Goal: Task Accomplishment & Management: Manage account settings

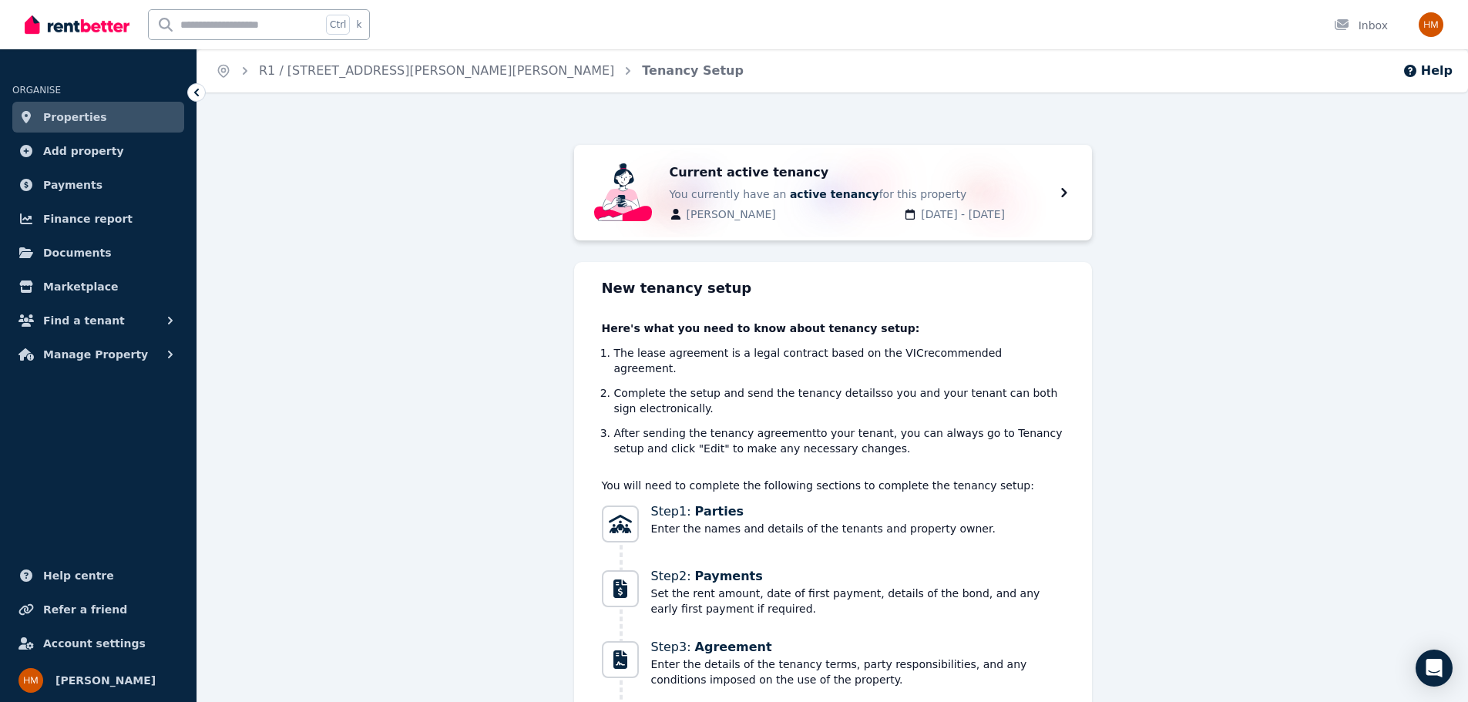
click at [84, 117] on span "Properties" at bounding box center [75, 117] width 64 height 18
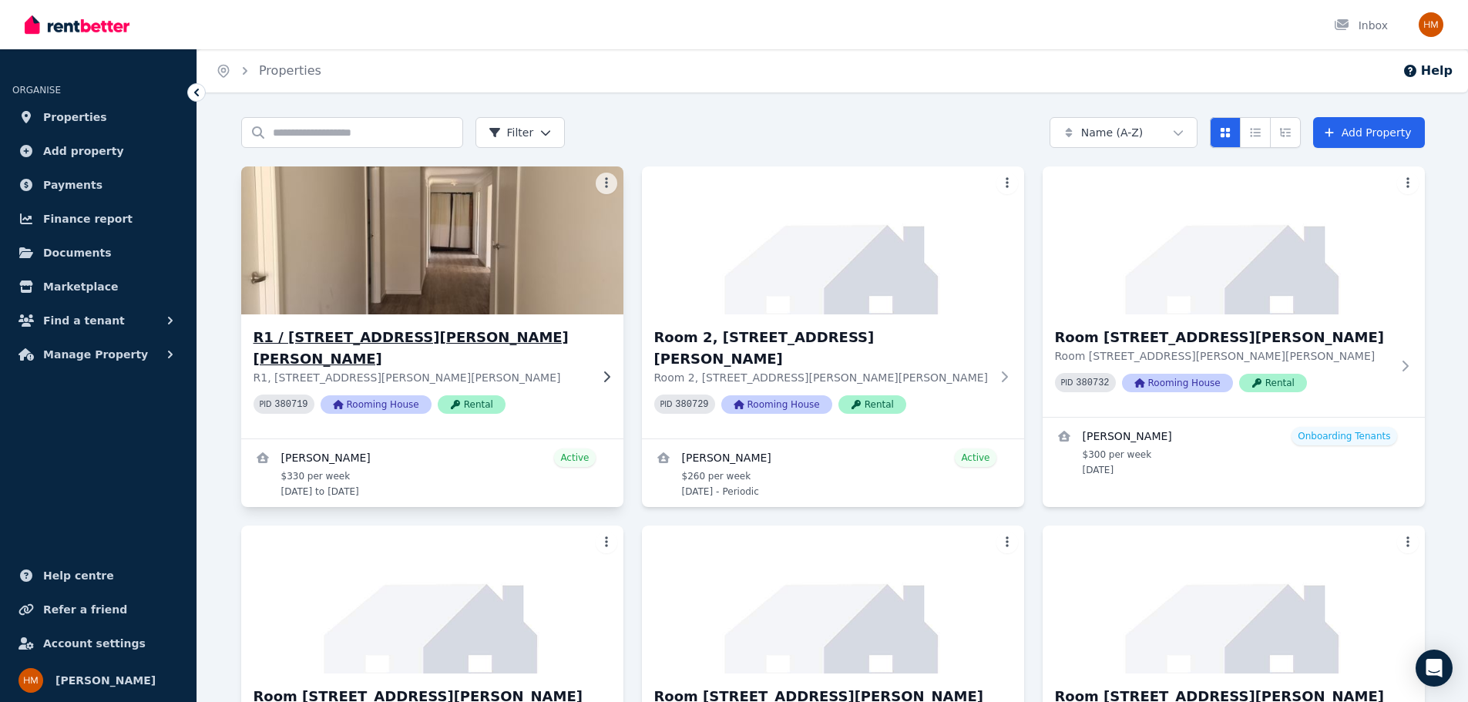
click at [361, 314] on div "R1 / [STREET_ADDRESS][PERSON_NAME][PERSON_NAME] R1, [STREET_ADDRESS][PERSON_NAM…" at bounding box center [432, 376] width 382 height 124
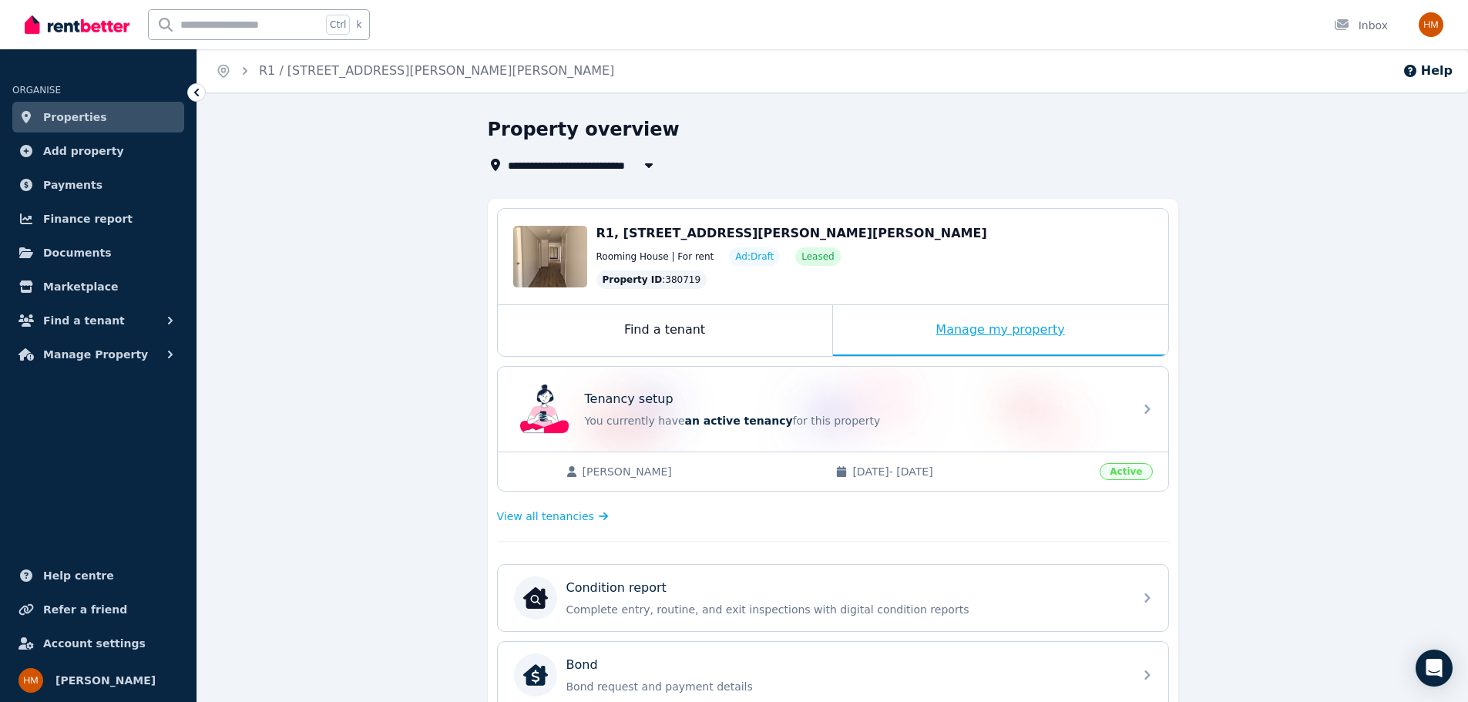
click at [996, 326] on div "Manage my property" at bounding box center [1000, 330] width 335 height 51
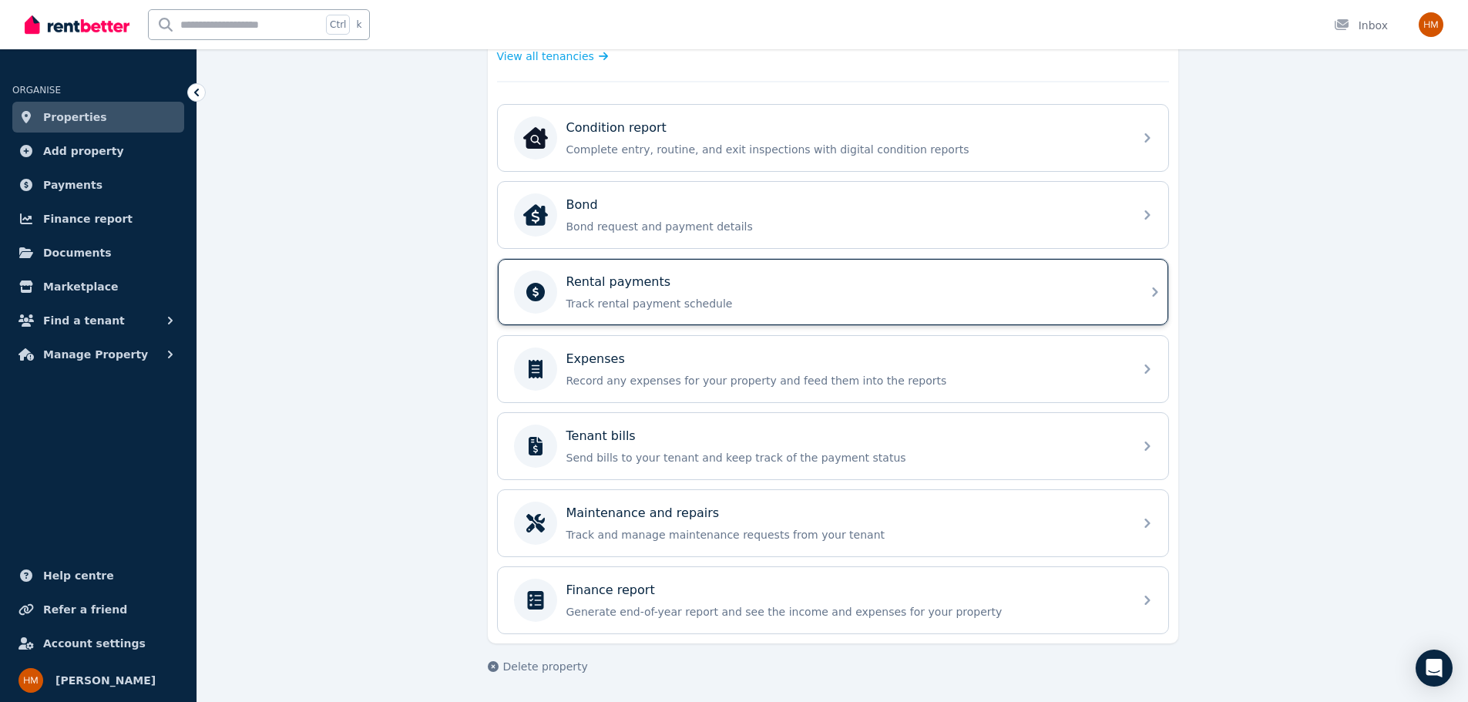
click at [695, 291] on div "Rental payments Track rental payment schedule" at bounding box center [845, 292] width 558 height 39
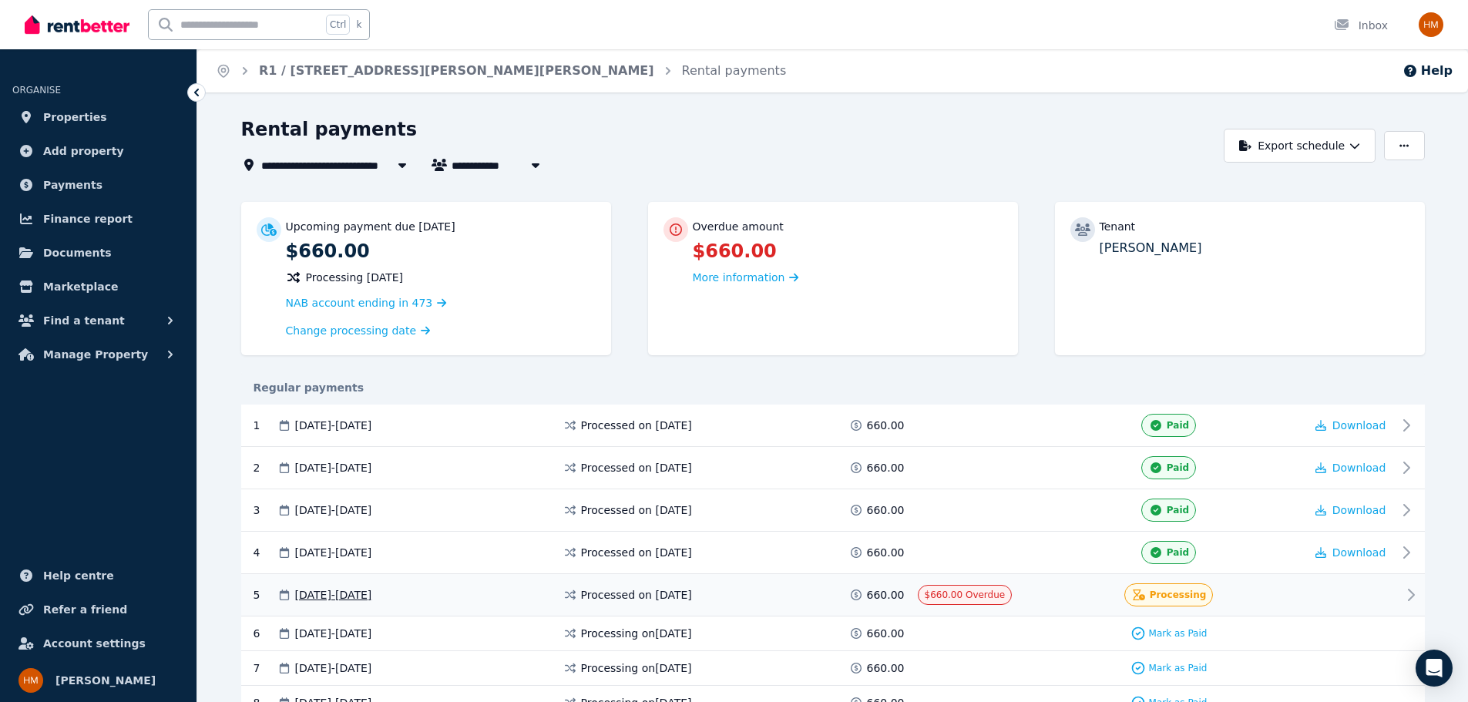
click at [1285, 606] on div "5 [DATE] - [DATE] Processed on [DATE] 660.00 $660.00 Overdue Processing" at bounding box center [833, 595] width 1184 height 42
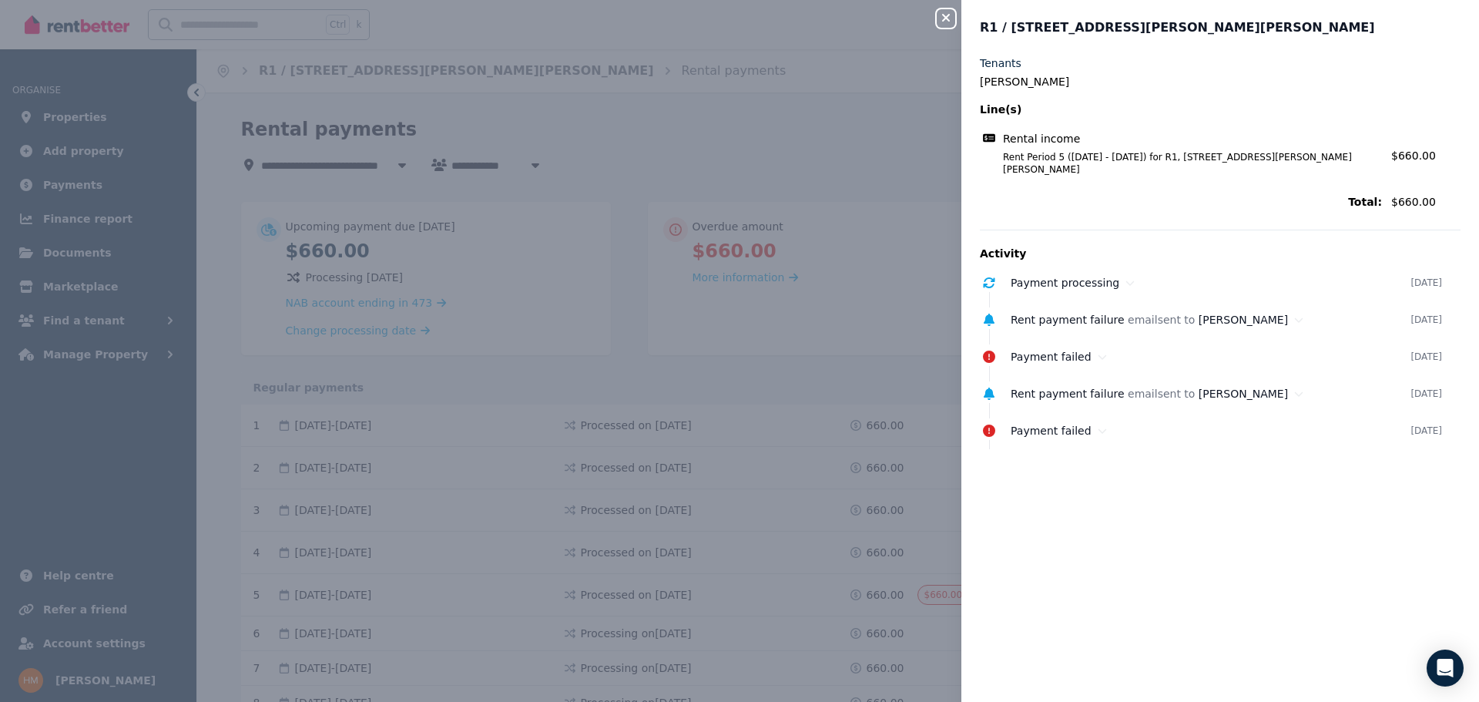
click at [854, 261] on div "Close panel R1 / [GEOGRAPHIC_DATA][PERSON_NAME], [PERSON_NAME] Tenants [PERSON_…" at bounding box center [739, 351] width 1479 height 702
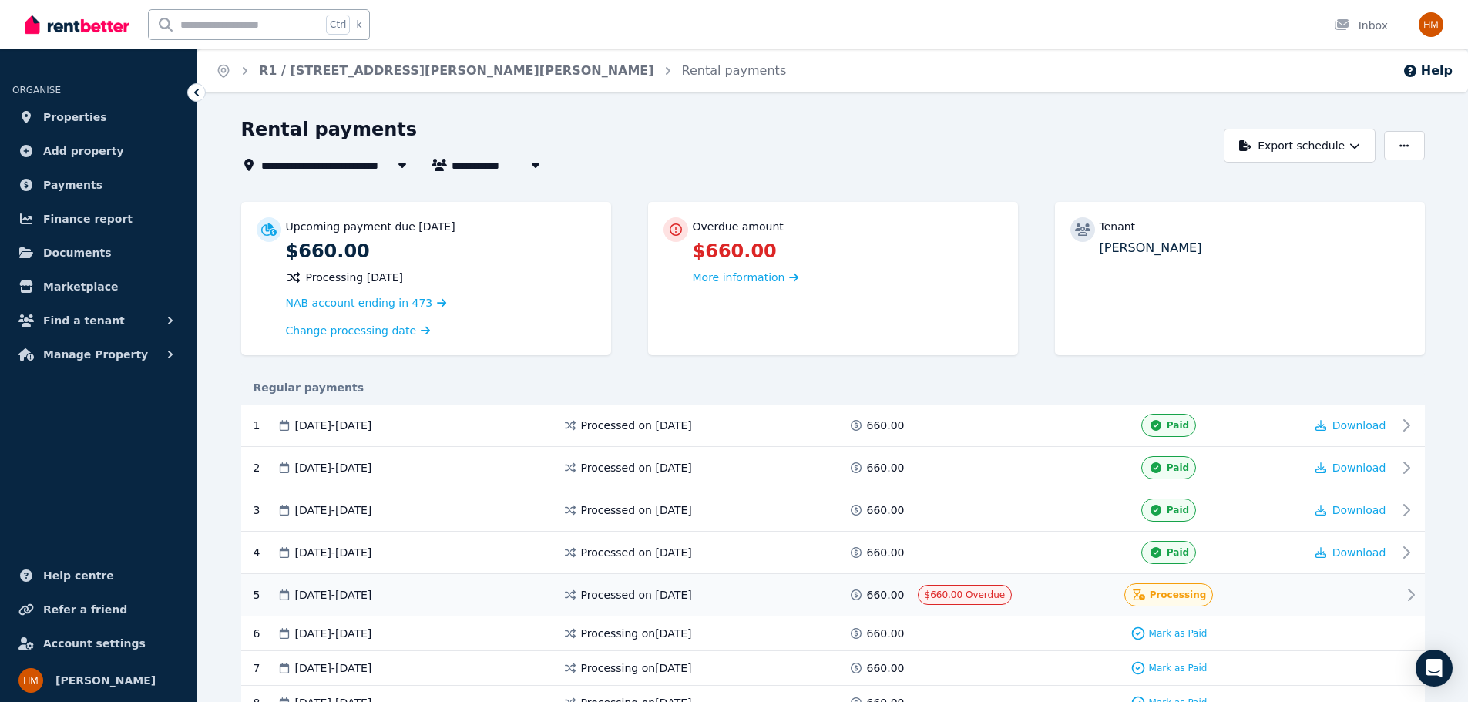
click at [969, 593] on span "$660.00 Overdue" at bounding box center [965, 594] width 81 height 11
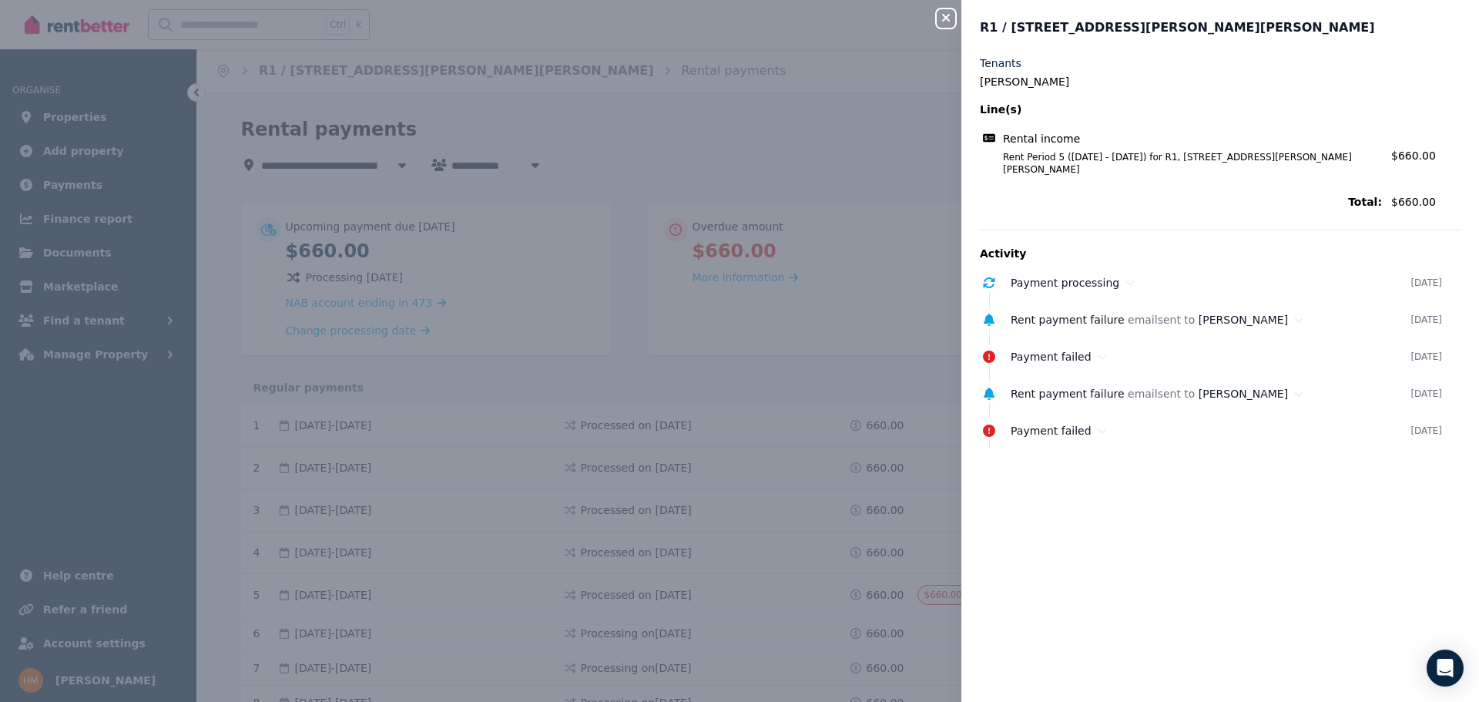
click at [951, 593] on div "Close panel R1 / [GEOGRAPHIC_DATA][PERSON_NAME], [PERSON_NAME] Tenants [PERSON_…" at bounding box center [739, 351] width 1479 height 702
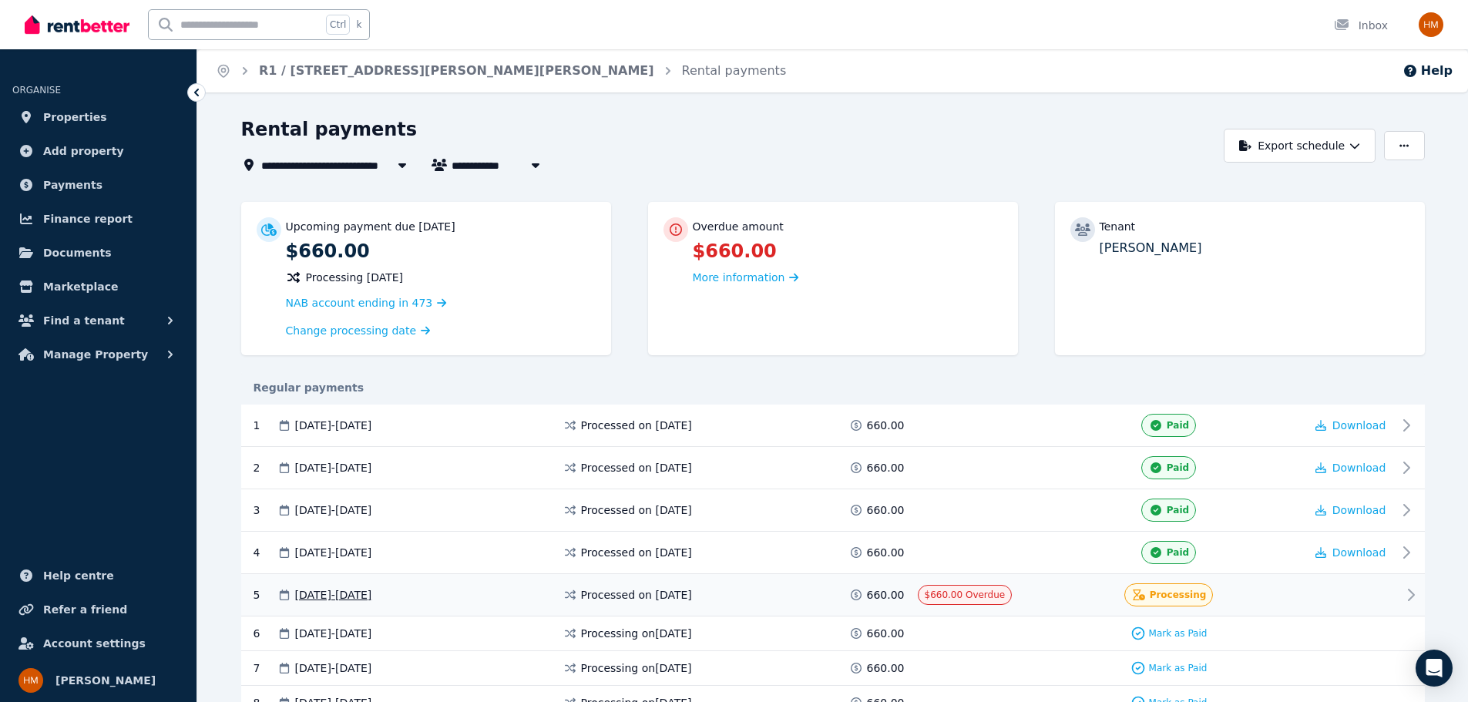
click at [370, 596] on span "[DATE] - [DATE]" at bounding box center [333, 594] width 77 height 15
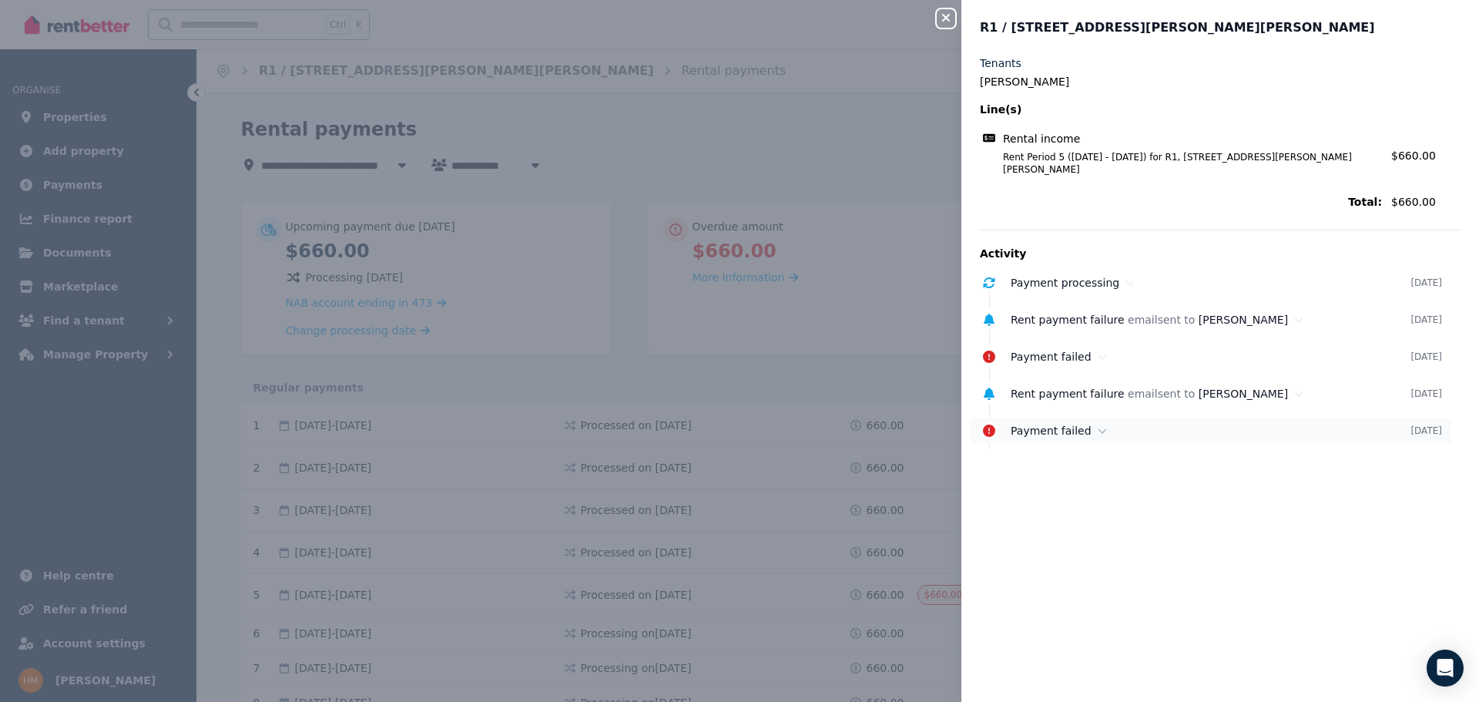
click at [1113, 423] on div "Payment failed" at bounding box center [1211, 430] width 400 height 15
click at [916, 511] on div "Close panel R1 / [GEOGRAPHIC_DATA][PERSON_NAME], [PERSON_NAME] Tenants [PERSON_…" at bounding box center [739, 351] width 1479 height 702
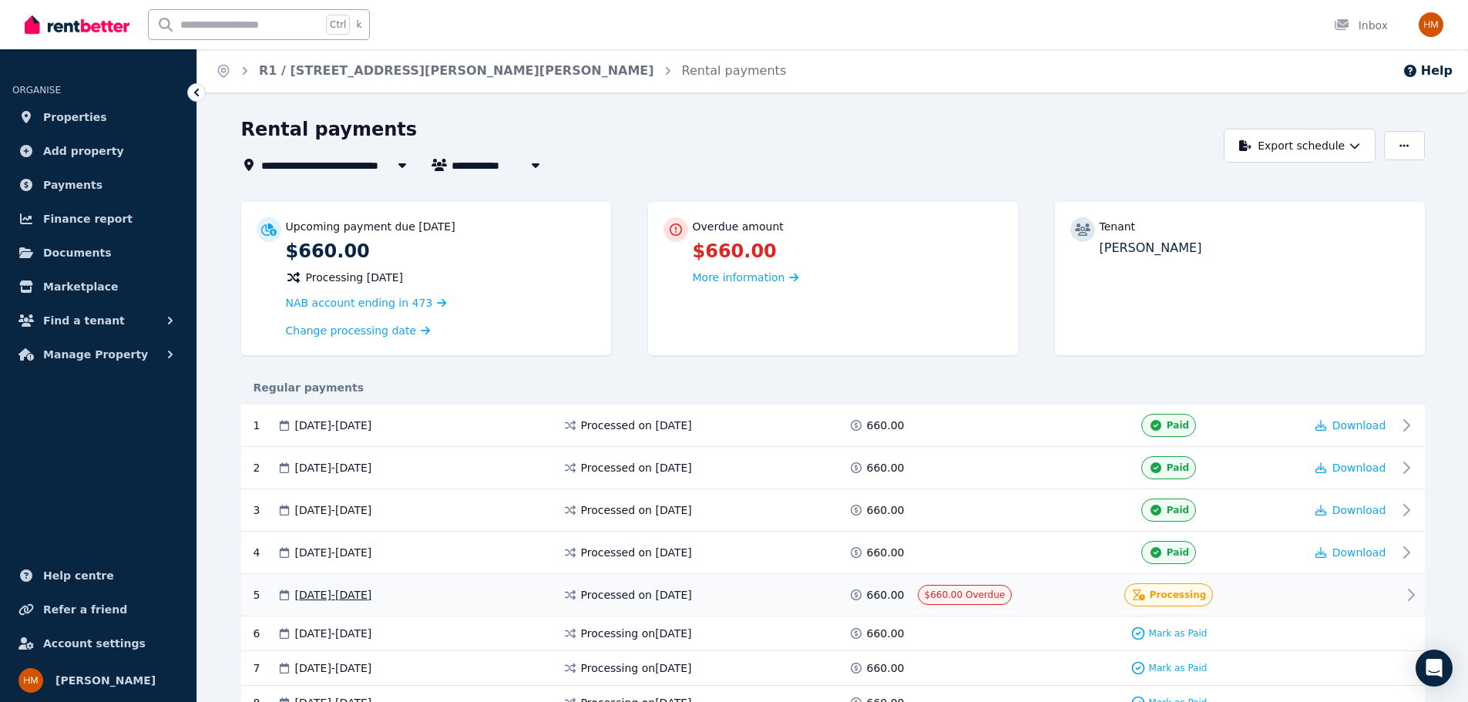
click at [1409, 598] on icon at bounding box center [1411, 594] width 5 height 11
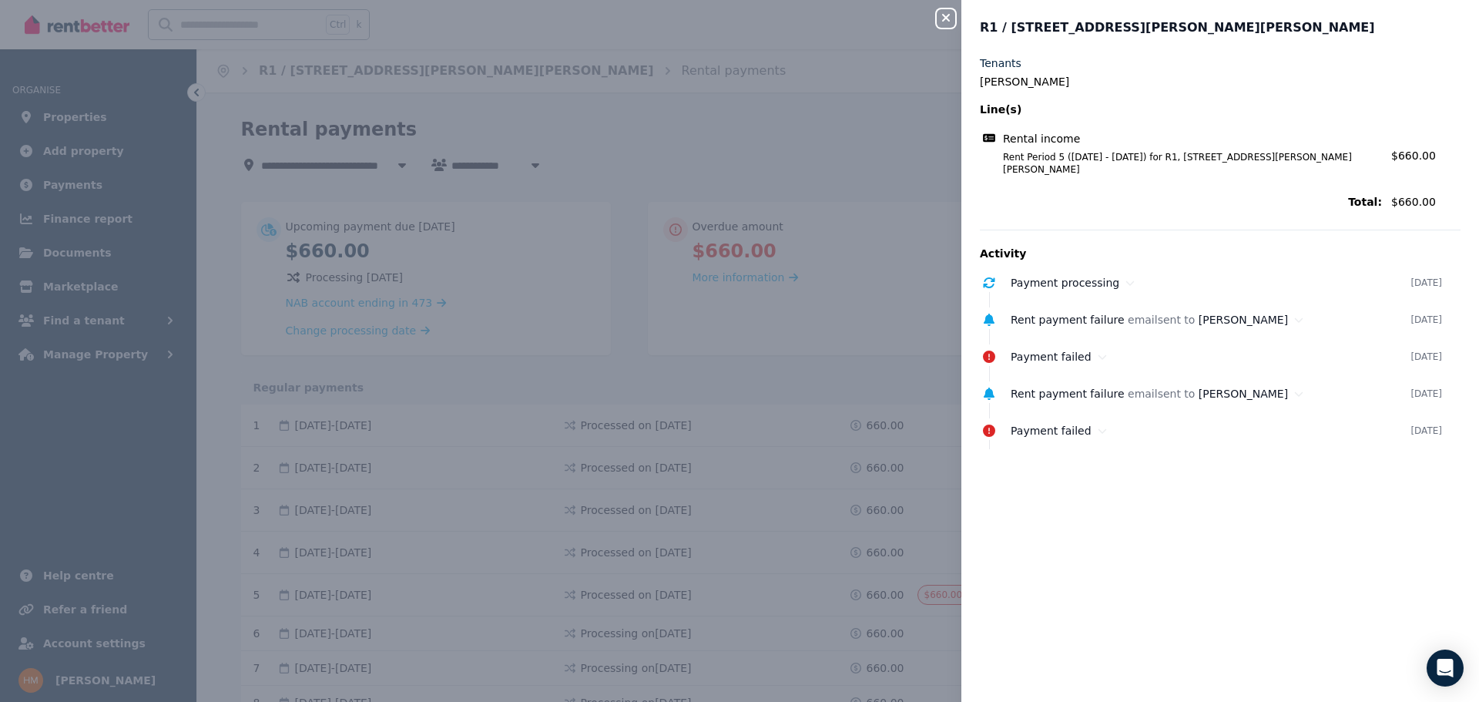
click at [908, 478] on div "Close panel R1 / [GEOGRAPHIC_DATA][PERSON_NAME], [PERSON_NAME] Tenants [PERSON_…" at bounding box center [739, 351] width 1479 height 702
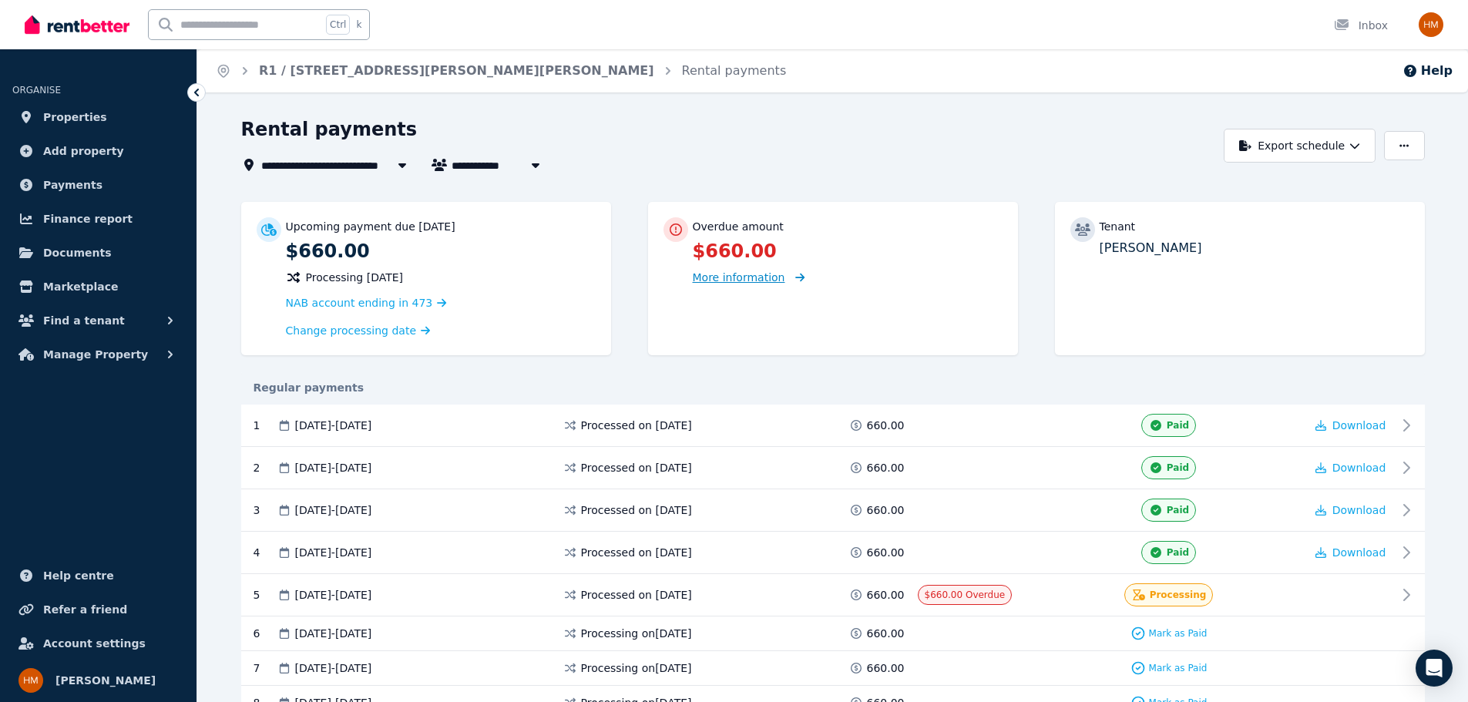
click at [733, 282] on span "More information" at bounding box center [739, 277] width 92 height 12
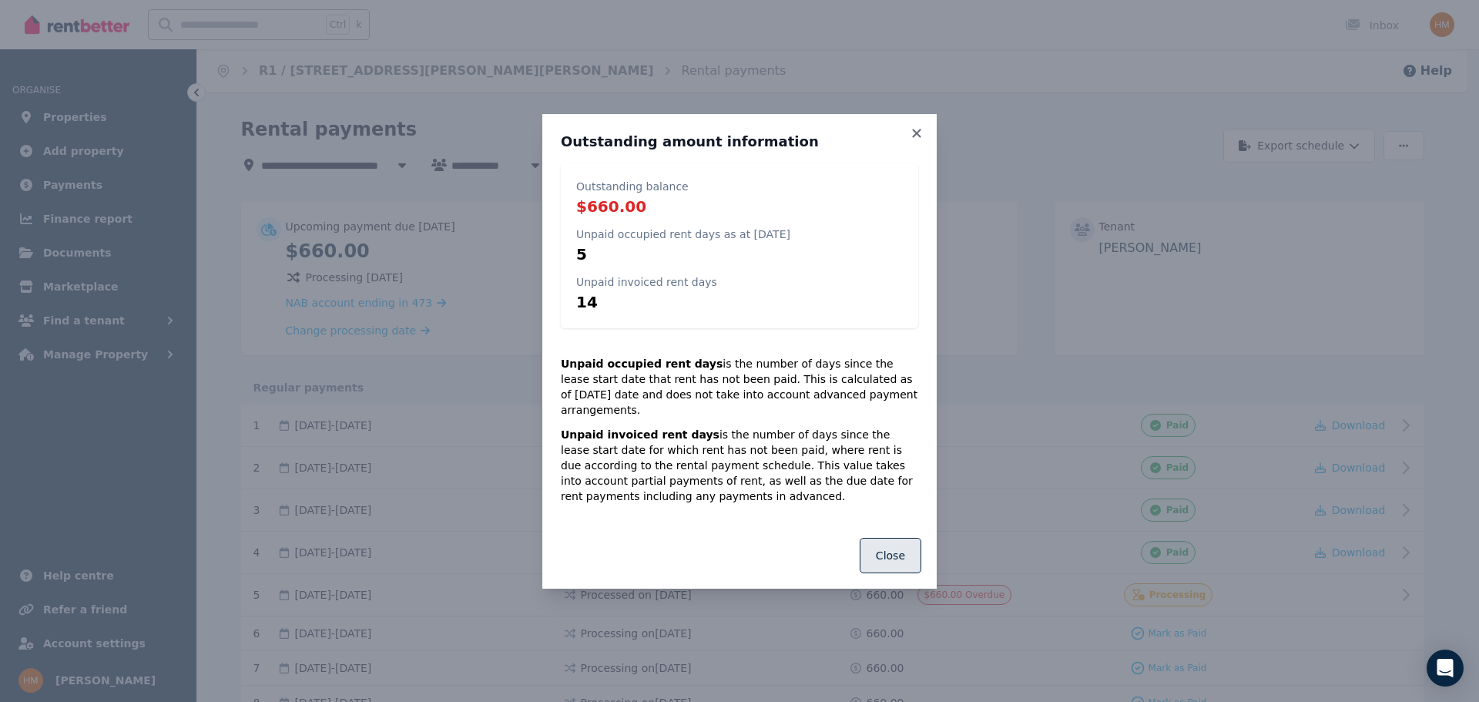
click at [902, 558] on button "Close" at bounding box center [891, 555] width 62 height 35
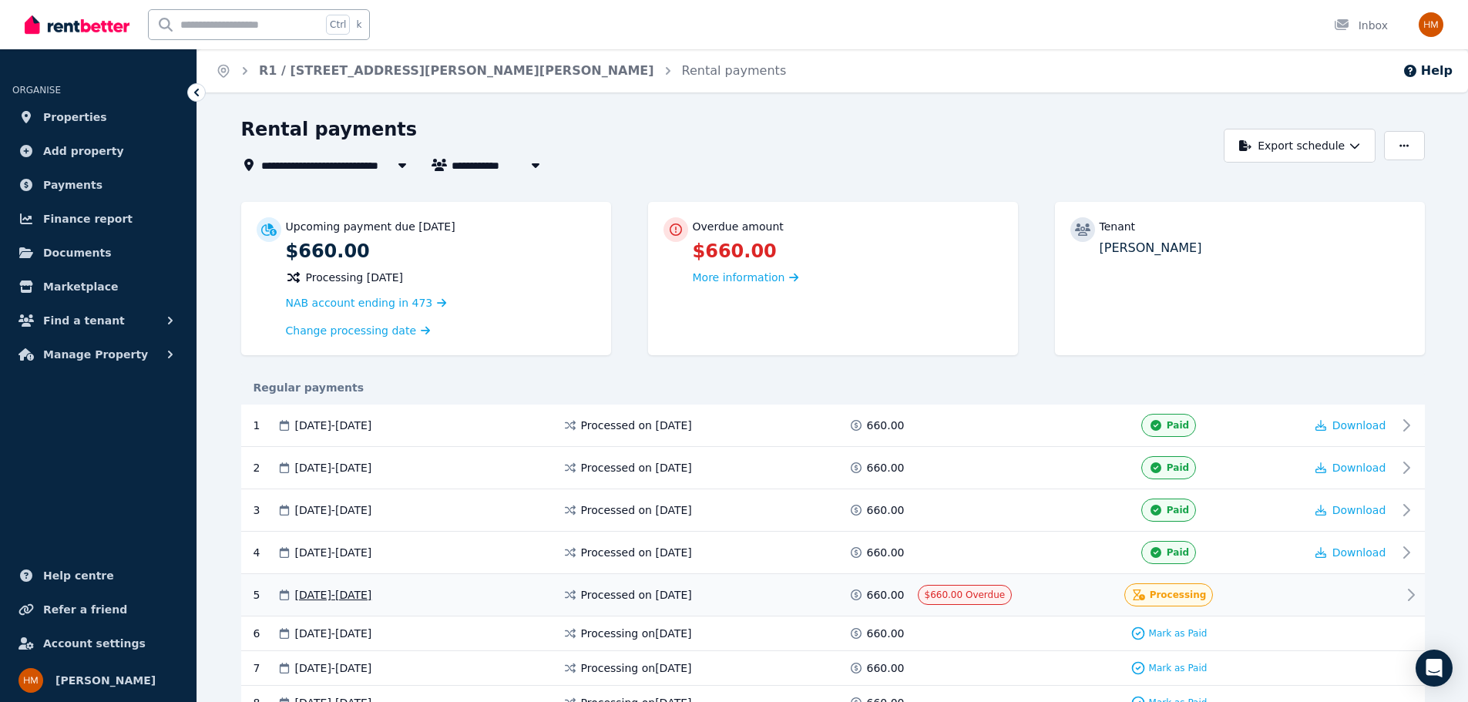
click at [327, 596] on span "[DATE] - [DATE]" at bounding box center [333, 594] width 77 height 15
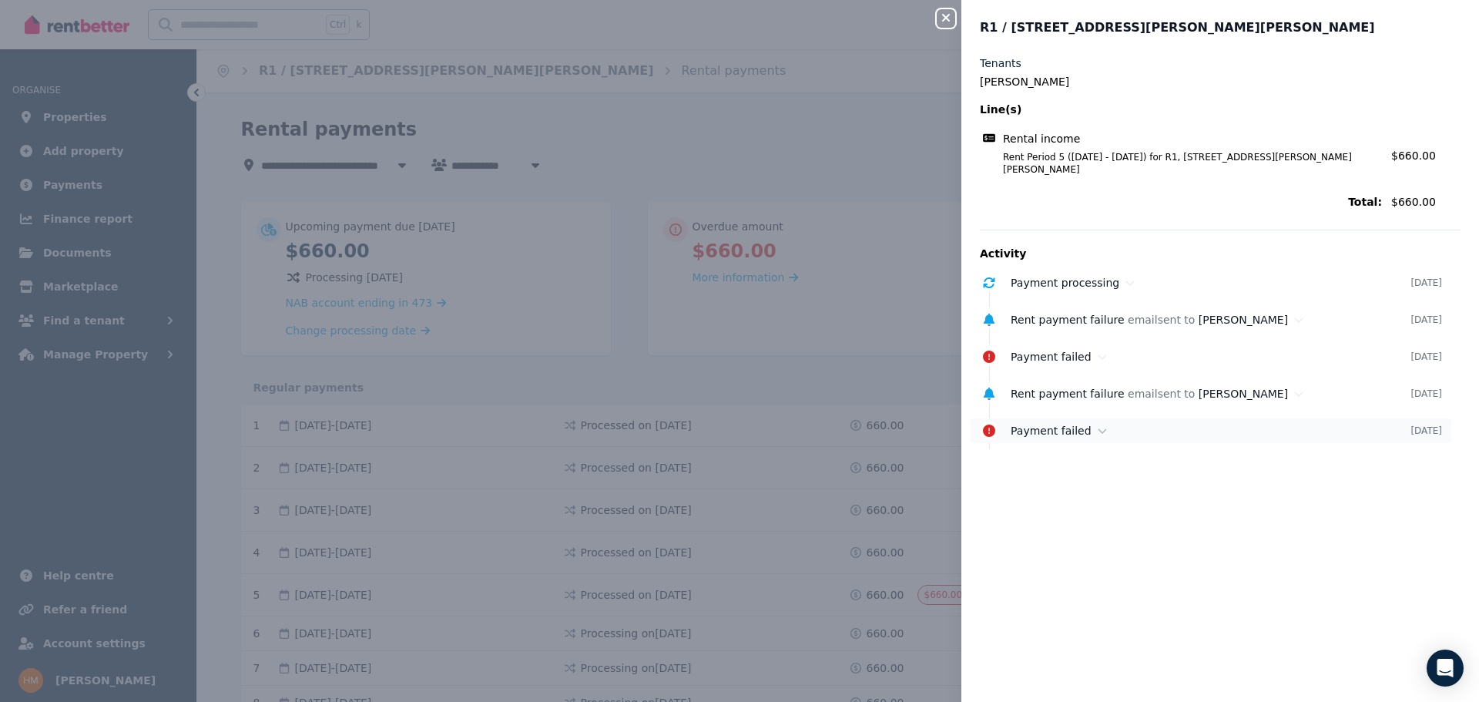
click at [1019, 425] on span "Payment failed" at bounding box center [1051, 431] width 81 height 12
click at [1026, 277] on div "Payment processing [DATE]" at bounding box center [1211, 282] width 481 height 25
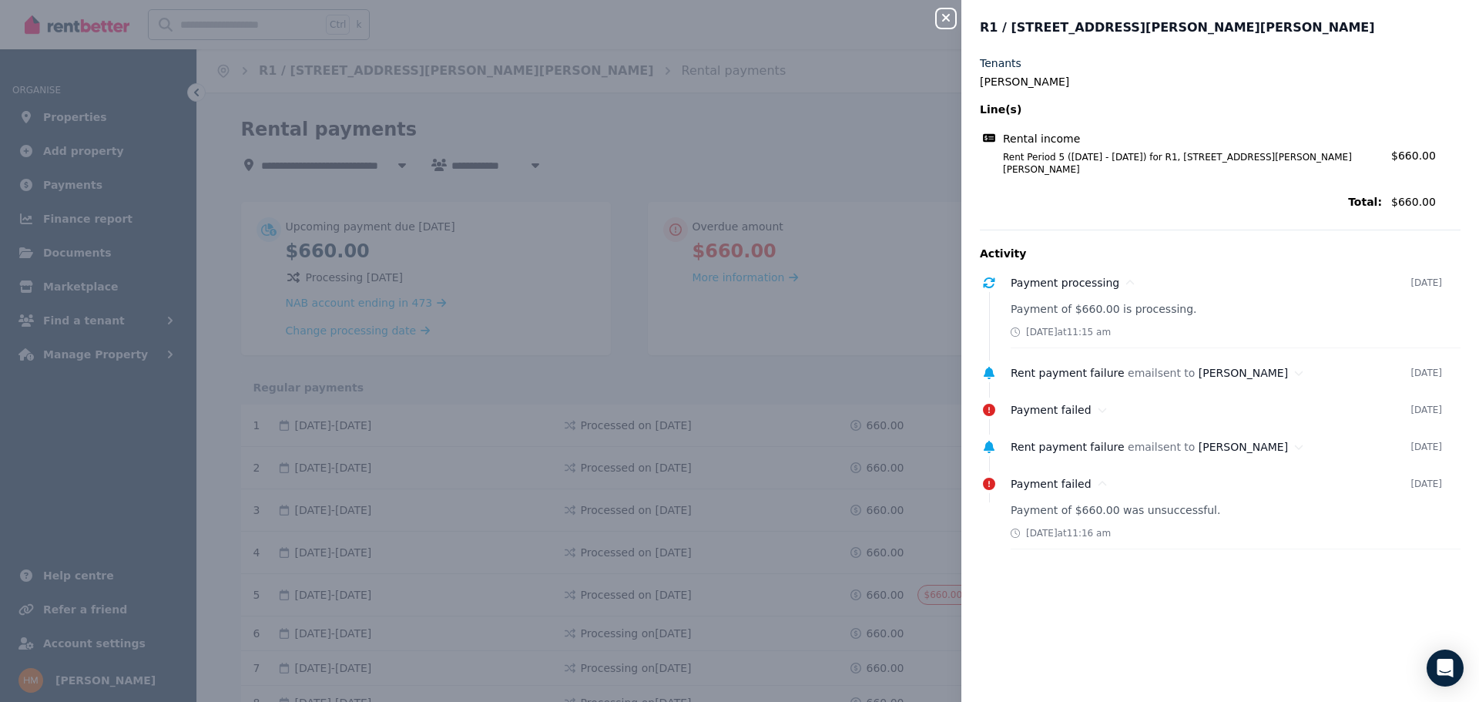
click at [889, 311] on div "Close panel R1 / [GEOGRAPHIC_DATA][PERSON_NAME], [PERSON_NAME] Tenants [PERSON_…" at bounding box center [739, 351] width 1479 height 702
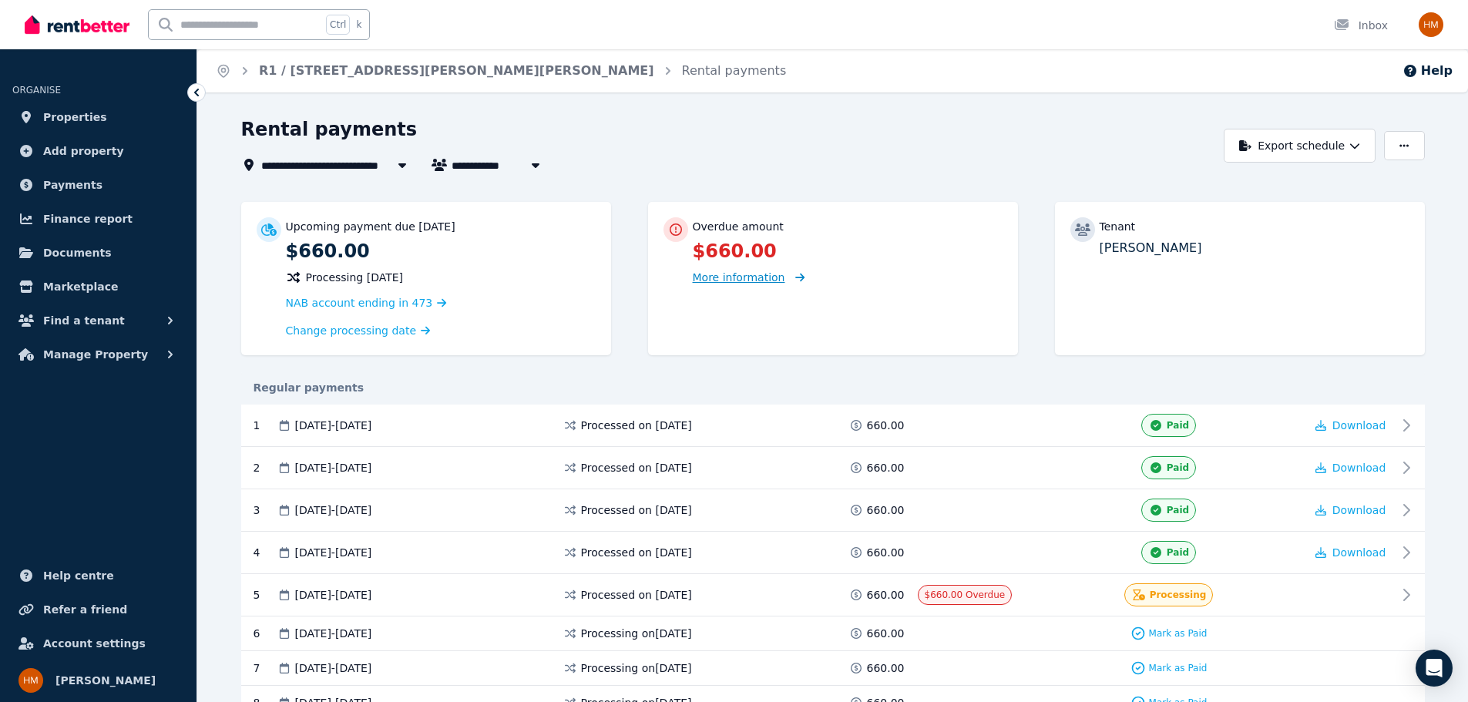
click at [710, 280] on span "More information" at bounding box center [739, 277] width 92 height 12
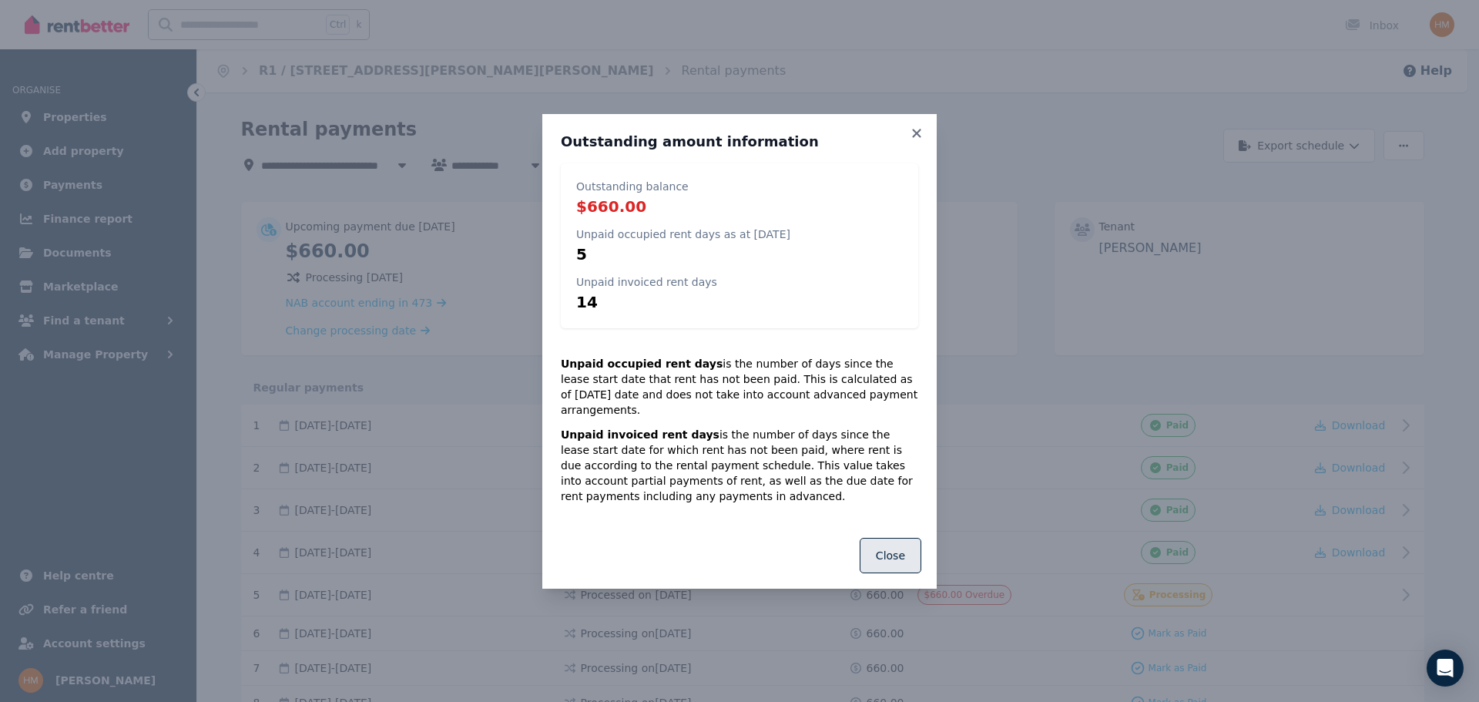
click at [894, 542] on button "Close" at bounding box center [891, 555] width 62 height 35
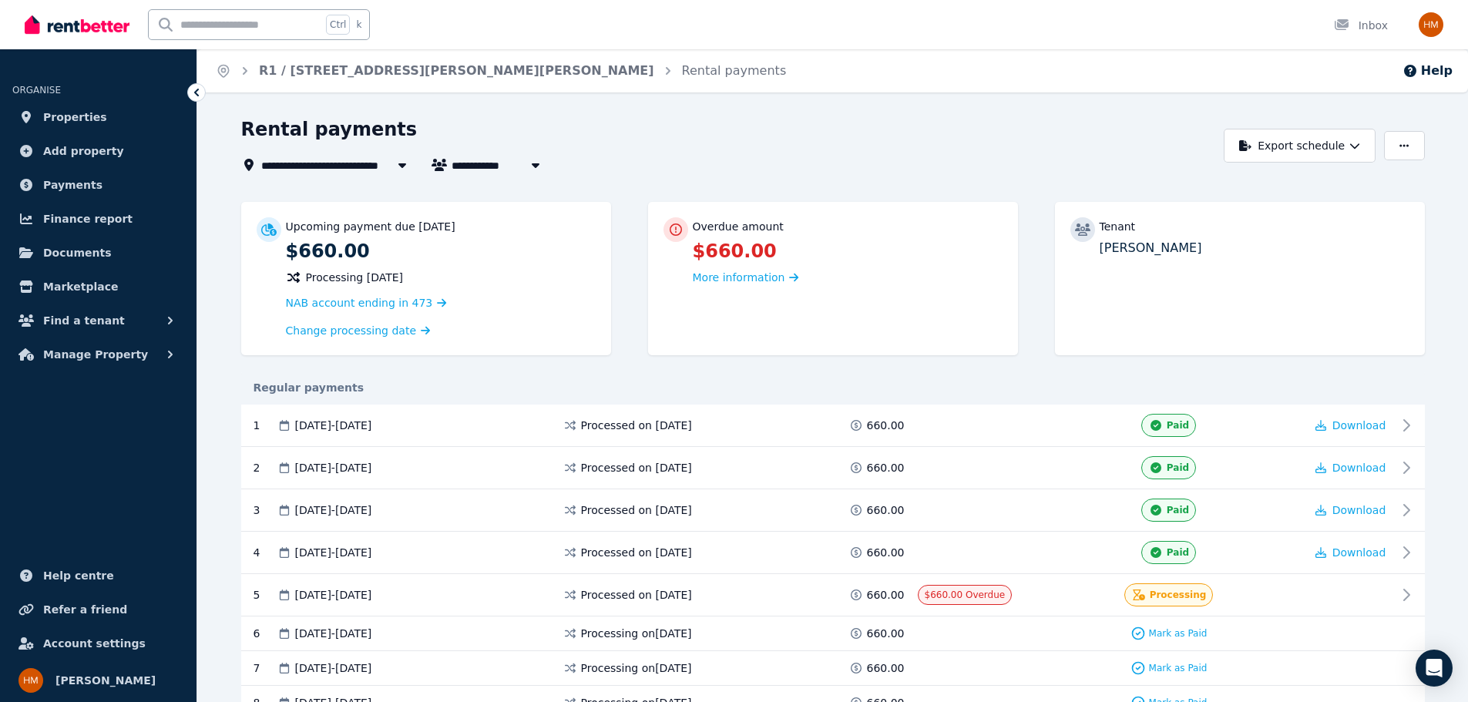
click at [313, 170] on span "R1 / [STREET_ADDRESS][PERSON_NAME][PERSON_NAME]" at bounding box center [430, 165] width 339 height 18
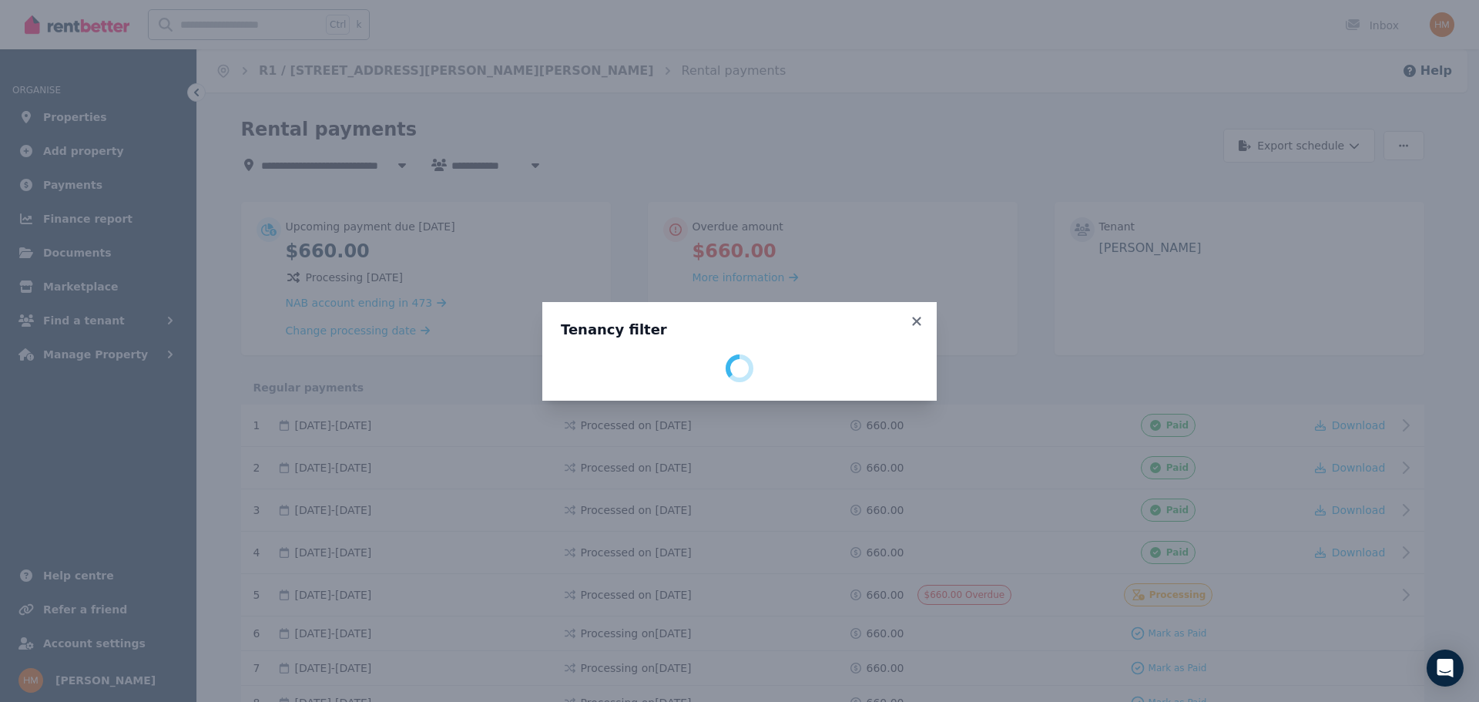
select select "**********"
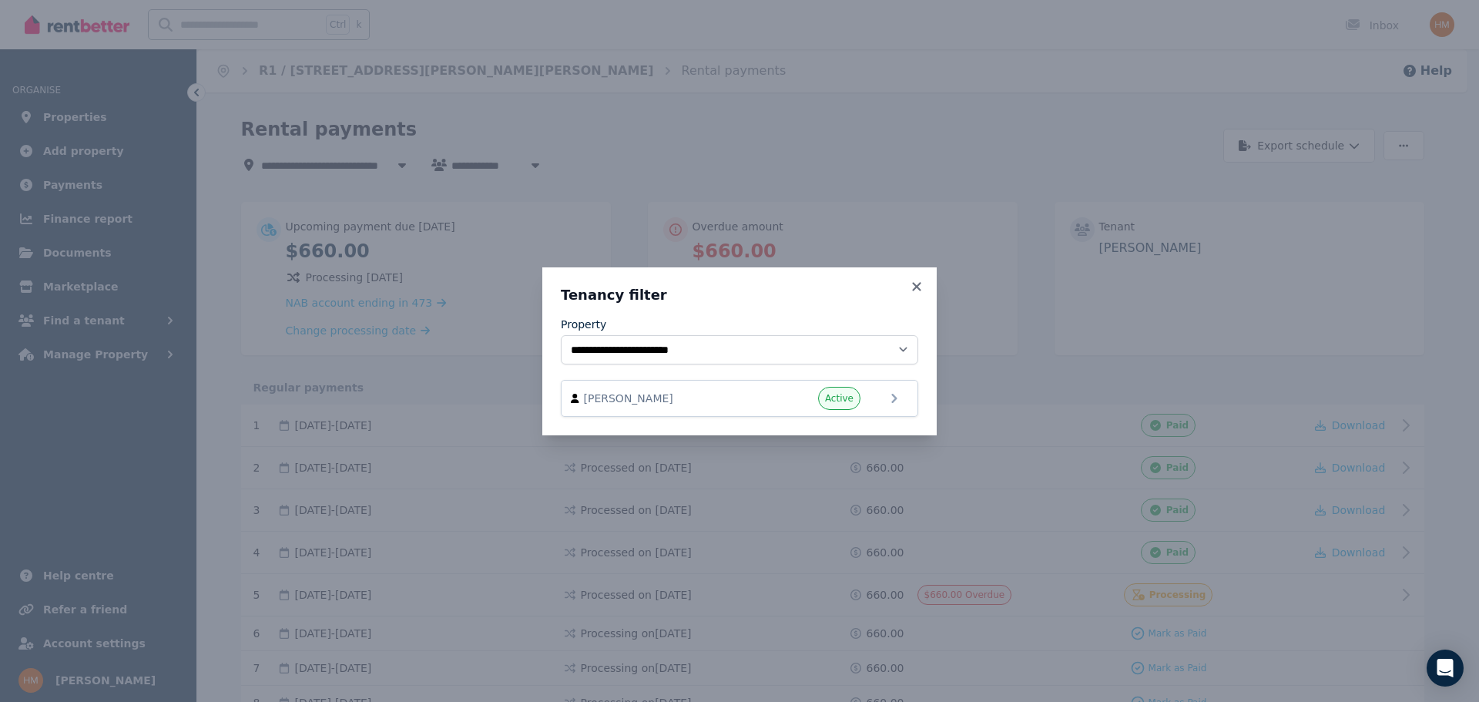
click at [1070, 289] on div "**********" at bounding box center [739, 351] width 1479 height 702
click at [920, 288] on icon at bounding box center [916, 286] width 8 height 8
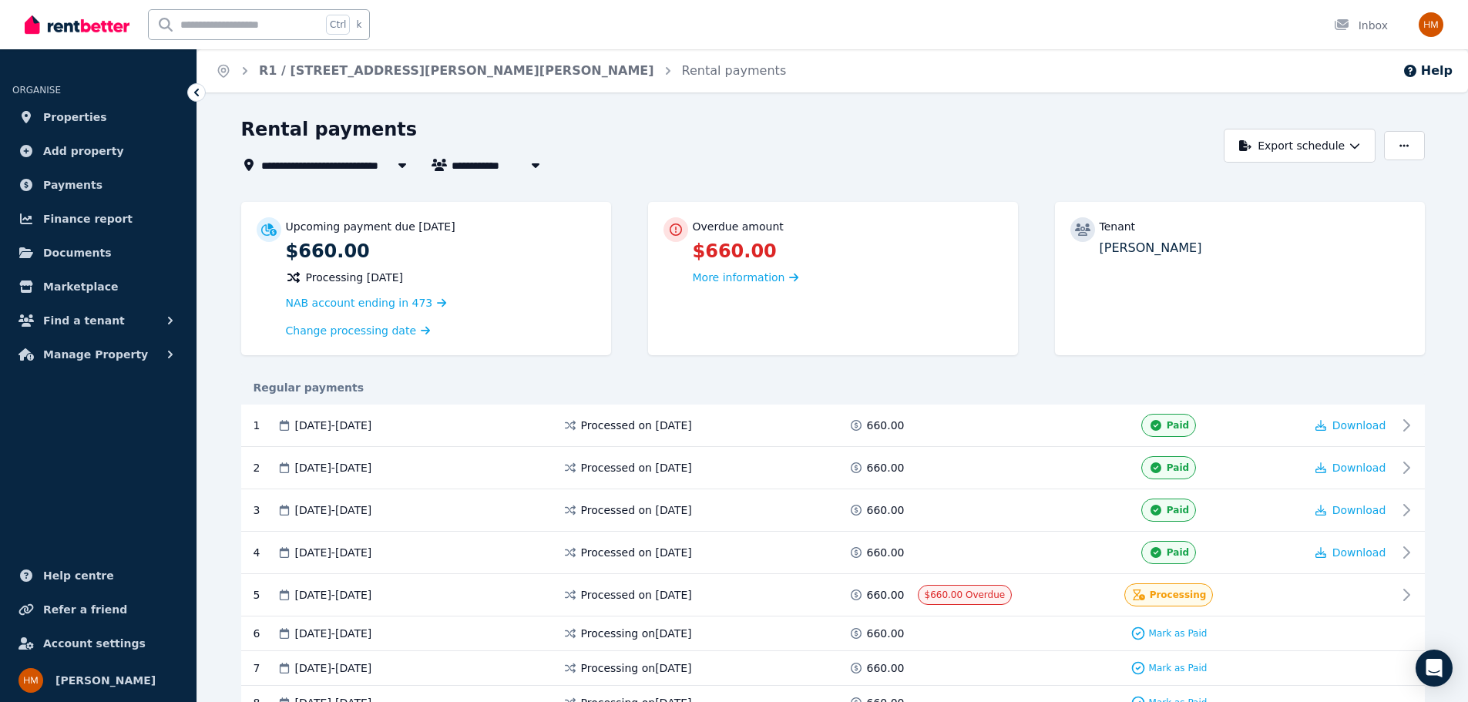
click at [300, 169] on span "R1 / [STREET_ADDRESS][PERSON_NAME][PERSON_NAME]" at bounding box center [430, 165] width 339 height 18
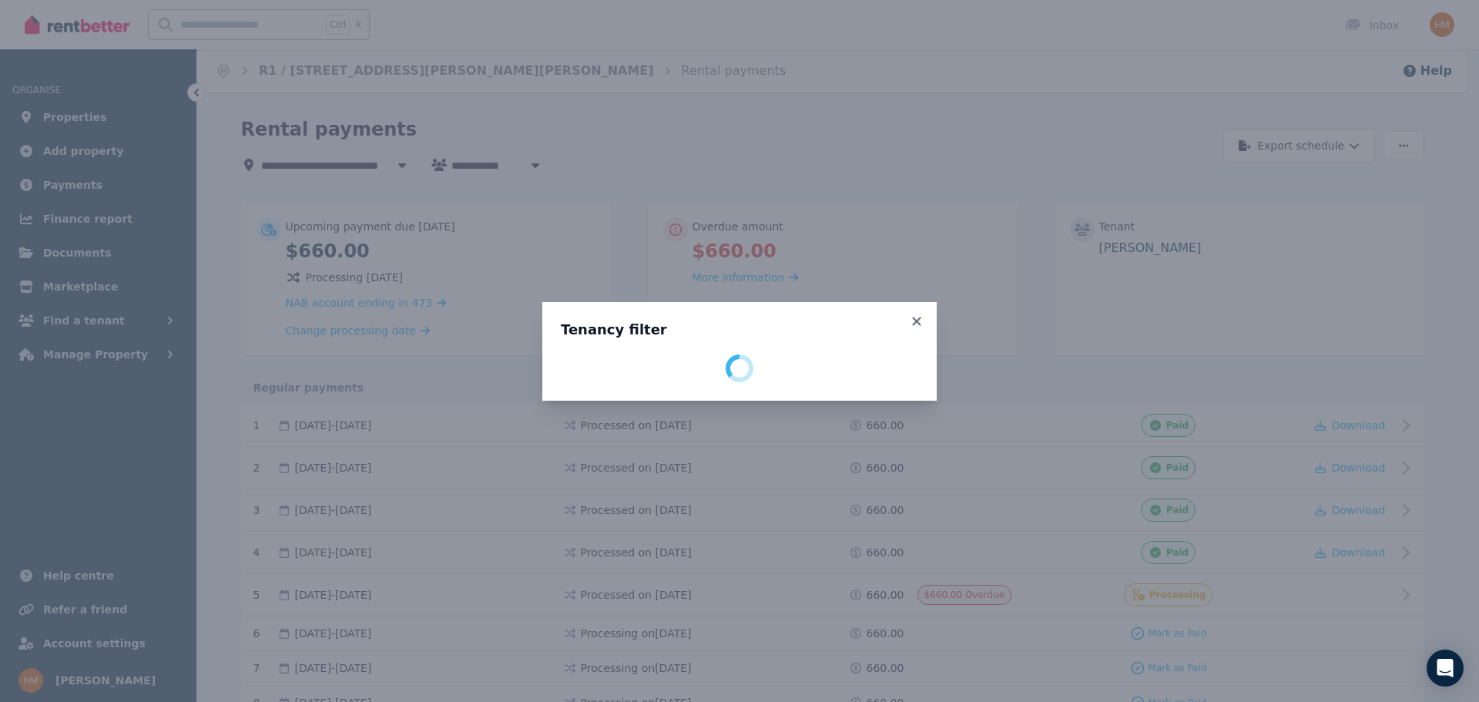
select select "**********"
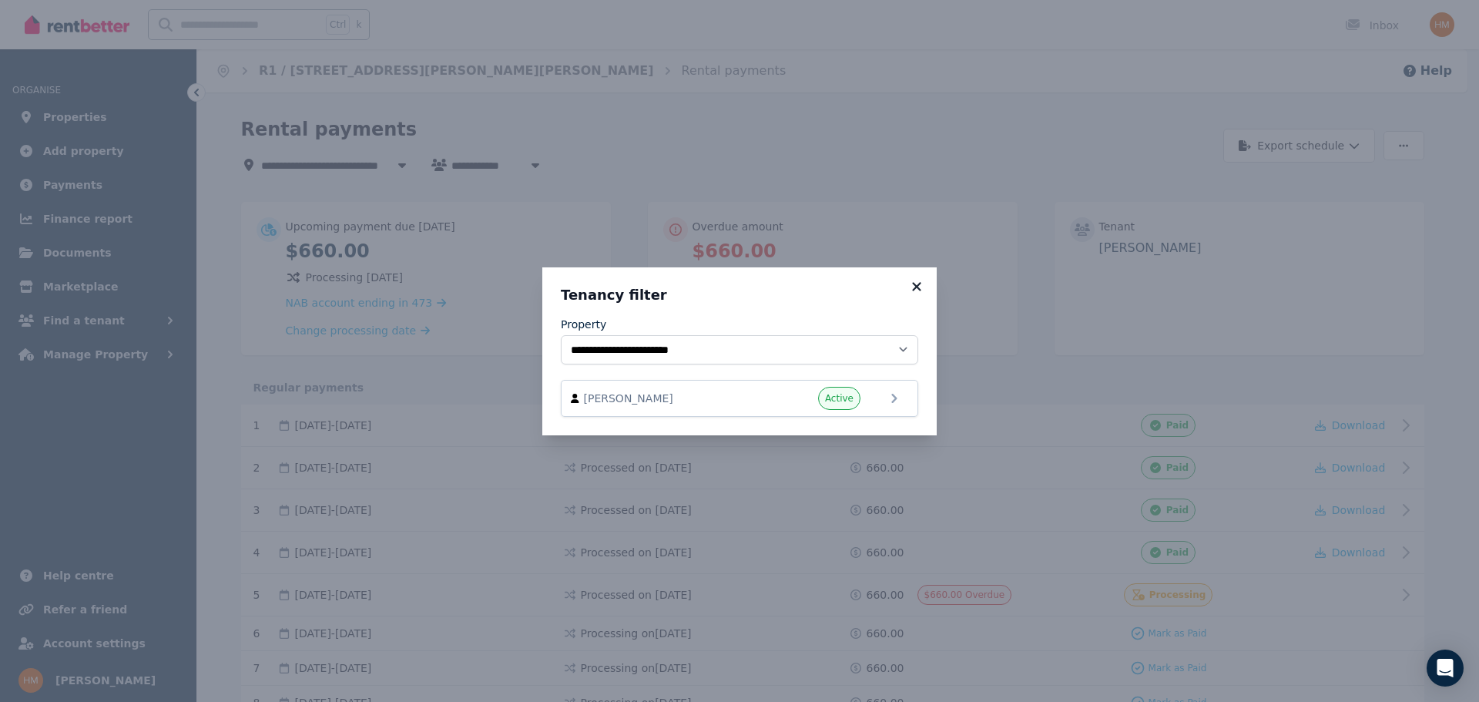
click at [922, 284] on icon at bounding box center [916, 287] width 15 height 14
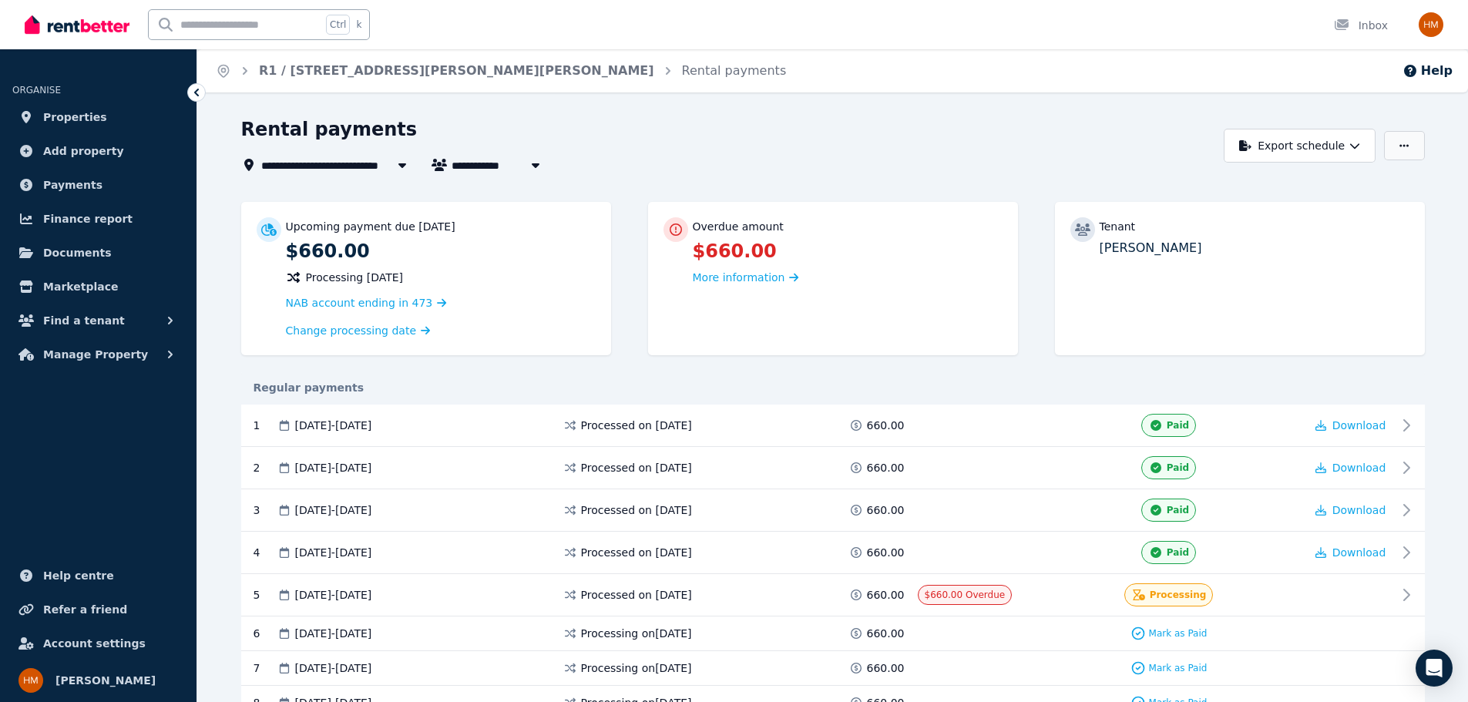
click at [1406, 139] on button "button" at bounding box center [1404, 145] width 40 height 29
click at [1308, 304] on div "Tenant [PERSON_NAME]" at bounding box center [1240, 278] width 370 height 153
click at [1372, 594] on div at bounding box center [1351, 594] width 92 height 23
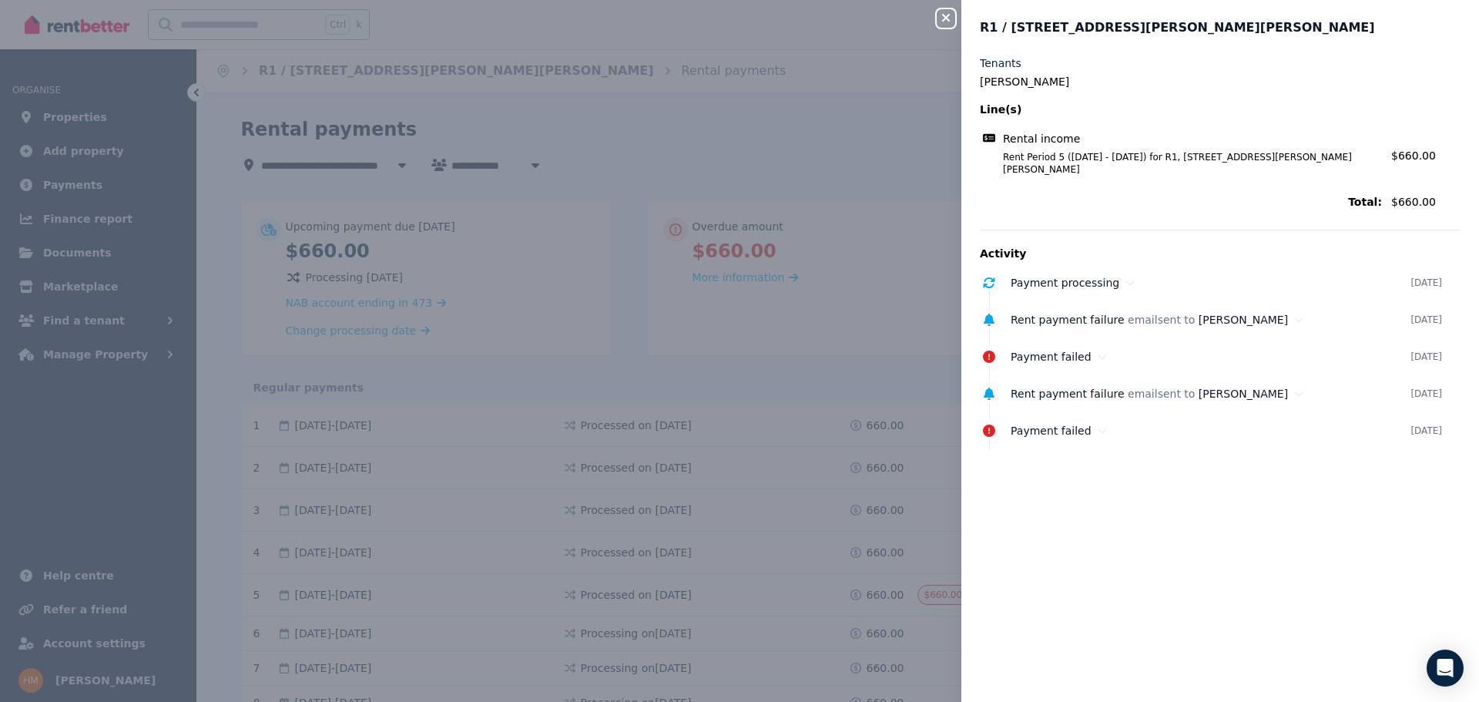
click at [756, 502] on div "Close panel R1 / [GEOGRAPHIC_DATA][PERSON_NAME], [PERSON_NAME] Tenants [PERSON_…" at bounding box center [739, 351] width 1479 height 702
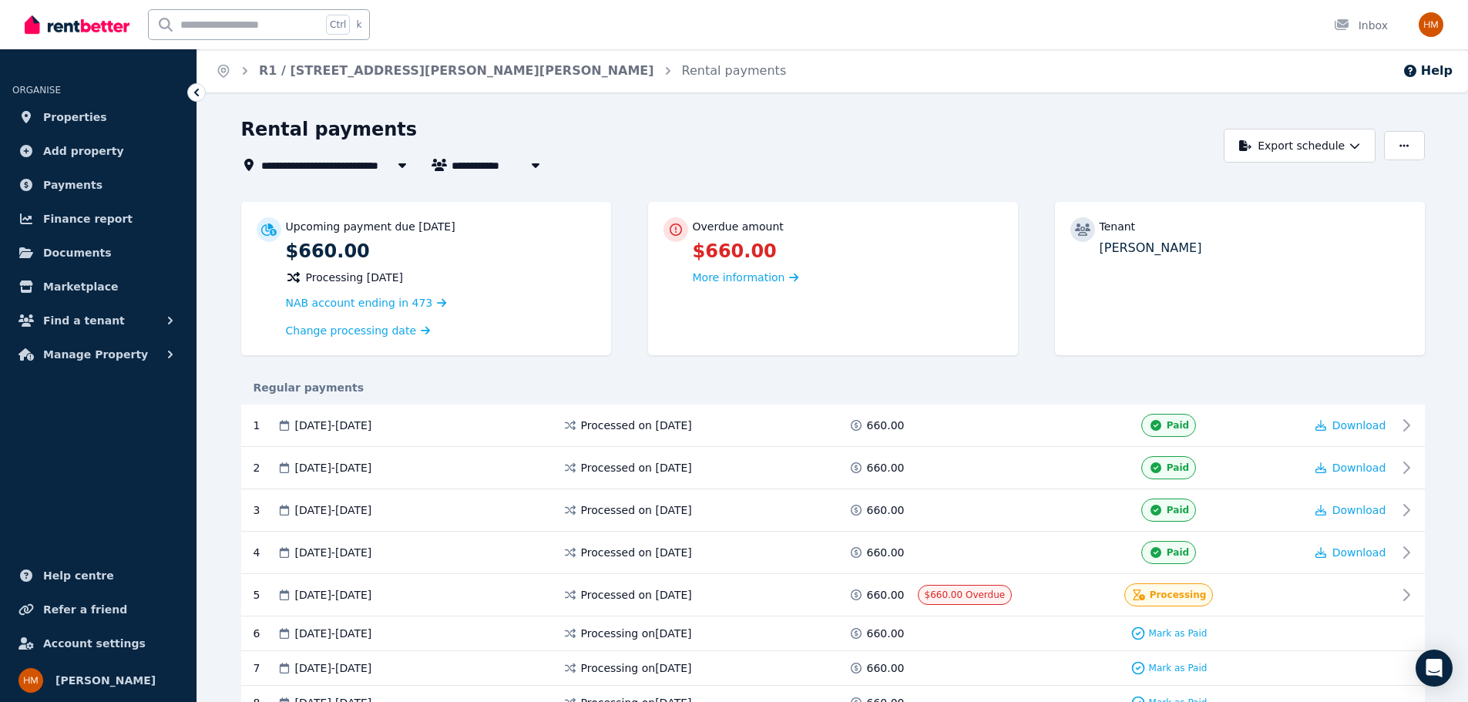
click at [194, 93] on icon at bounding box center [196, 92] width 15 height 15
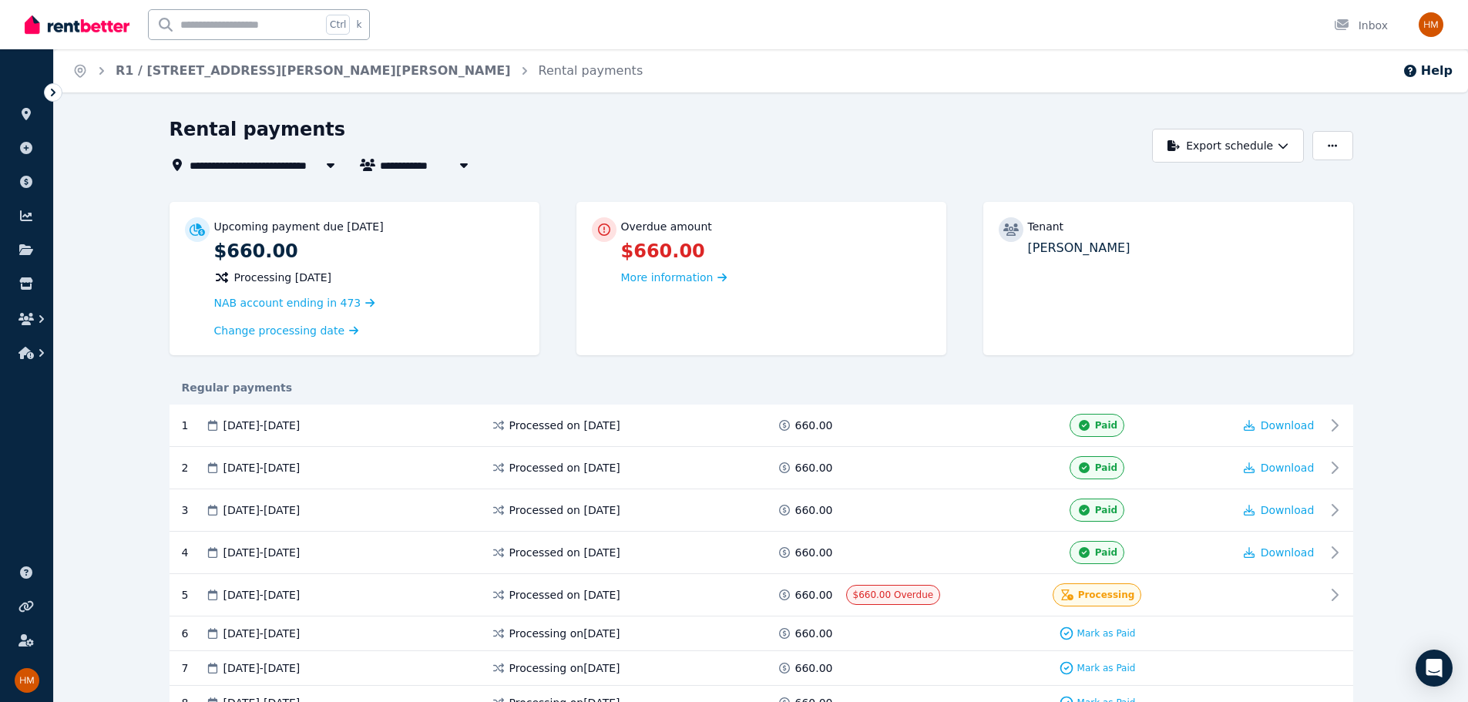
click at [55, 91] on icon at bounding box center [52, 92] width 15 height 15
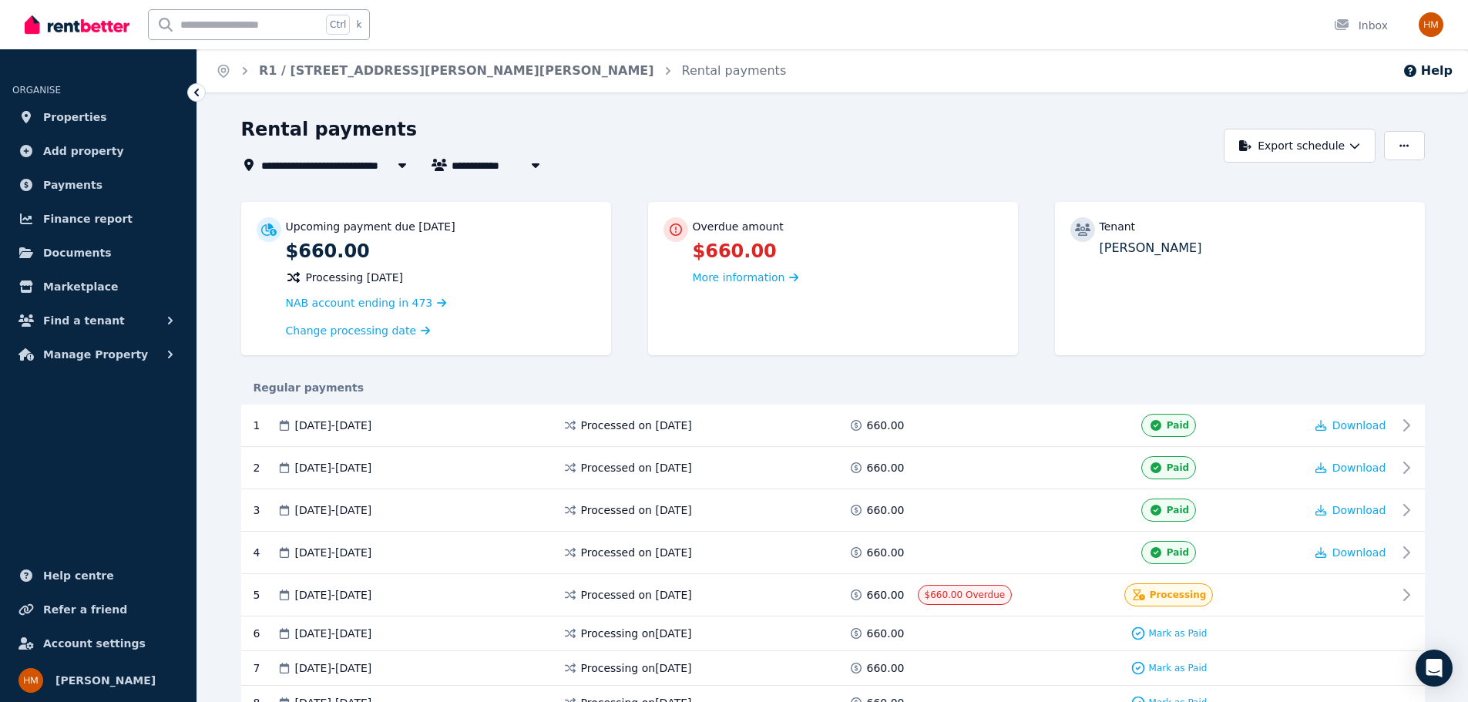
click at [328, 163] on span "R1 / [STREET_ADDRESS][PERSON_NAME][PERSON_NAME]" at bounding box center [430, 165] width 339 height 18
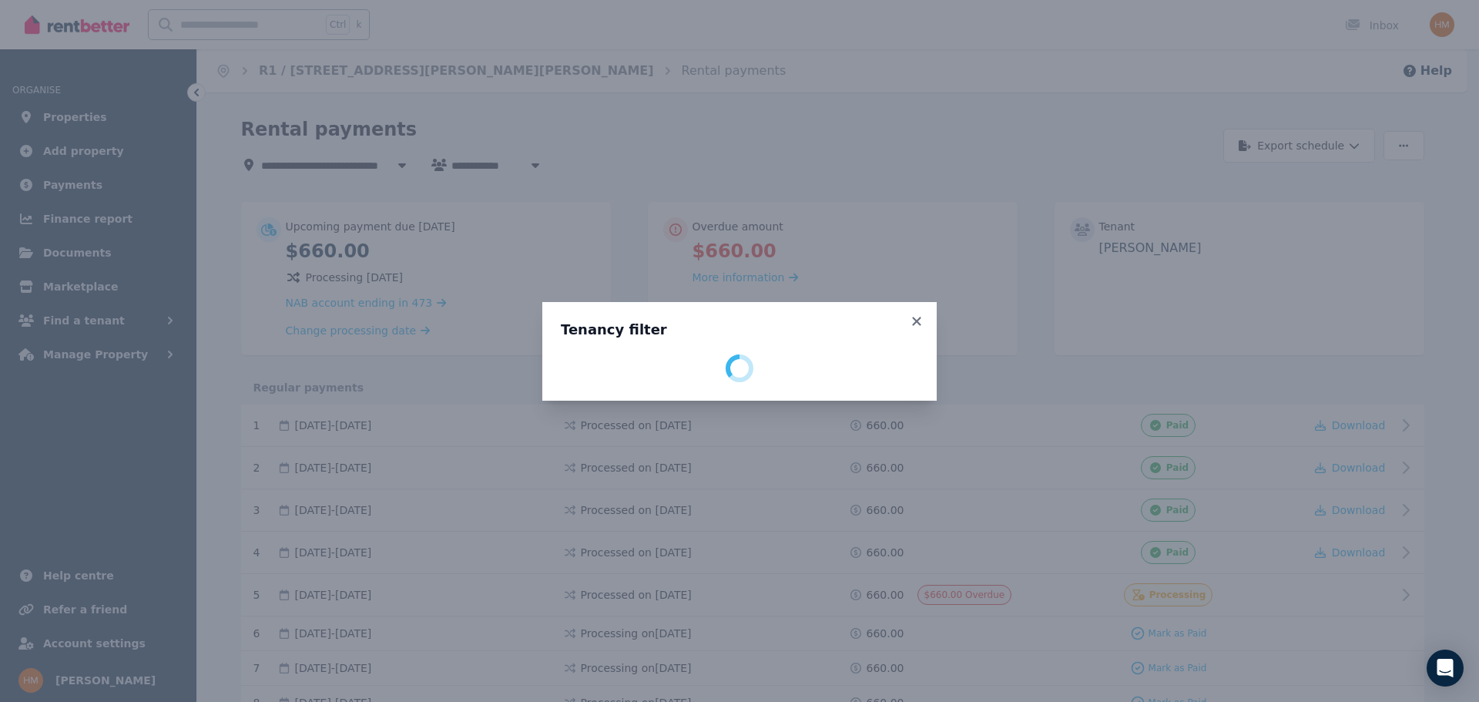
select select "**********"
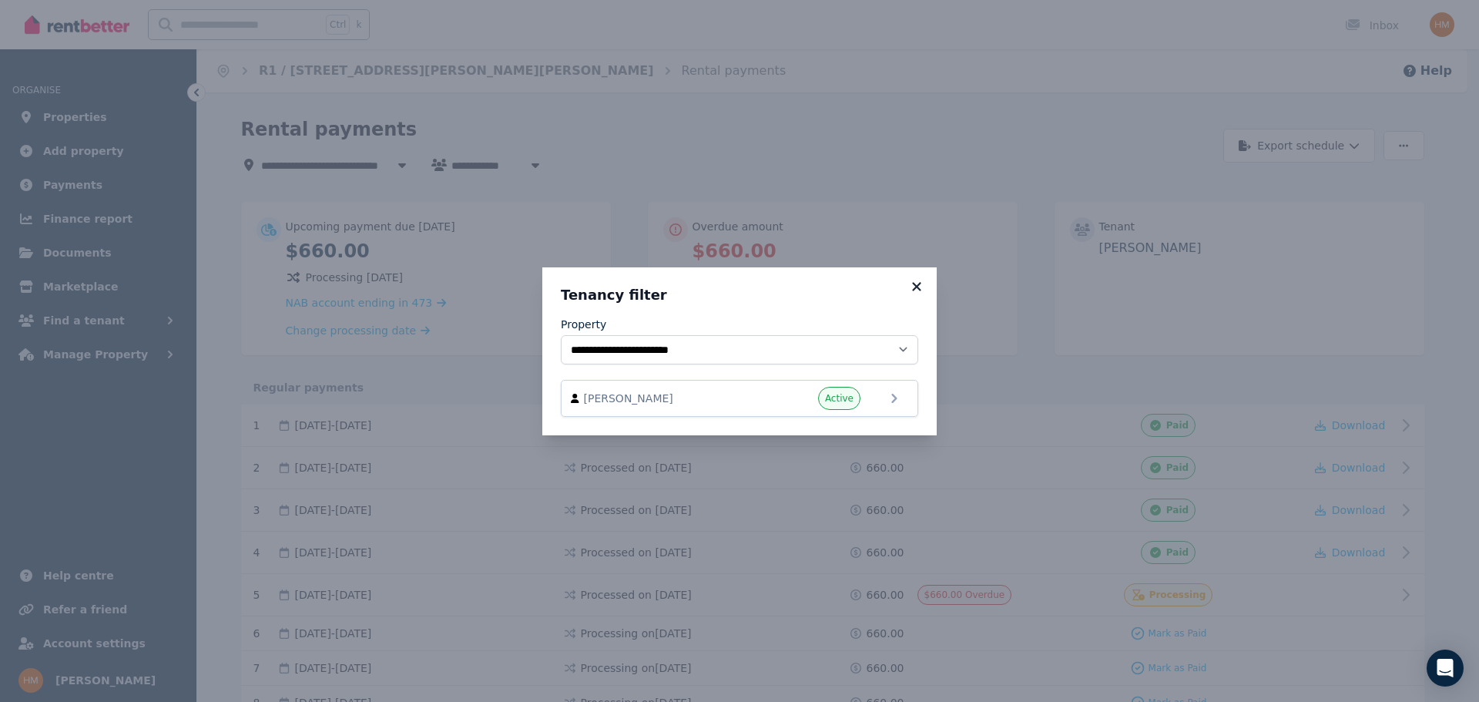
click at [915, 289] on icon at bounding box center [916, 286] width 8 height 8
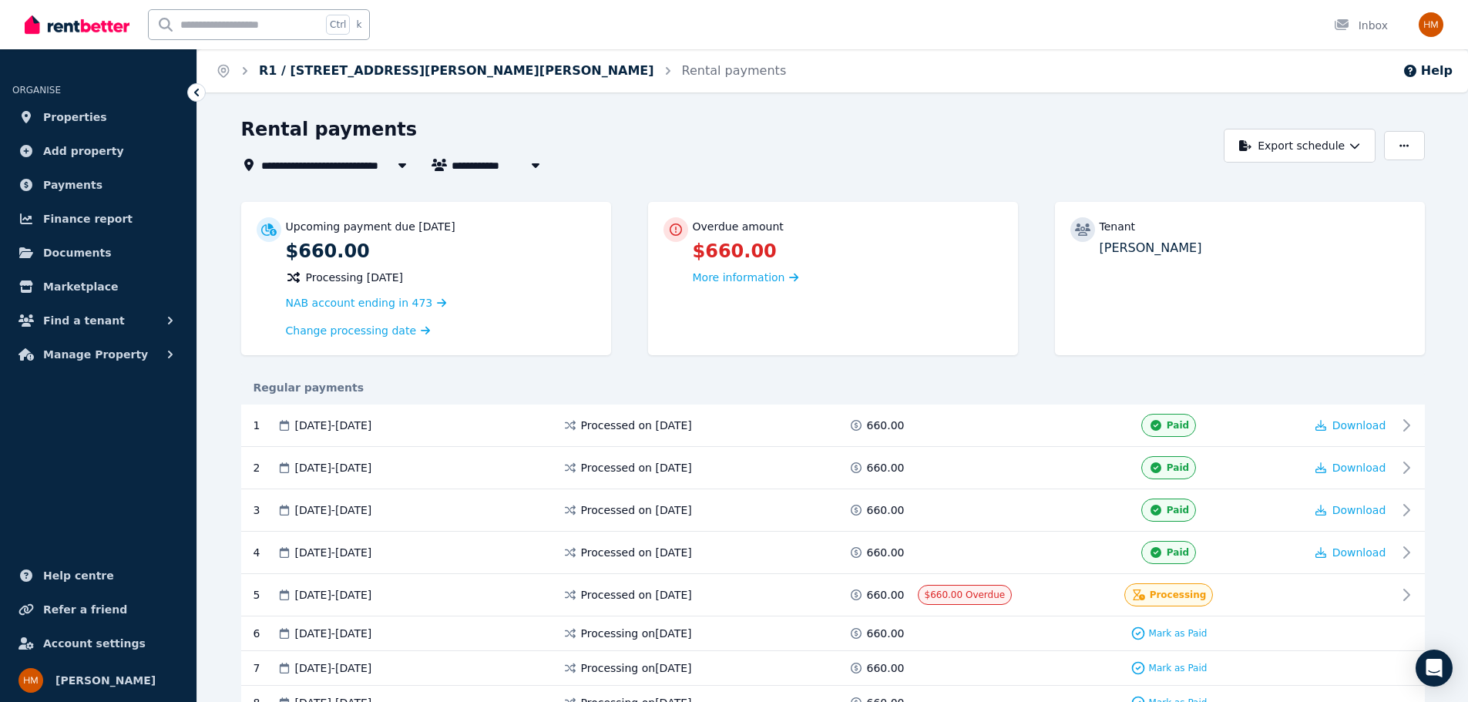
click at [290, 67] on link "R1 / [STREET_ADDRESS][PERSON_NAME][PERSON_NAME]" at bounding box center [456, 70] width 395 height 15
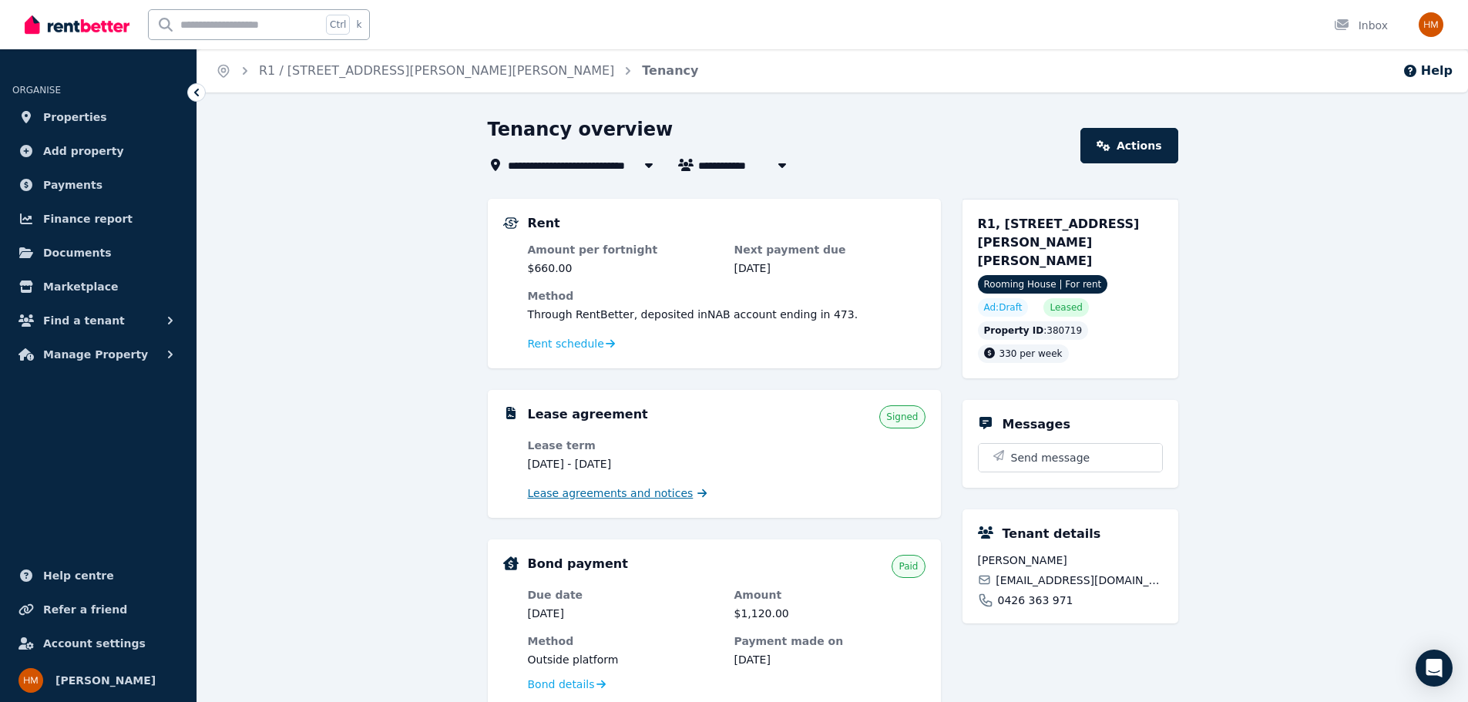
click at [599, 489] on span "Lease agreements and notices" at bounding box center [611, 492] width 166 height 15
click at [363, 66] on link "R1 / [STREET_ADDRESS][PERSON_NAME][PERSON_NAME]" at bounding box center [436, 70] width 355 height 15
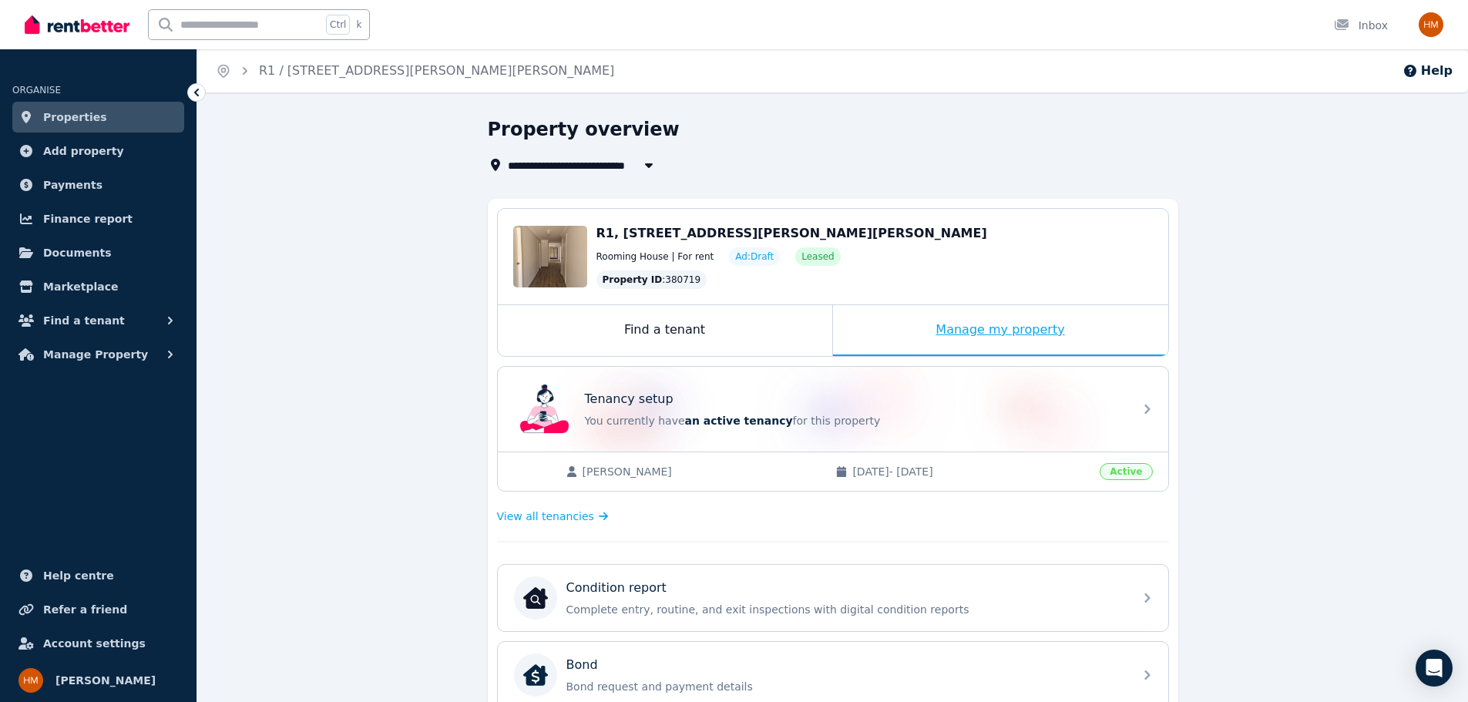
click at [968, 327] on div "Manage my property" at bounding box center [1000, 330] width 335 height 51
click at [972, 321] on div "Manage my property" at bounding box center [1000, 330] width 335 height 51
click at [1026, 343] on div "Manage my property" at bounding box center [1000, 330] width 335 height 51
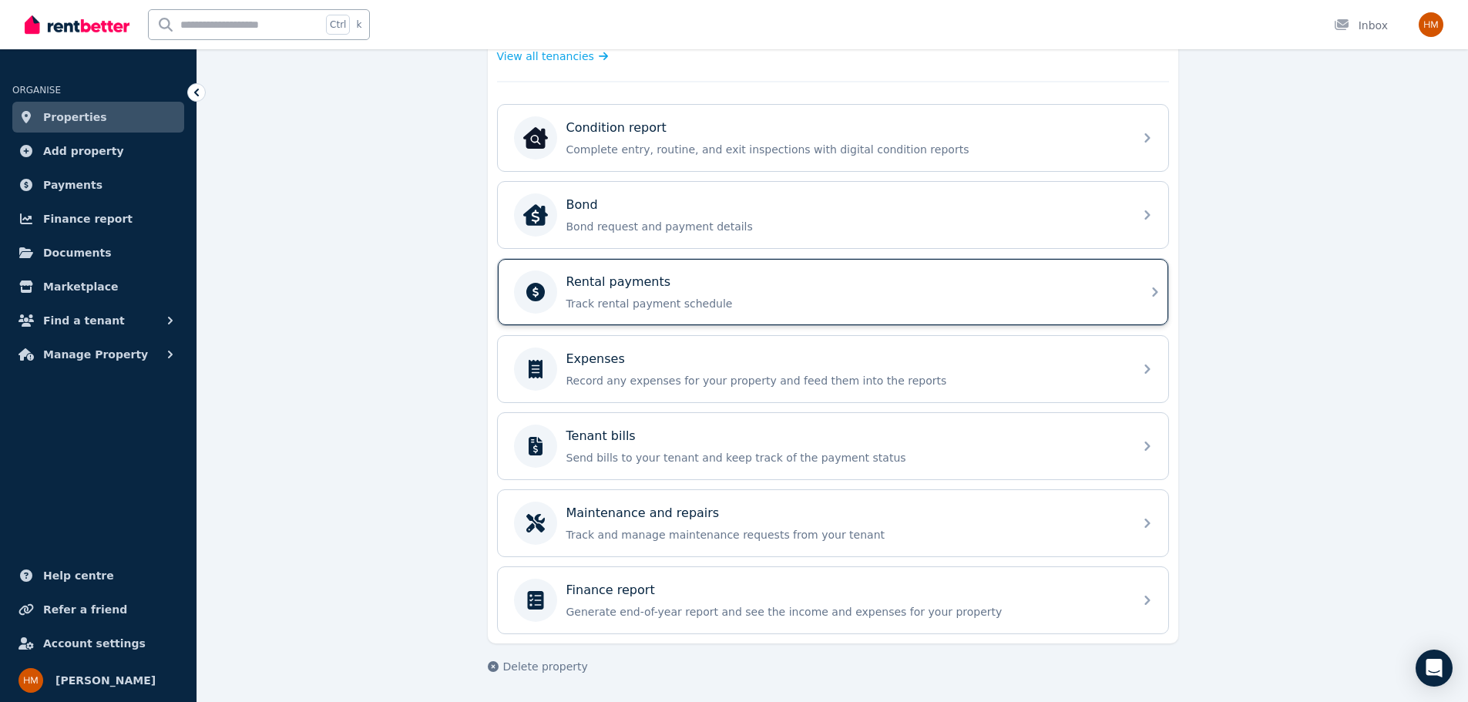
click at [855, 311] on div "Rental payments Track rental payment schedule" at bounding box center [819, 291] width 610 height 43
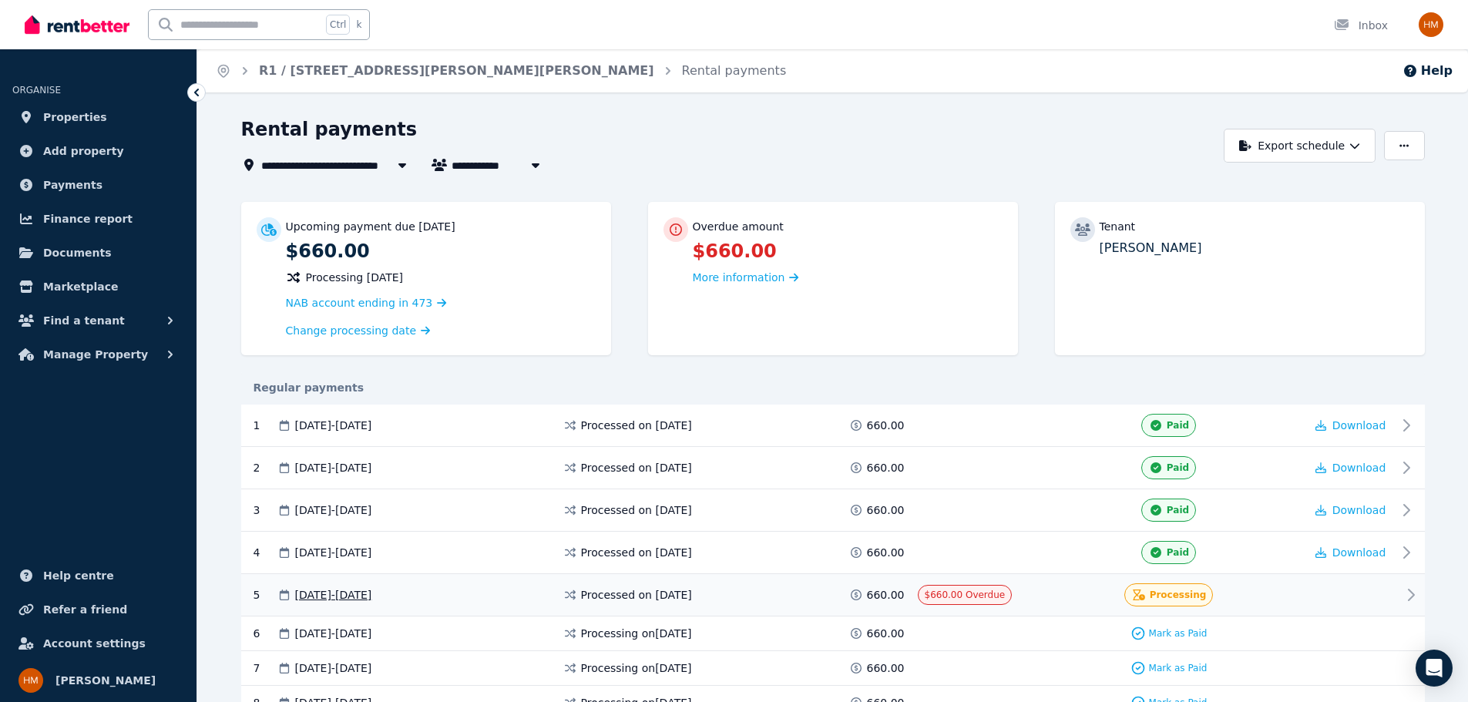
click at [928, 596] on span "$660.00 Overdue" at bounding box center [965, 594] width 81 height 11
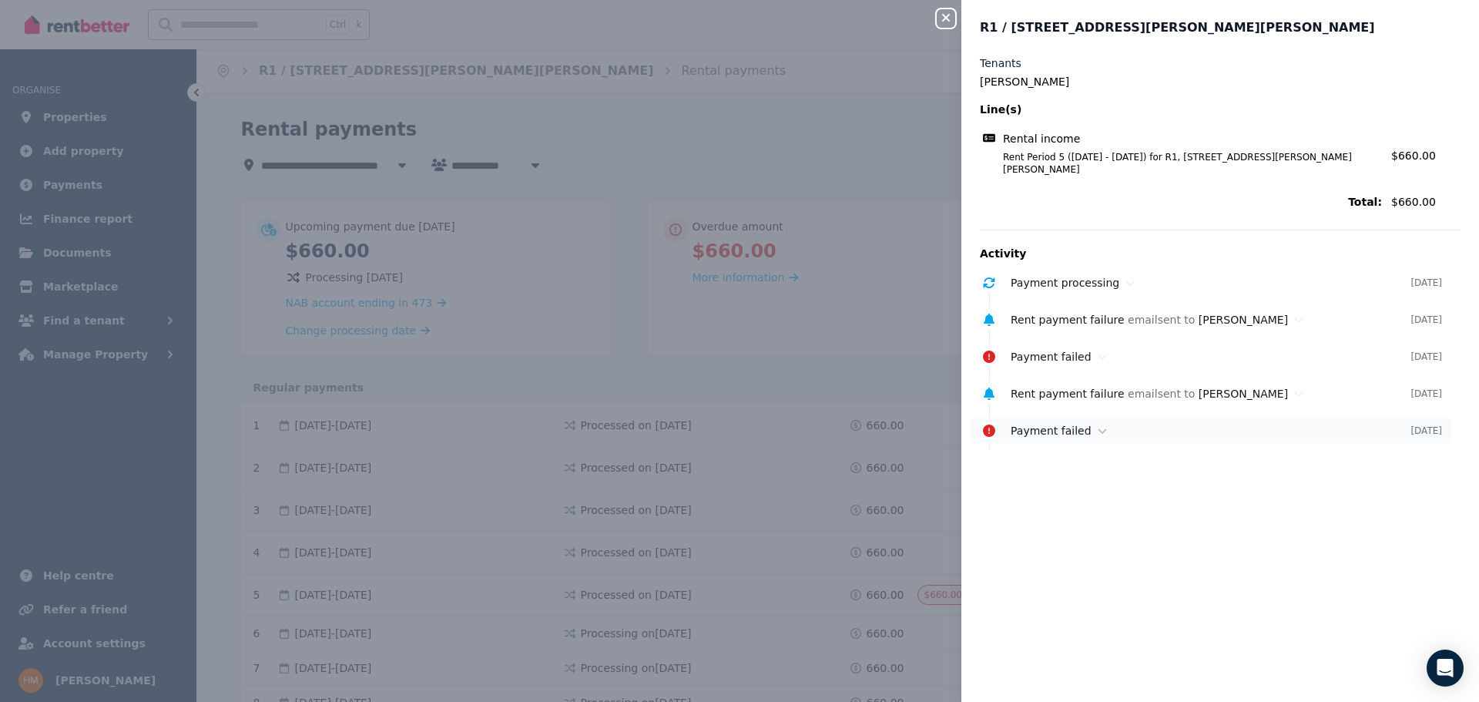
click at [1040, 425] on span "Payment failed" at bounding box center [1051, 431] width 81 height 12
click at [931, 446] on div "Close panel R1 / [GEOGRAPHIC_DATA][PERSON_NAME], [PERSON_NAME] Tenants [PERSON_…" at bounding box center [739, 351] width 1479 height 702
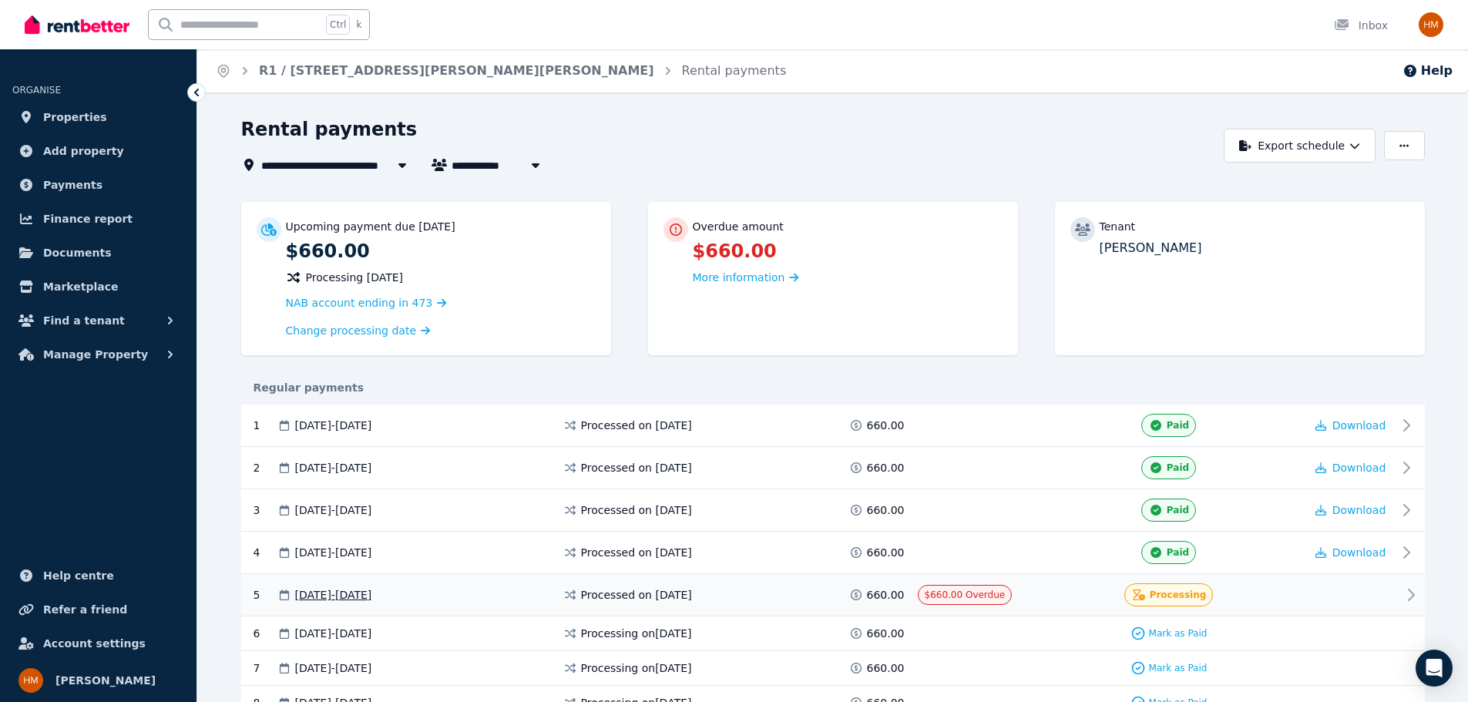
click at [1161, 589] on span "Processing" at bounding box center [1178, 595] width 57 height 12
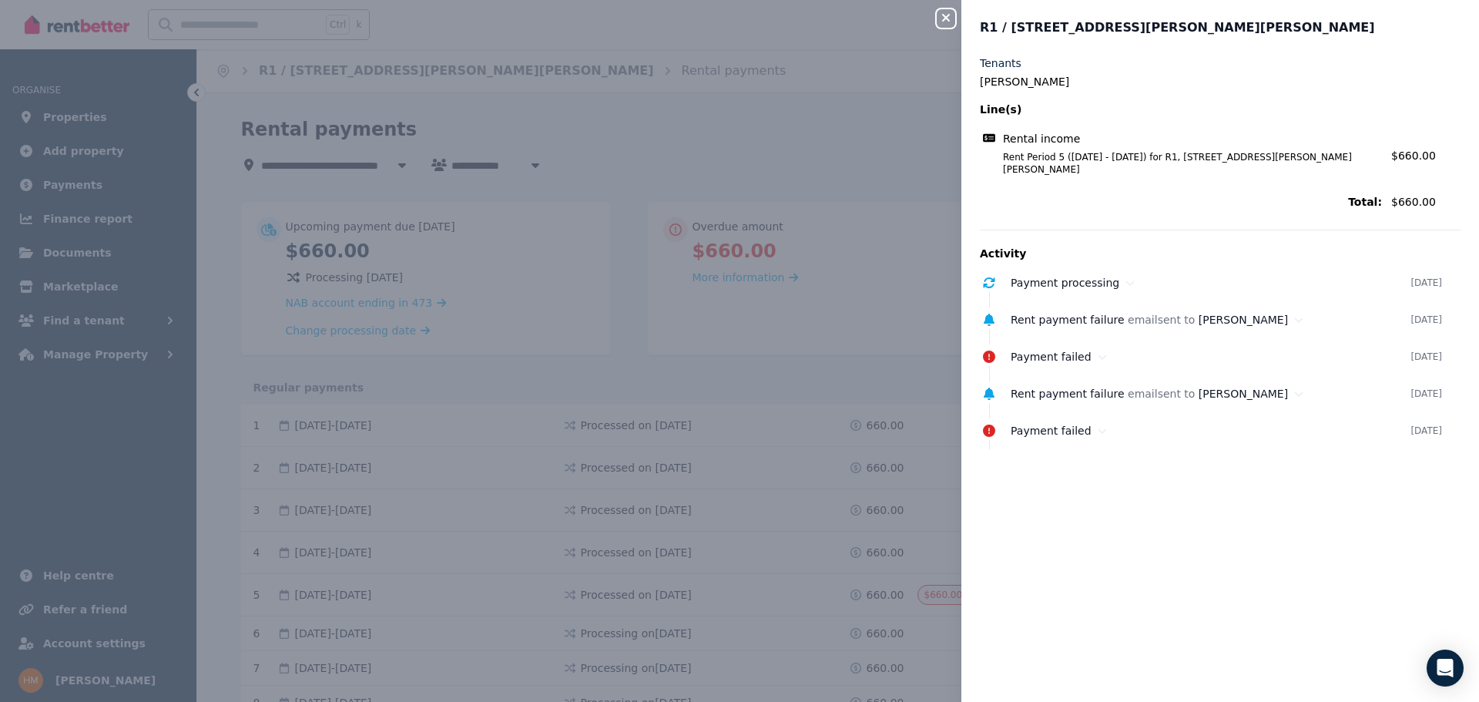
click at [934, 507] on div "Close panel R1 / [GEOGRAPHIC_DATA][PERSON_NAME], [PERSON_NAME] Tenants [PERSON_…" at bounding box center [739, 351] width 1479 height 702
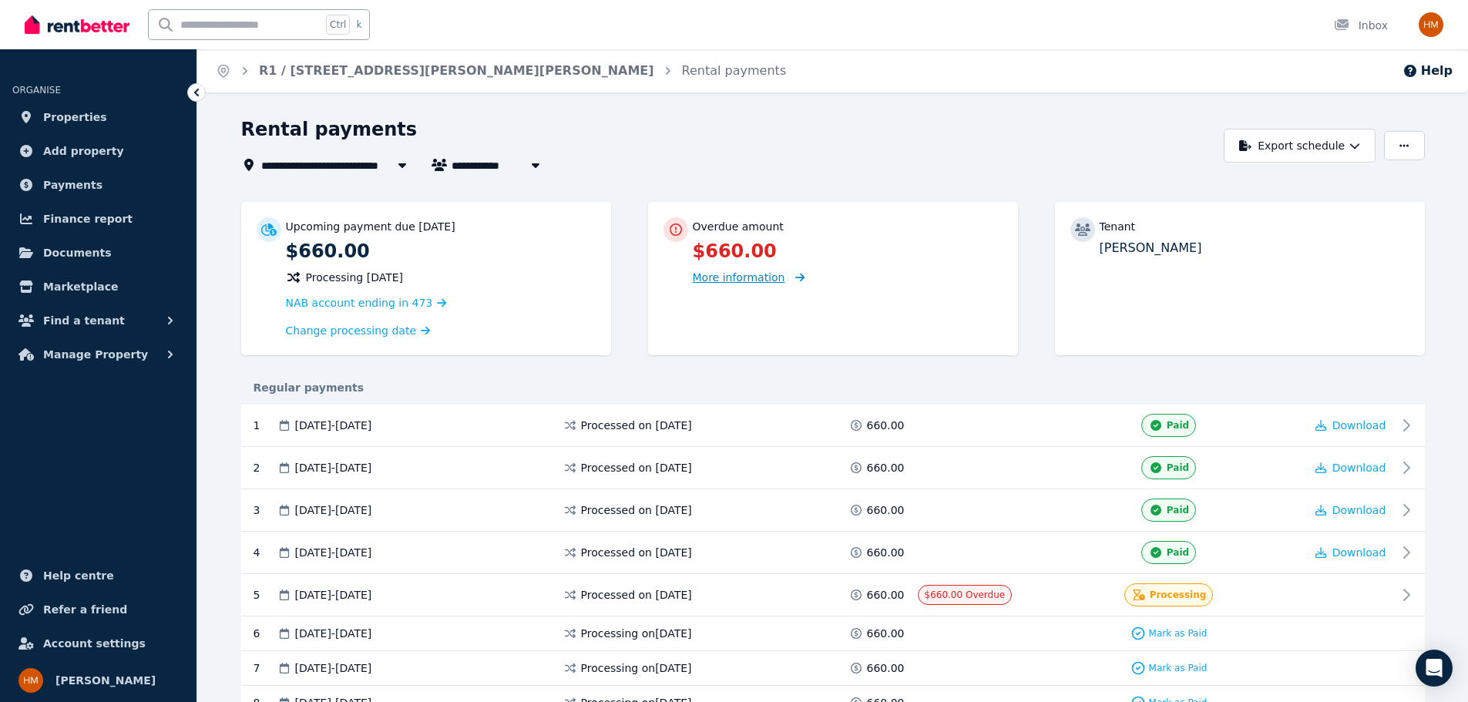
click at [771, 277] on span "More information" at bounding box center [739, 277] width 92 height 12
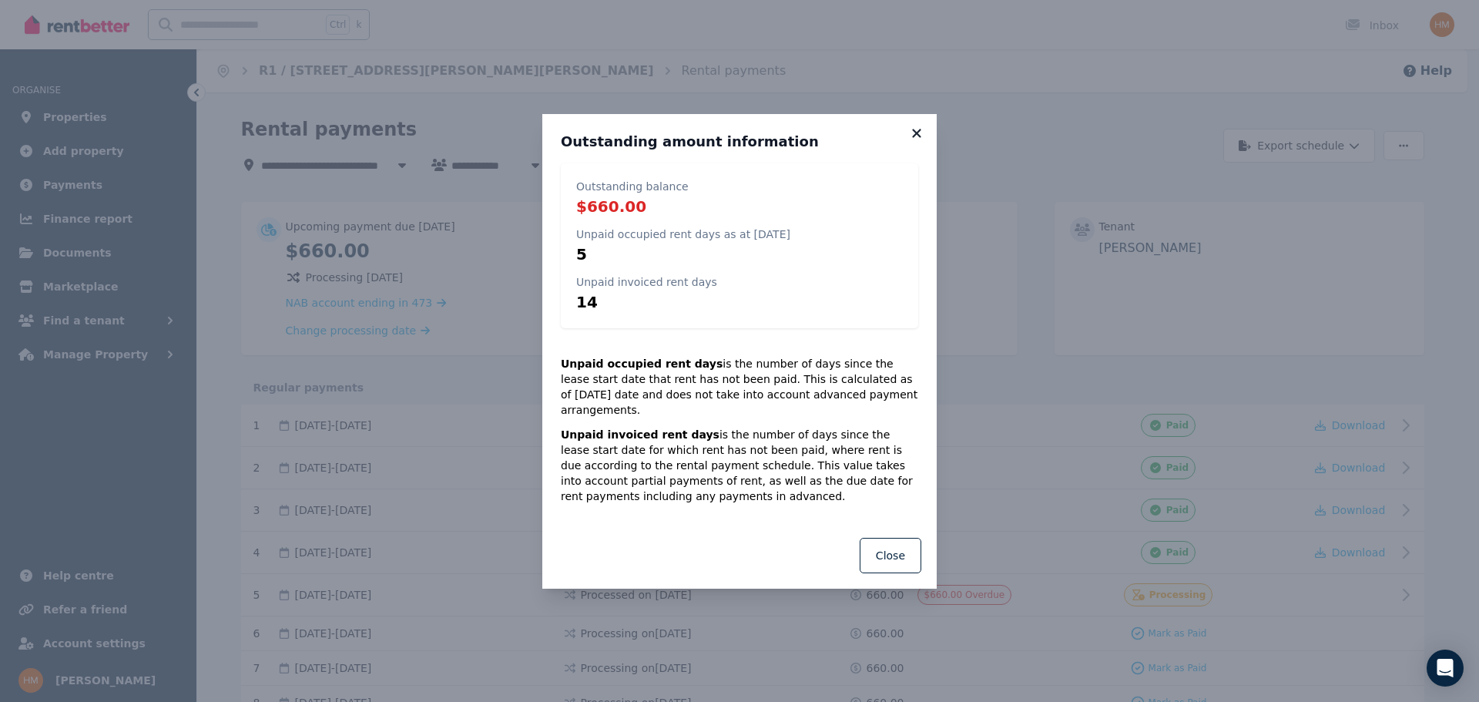
click at [916, 138] on icon at bounding box center [916, 133] width 15 height 14
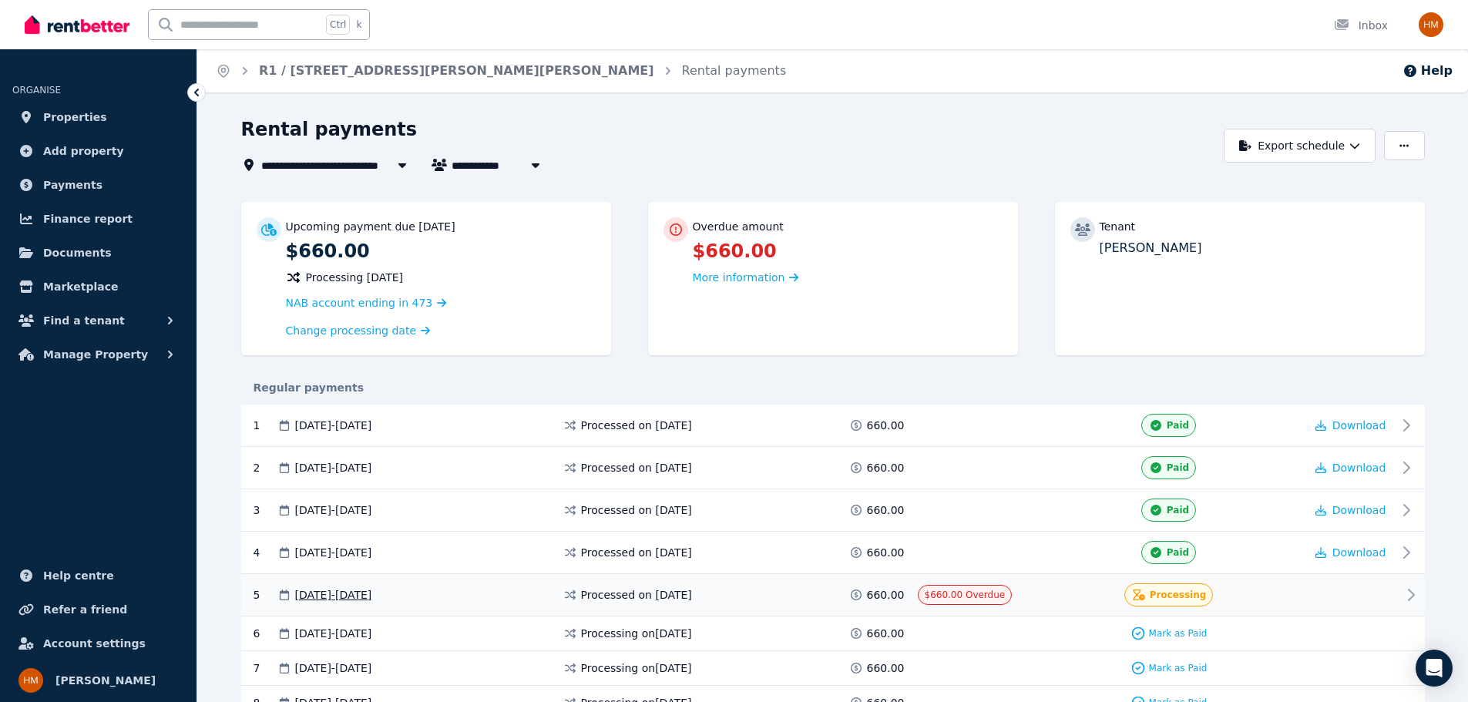
click at [372, 588] on span "[DATE] - [DATE]" at bounding box center [333, 594] width 77 height 15
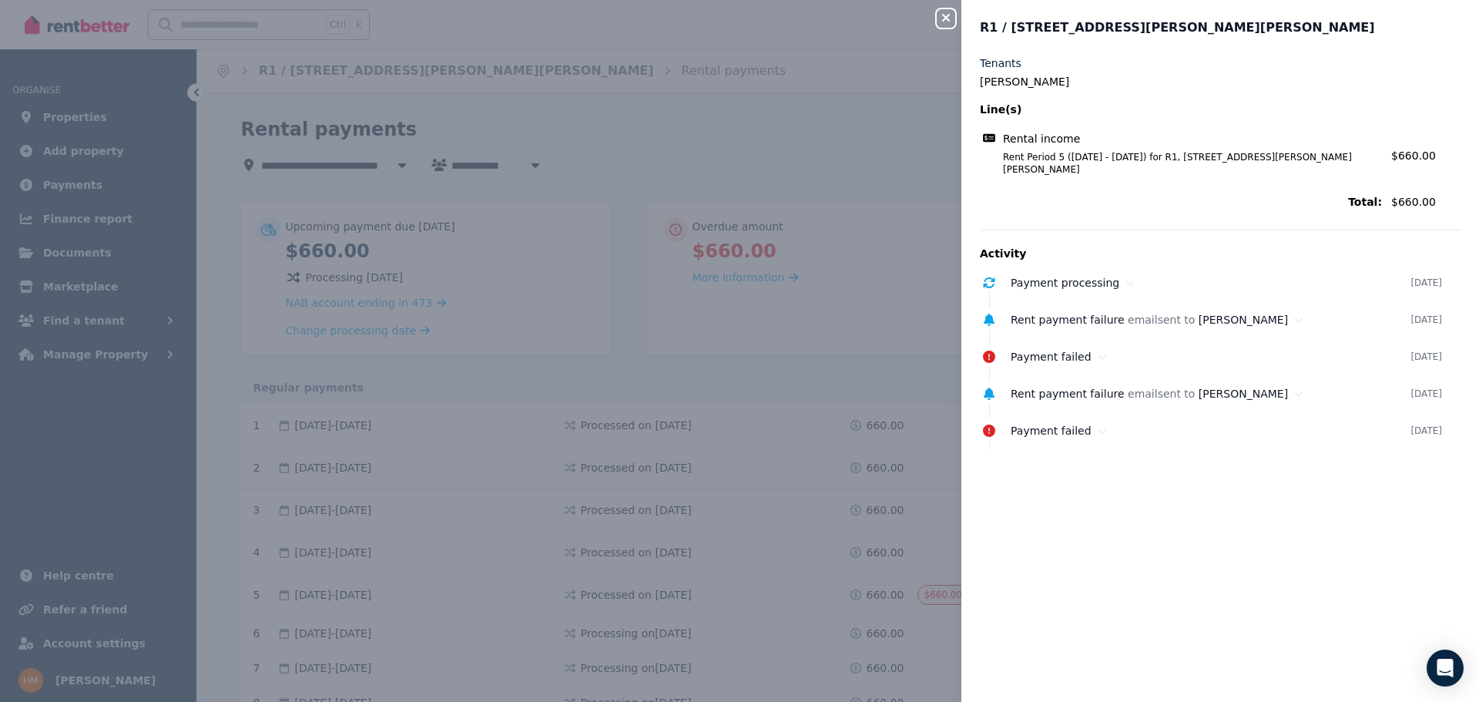
click at [924, 188] on div "Close panel R1 / [GEOGRAPHIC_DATA][PERSON_NAME], [PERSON_NAME] Tenants [PERSON_…" at bounding box center [739, 351] width 1479 height 702
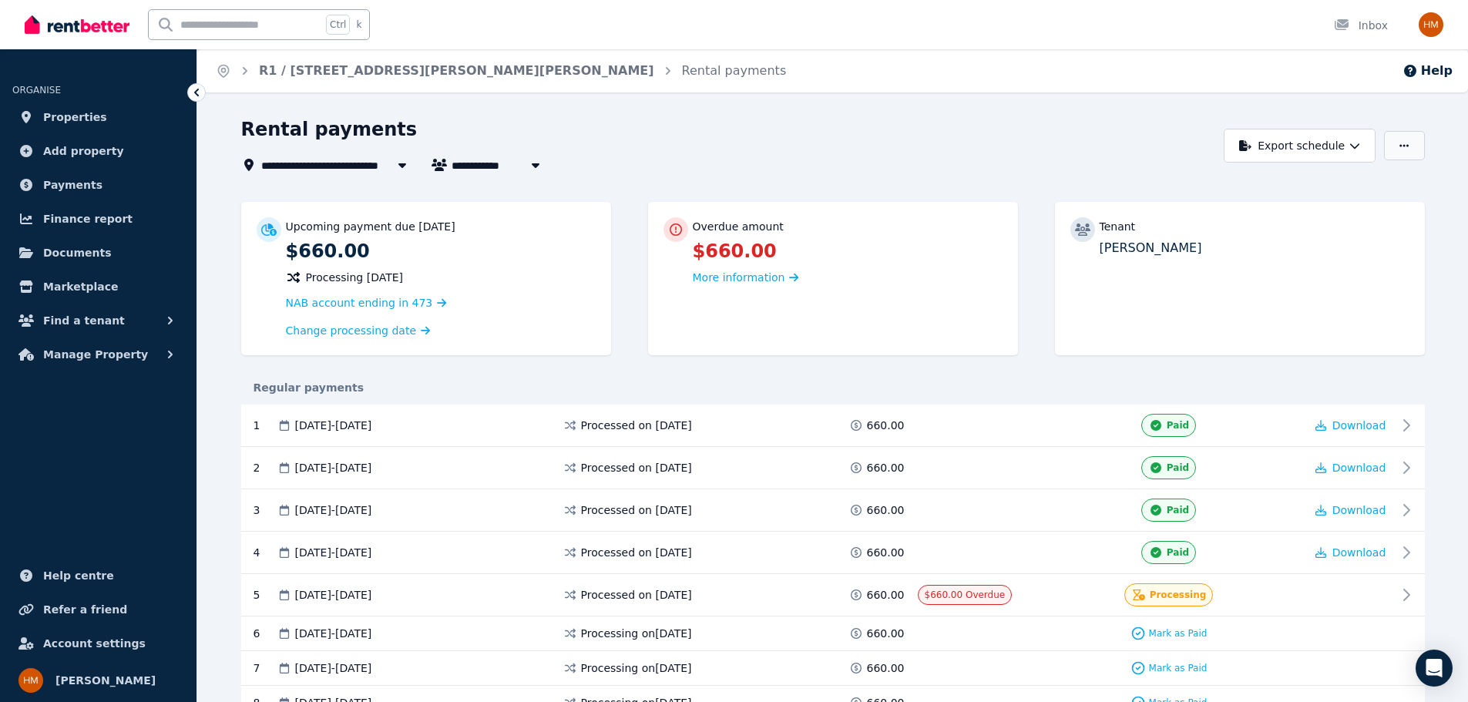
click at [1409, 147] on icon "button" at bounding box center [1403, 145] width 9 height 11
click at [1217, 297] on div "Tenant [PERSON_NAME]" at bounding box center [1240, 278] width 370 height 153
click at [1452, 670] on body "**********" at bounding box center [734, 351] width 1468 height 702
click at [1432, 678] on div "Open Intercom Messenger" at bounding box center [1434, 668] width 41 height 41
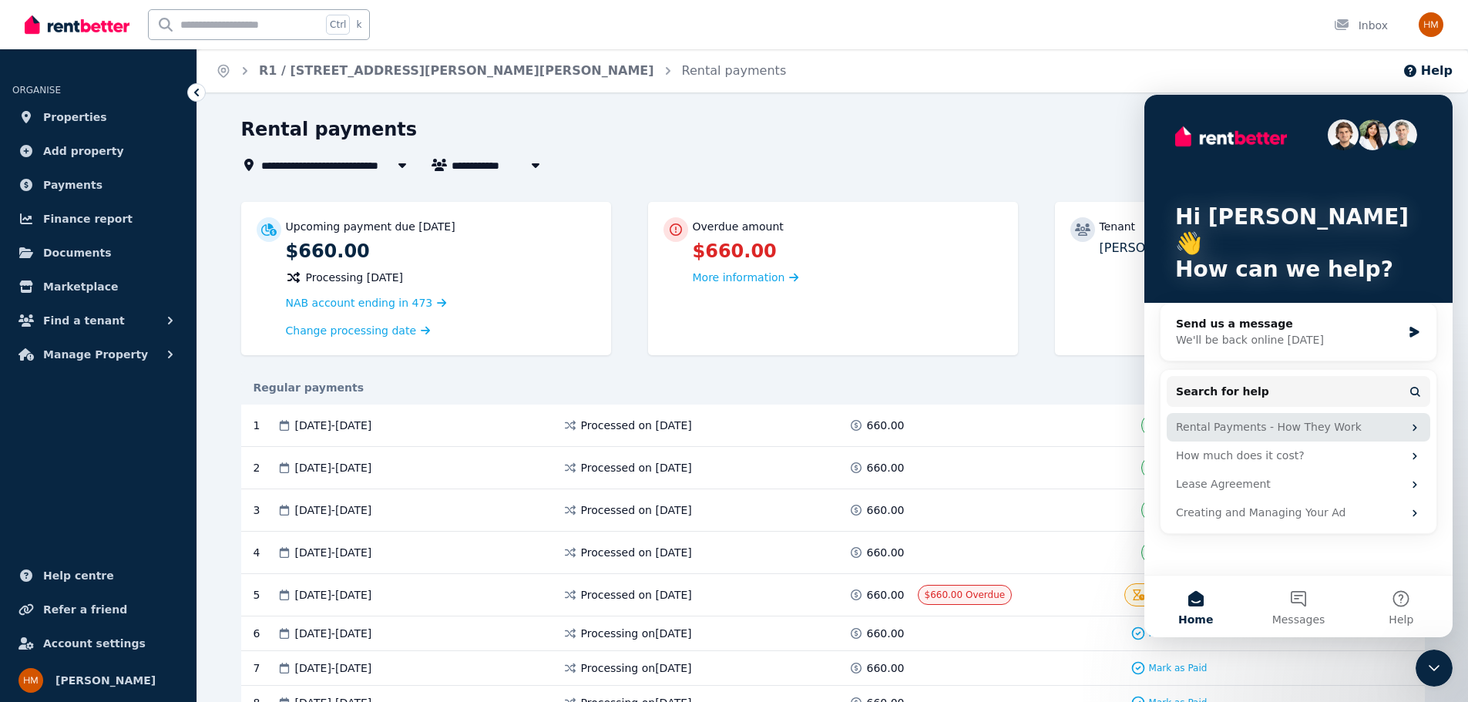
click at [1277, 419] on div "Rental Payments - How They Work" at bounding box center [1289, 427] width 227 height 16
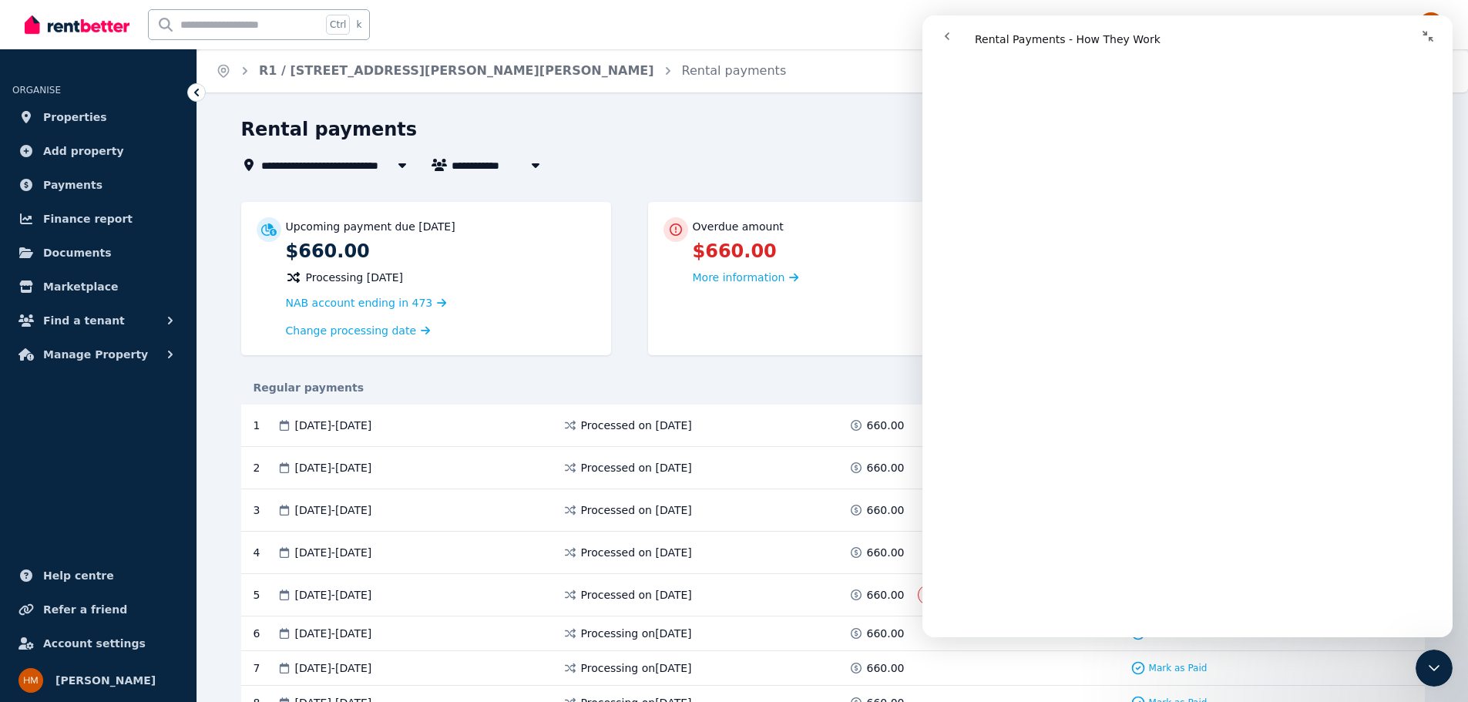
scroll to position [5351, 0]
click at [1425, 34] on icon "Collapse window" at bounding box center [1427, 36] width 11 height 11
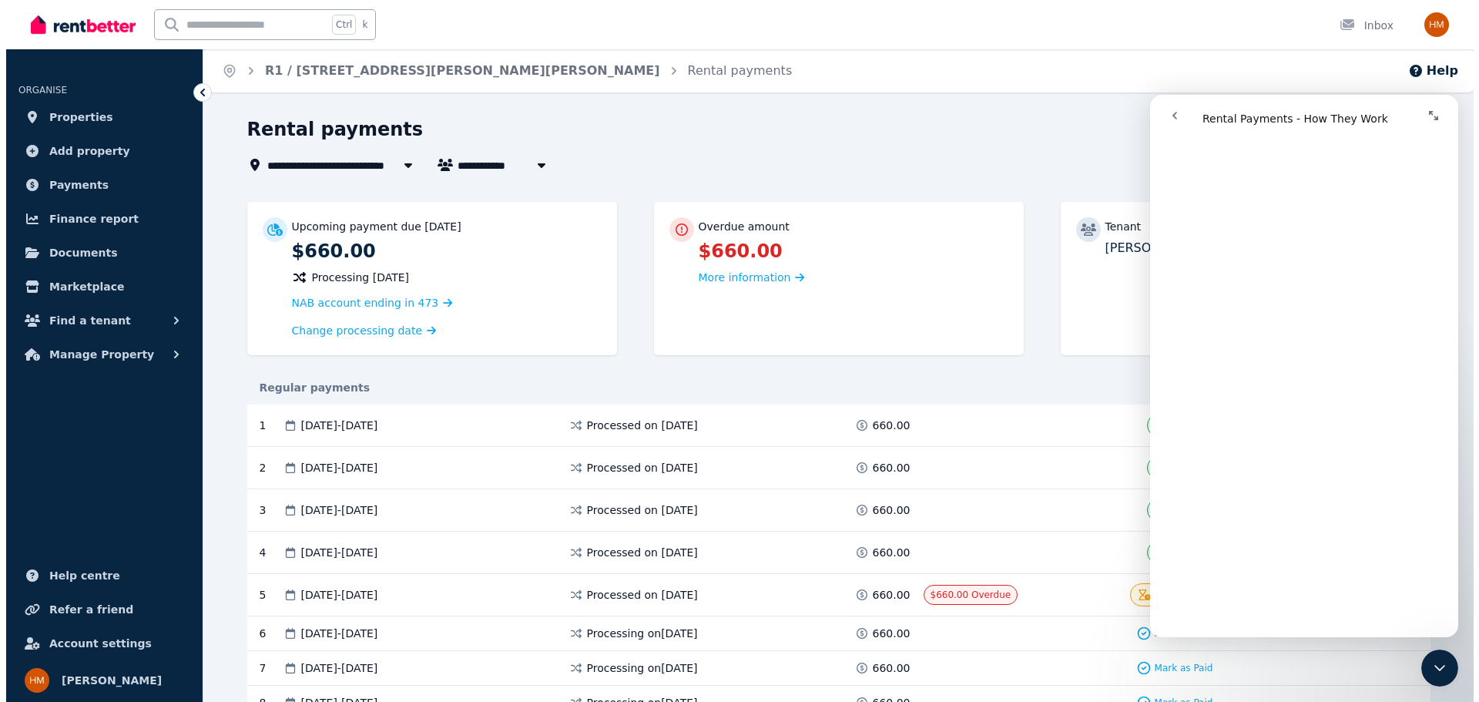
scroll to position [4981, 0]
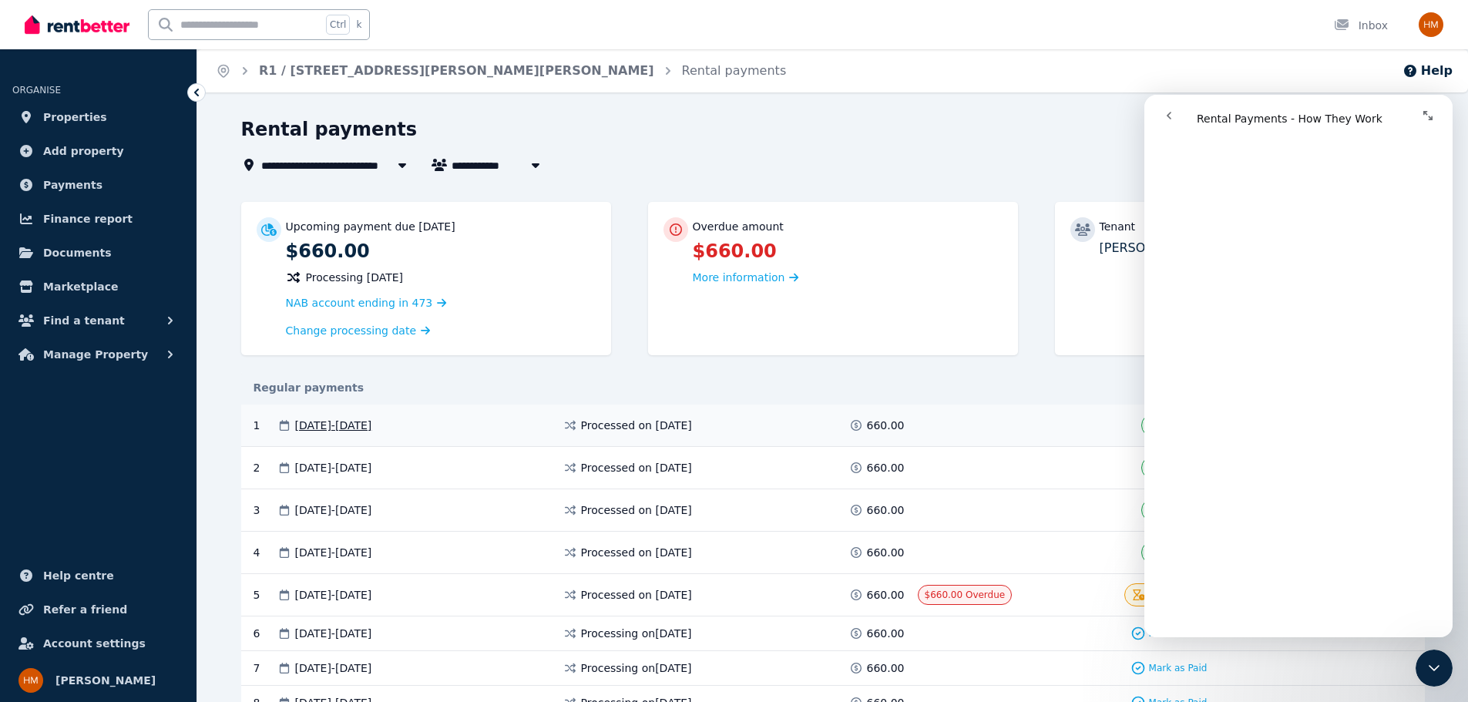
click at [1000, 425] on span at bounding box center [976, 425] width 116 height 23
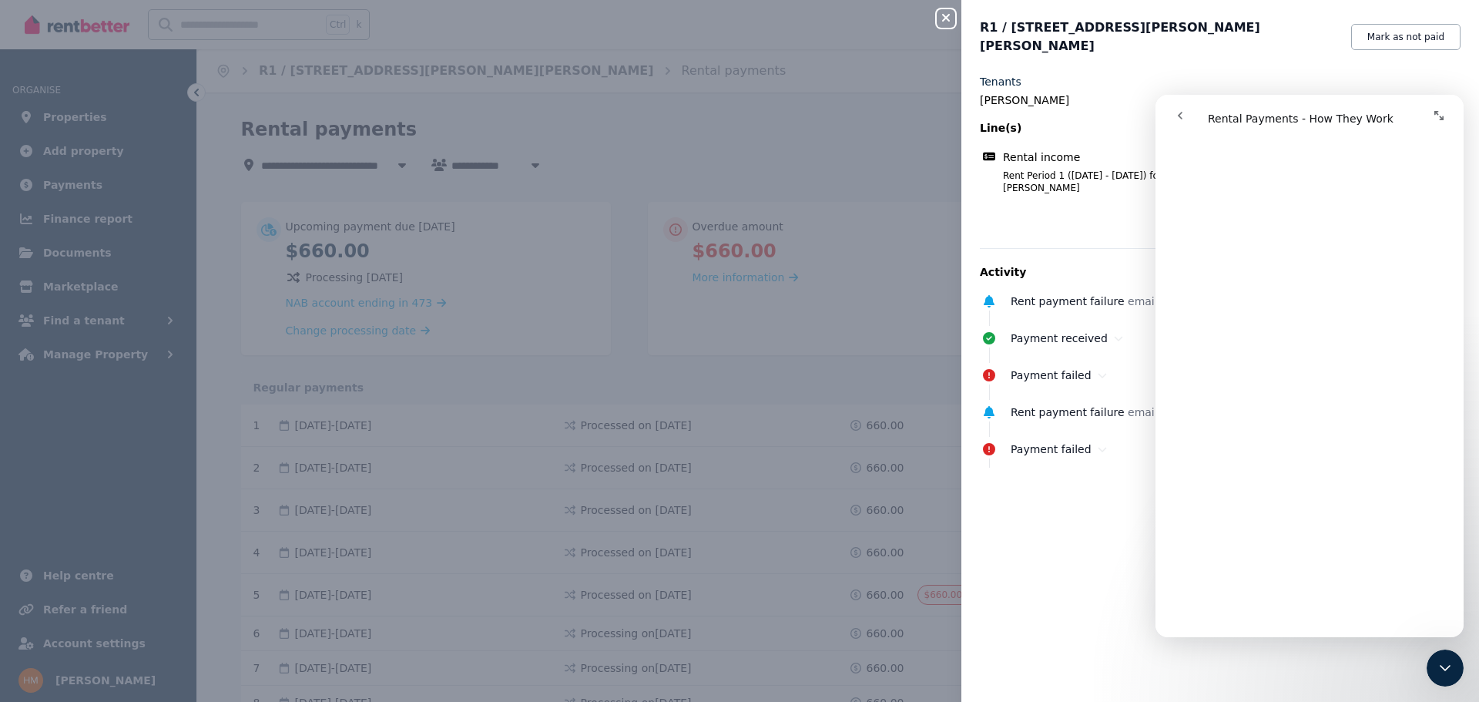
click at [1452, 678] on div "Close Intercom Messenger" at bounding box center [1445, 668] width 37 height 37
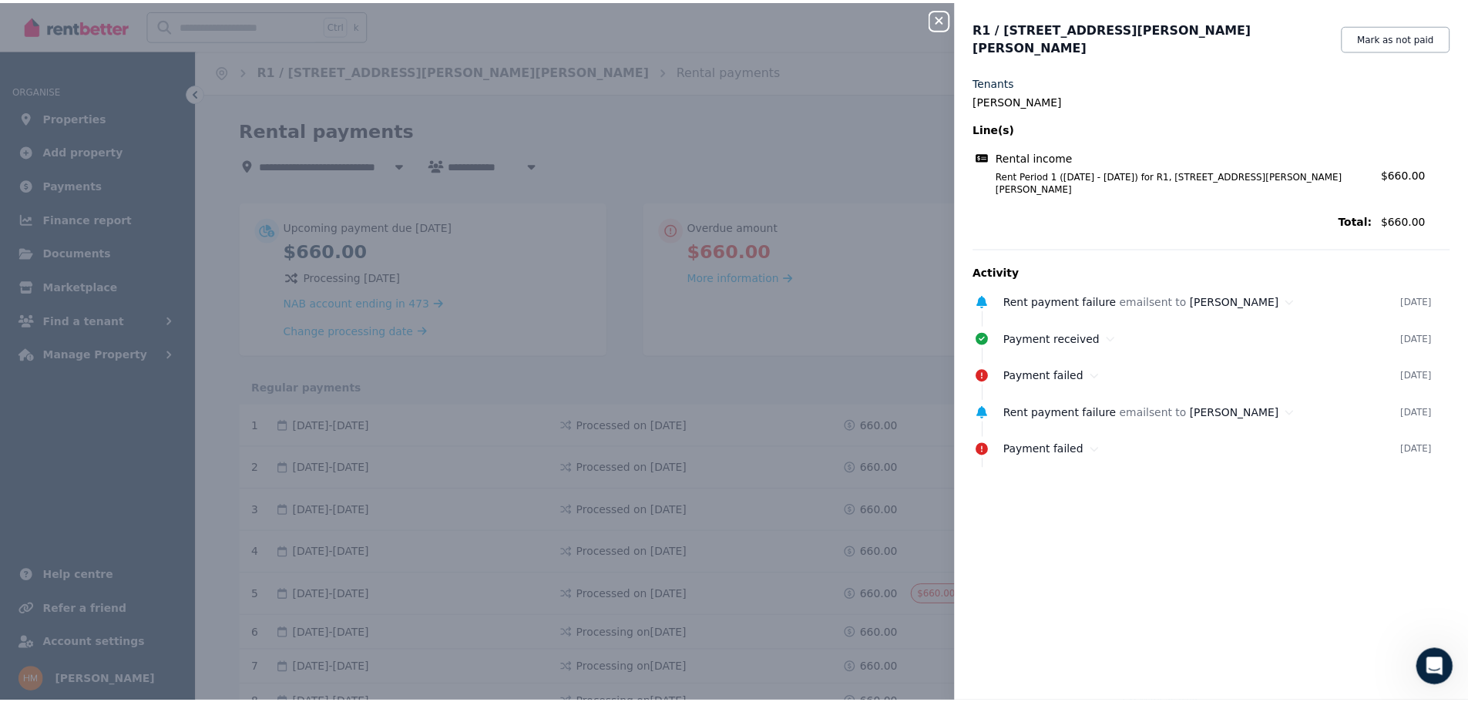
scroll to position [0, 0]
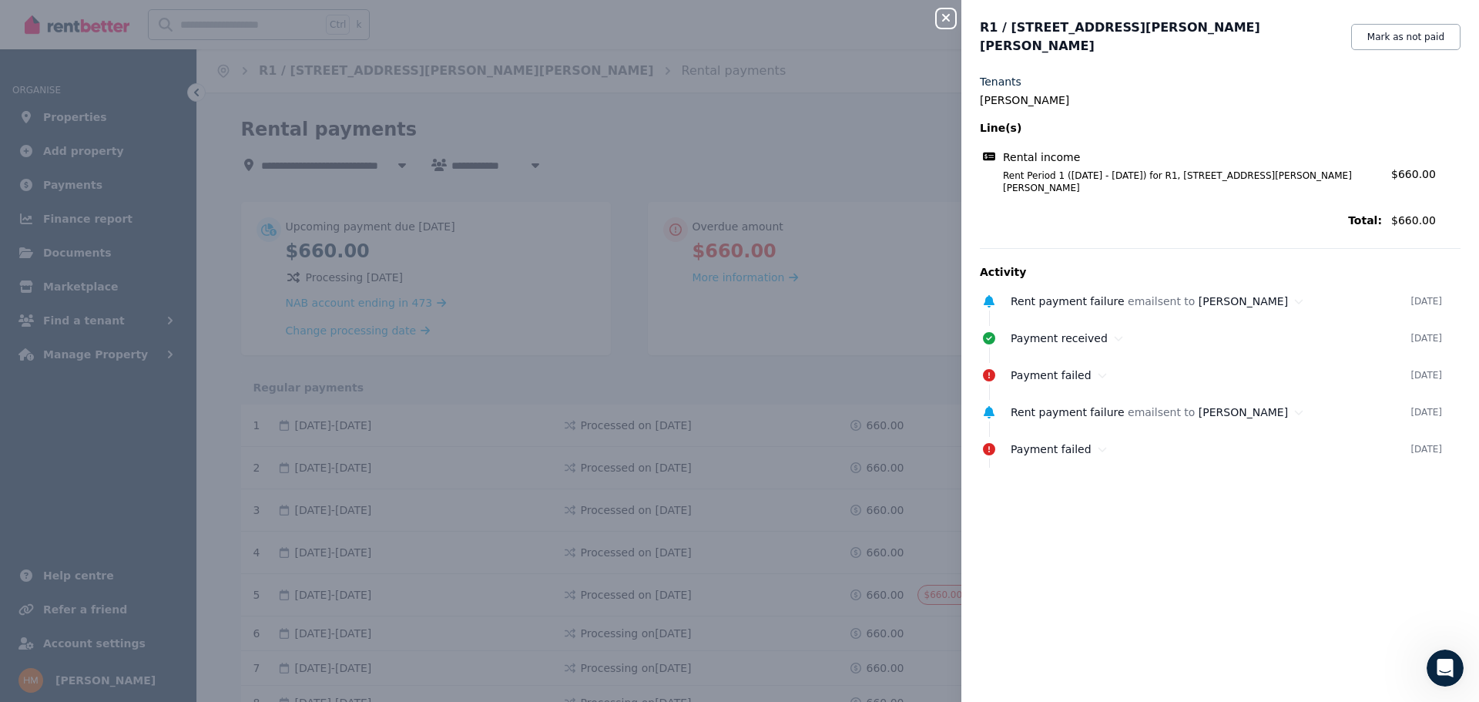
click at [826, 390] on div "Close panel R1 / [GEOGRAPHIC_DATA][PERSON_NAME], [PERSON_NAME] Mark as not paid…" at bounding box center [739, 351] width 1479 height 702
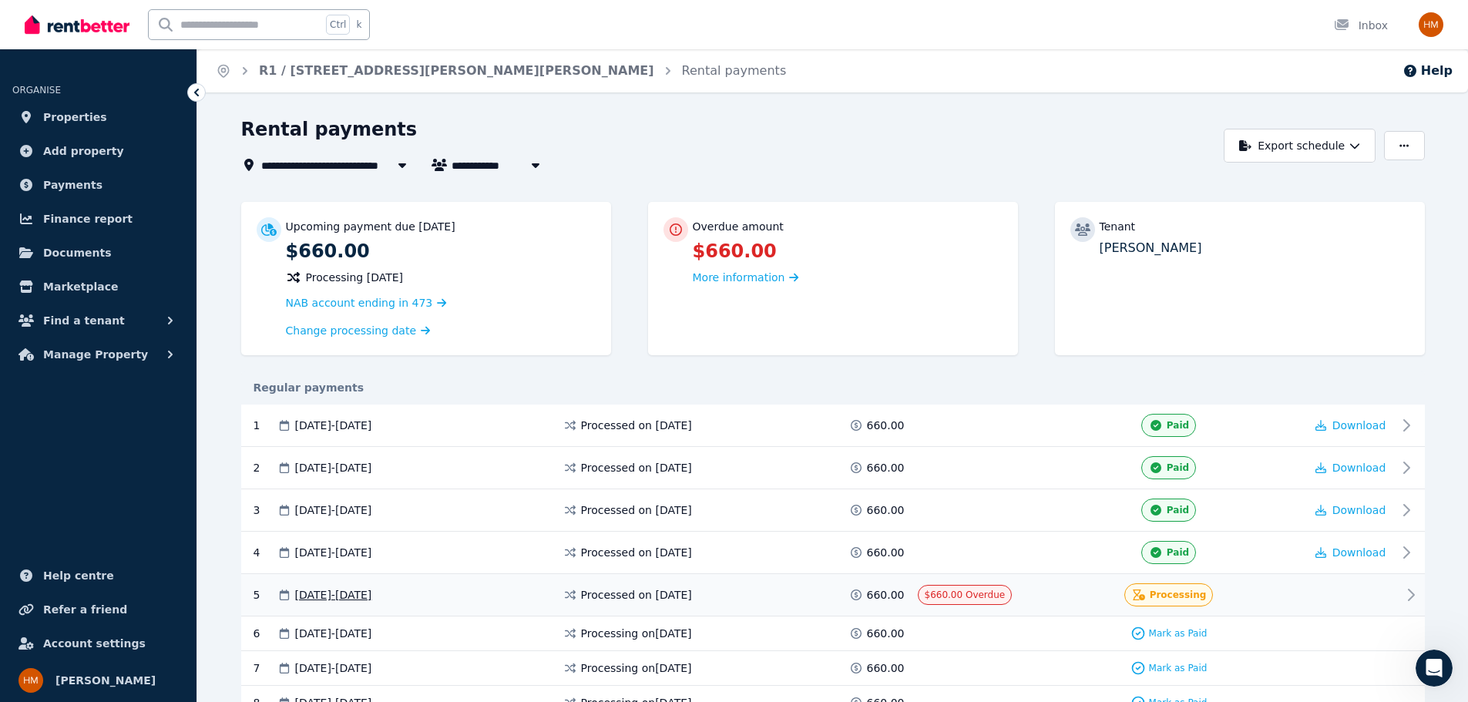
click at [1180, 599] on div "Processing" at bounding box center [1168, 594] width 89 height 23
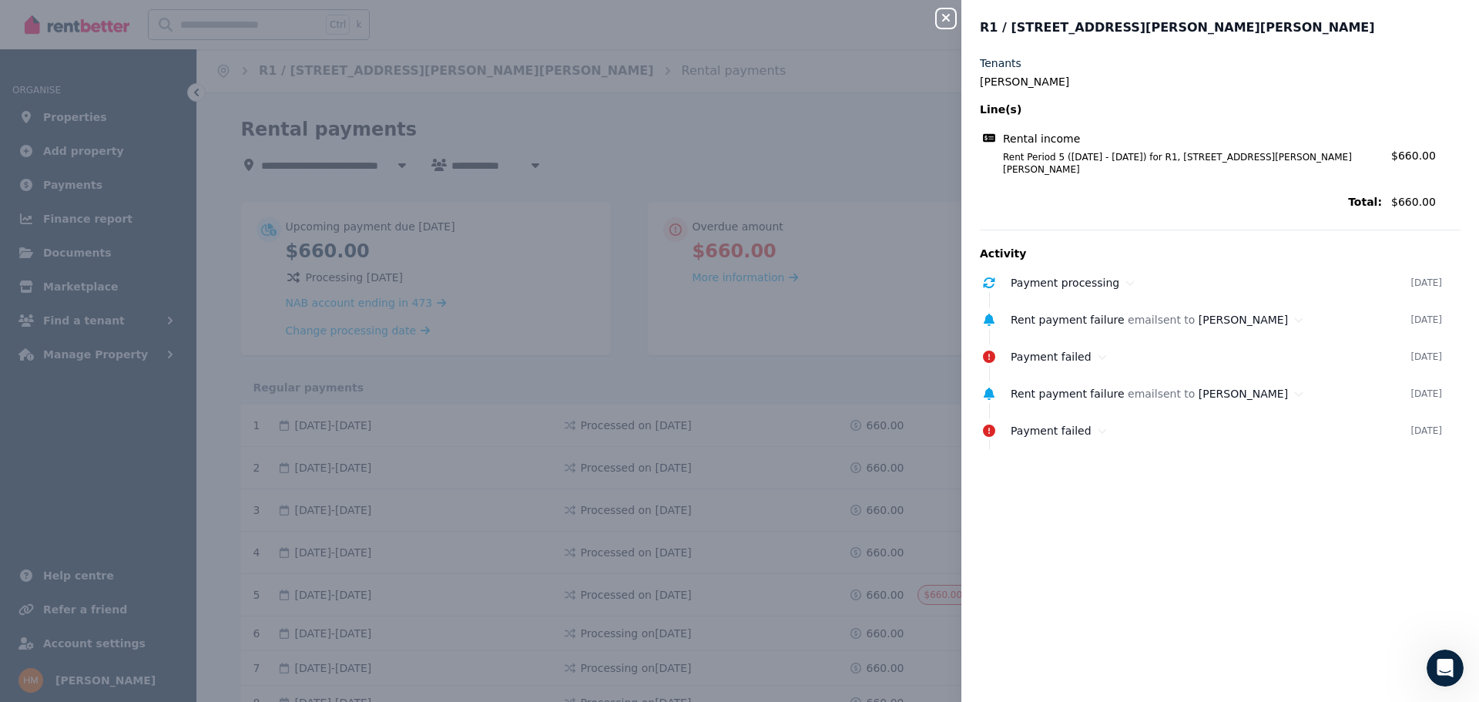
click at [940, 523] on div "Close panel R1 / [GEOGRAPHIC_DATA][PERSON_NAME], [PERSON_NAME] Tenants [PERSON_…" at bounding box center [739, 351] width 1479 height 702
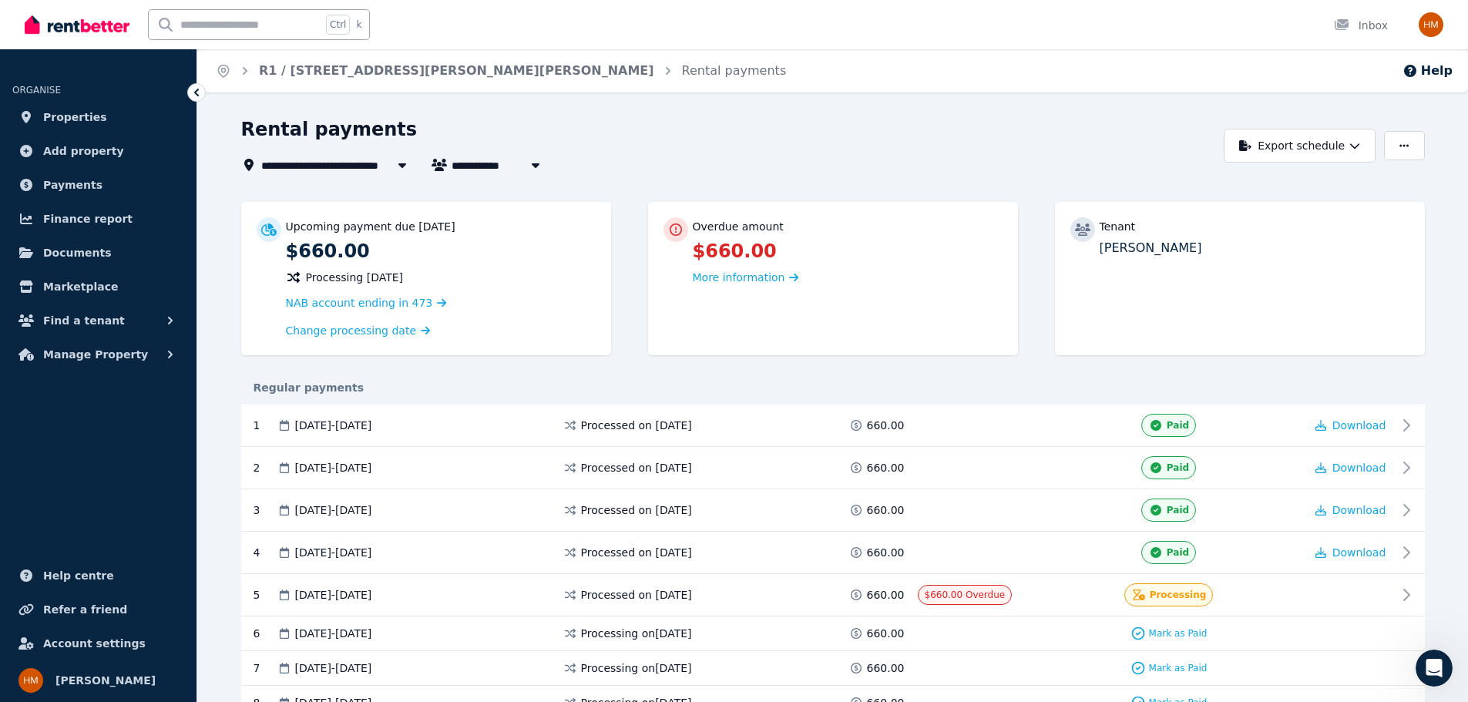
click at [197, 93] on icon at bounding box center [196, 92] width 15 height 15
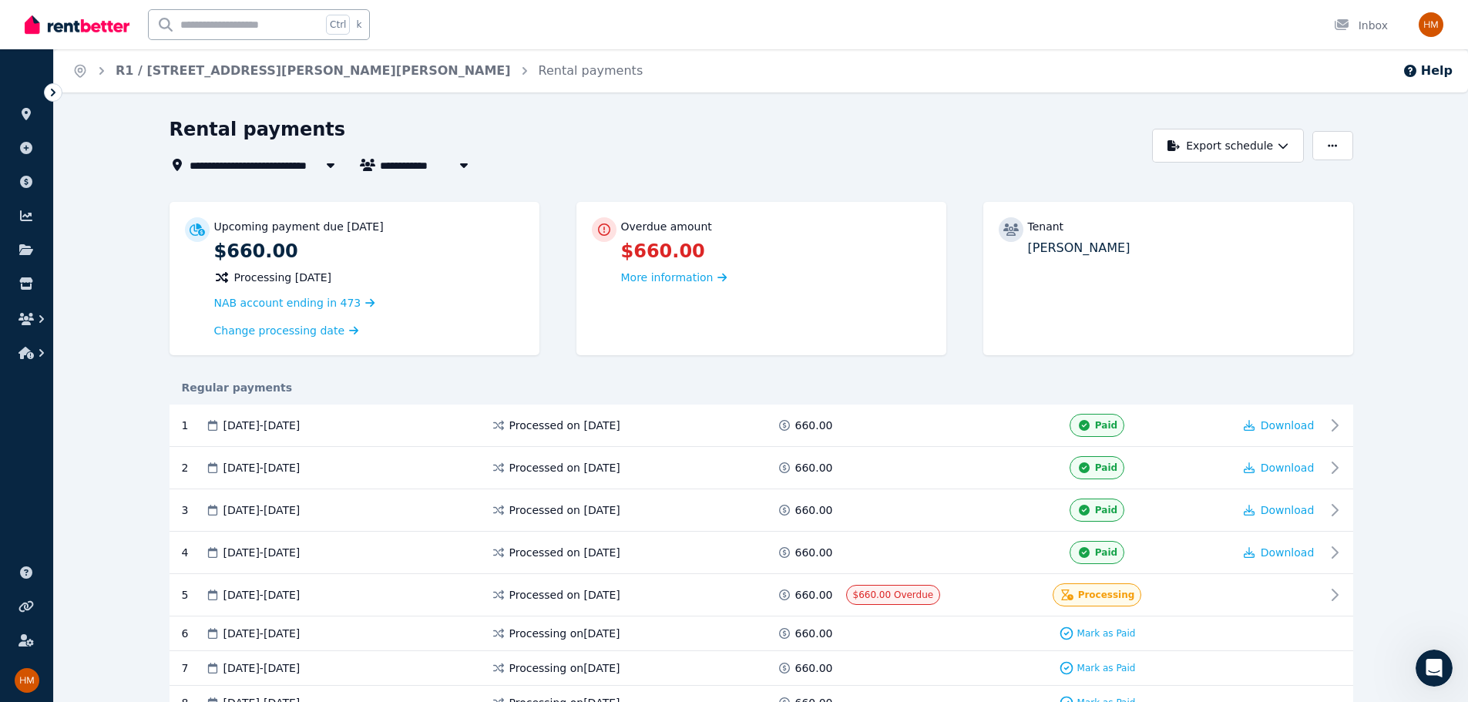
click at [53, 93] on icon at bounding box center [53, 93] width 5 height 8
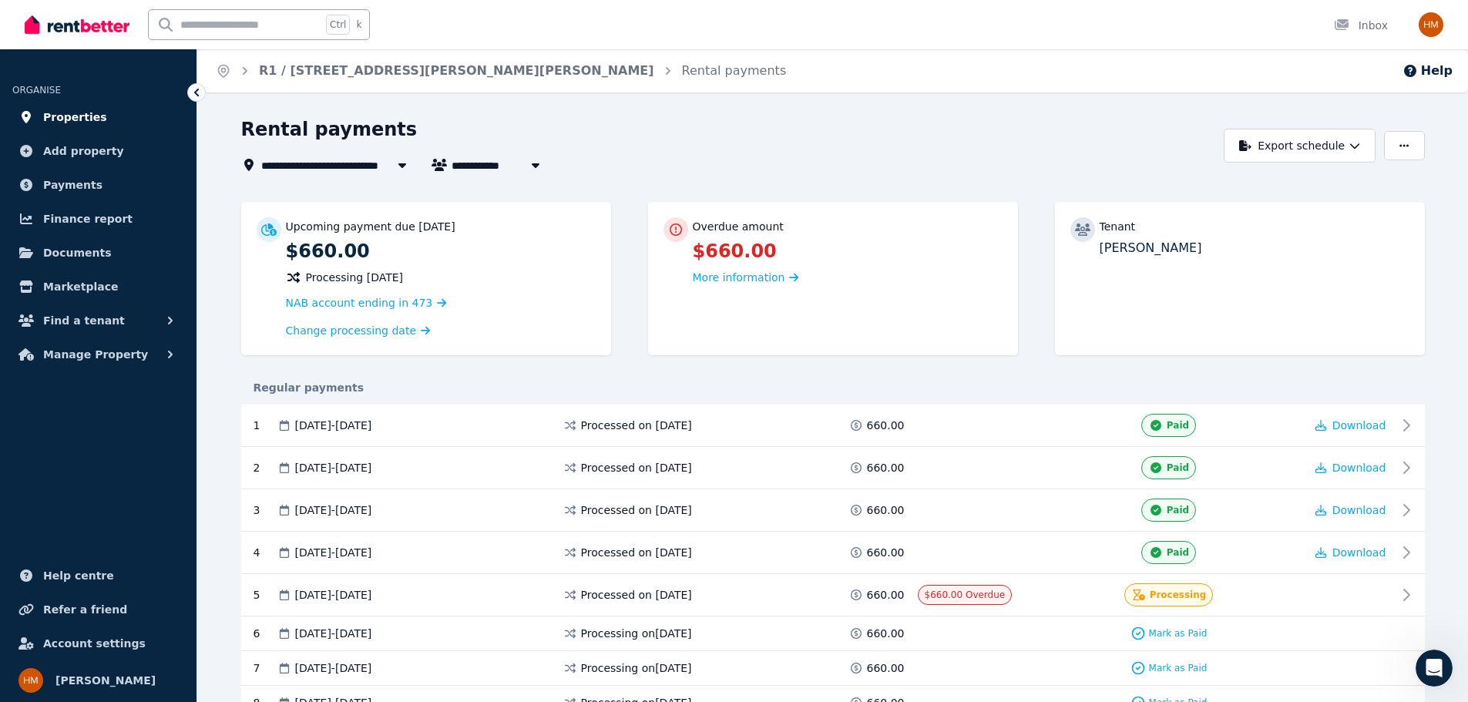
click at [72, 123] on span "Properties" at bounding box center [75, 117] width 64 height 18
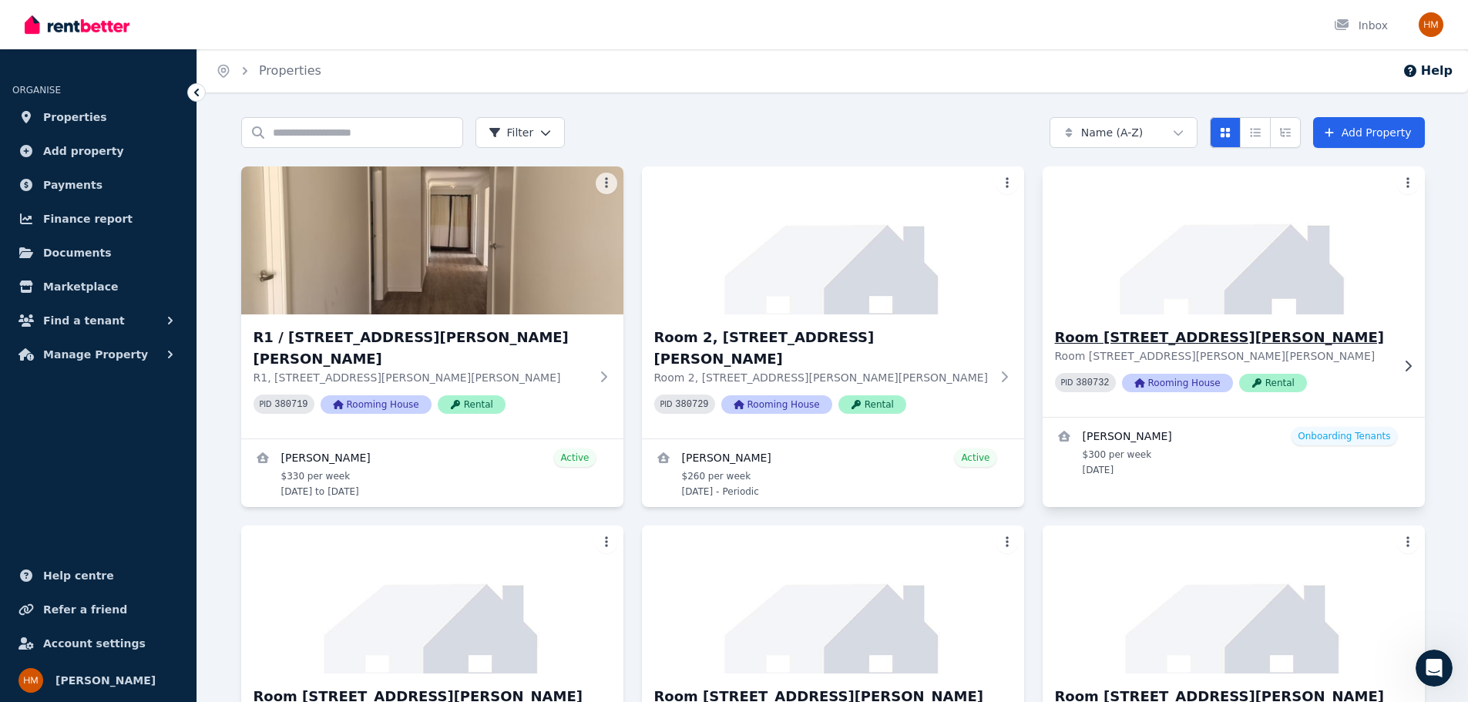
click at [1167, 319] on div "Room 3, [STREET_ADDRESS][PERSON_NAME][PERSON_NAME][PERSON_NAME] PID 380732 Room…" at bounding box center [1234, 365] width 382 height 102
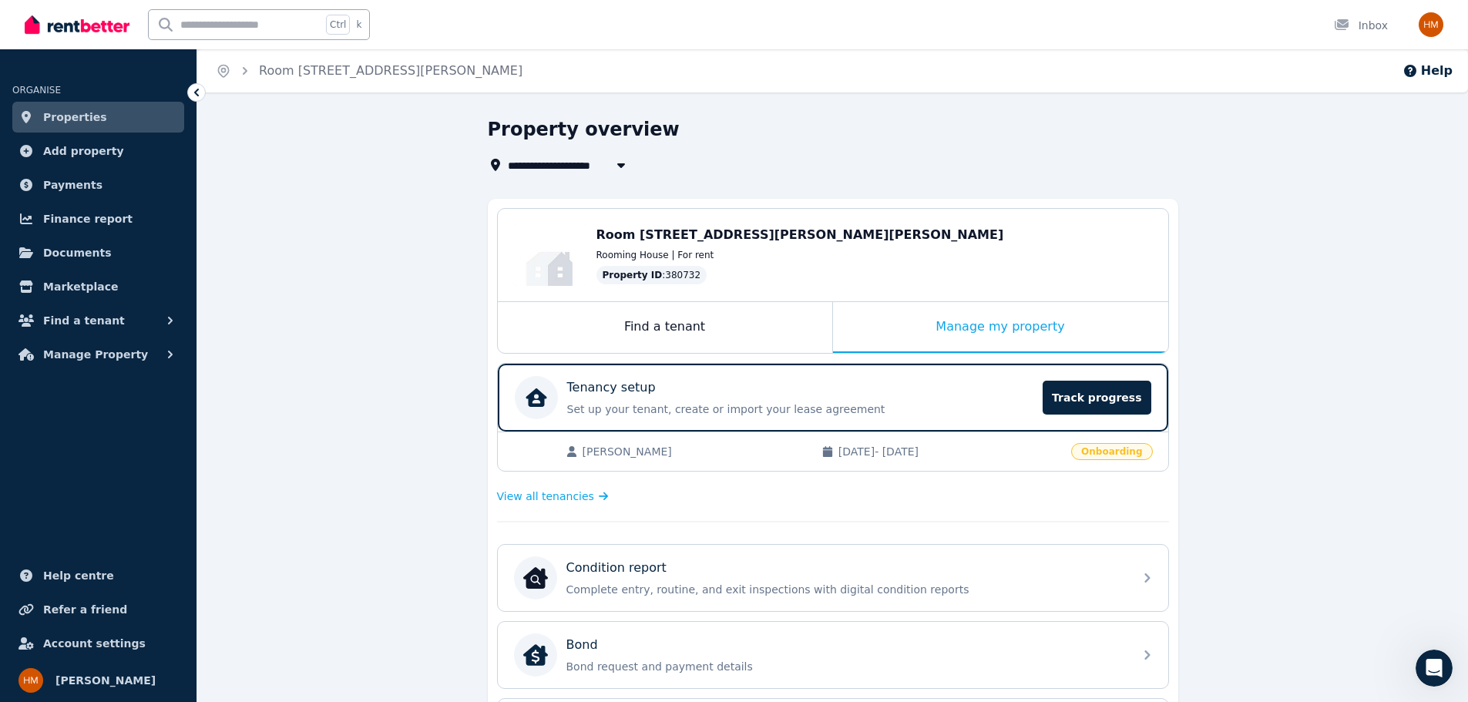
scroll to position [440, 0]
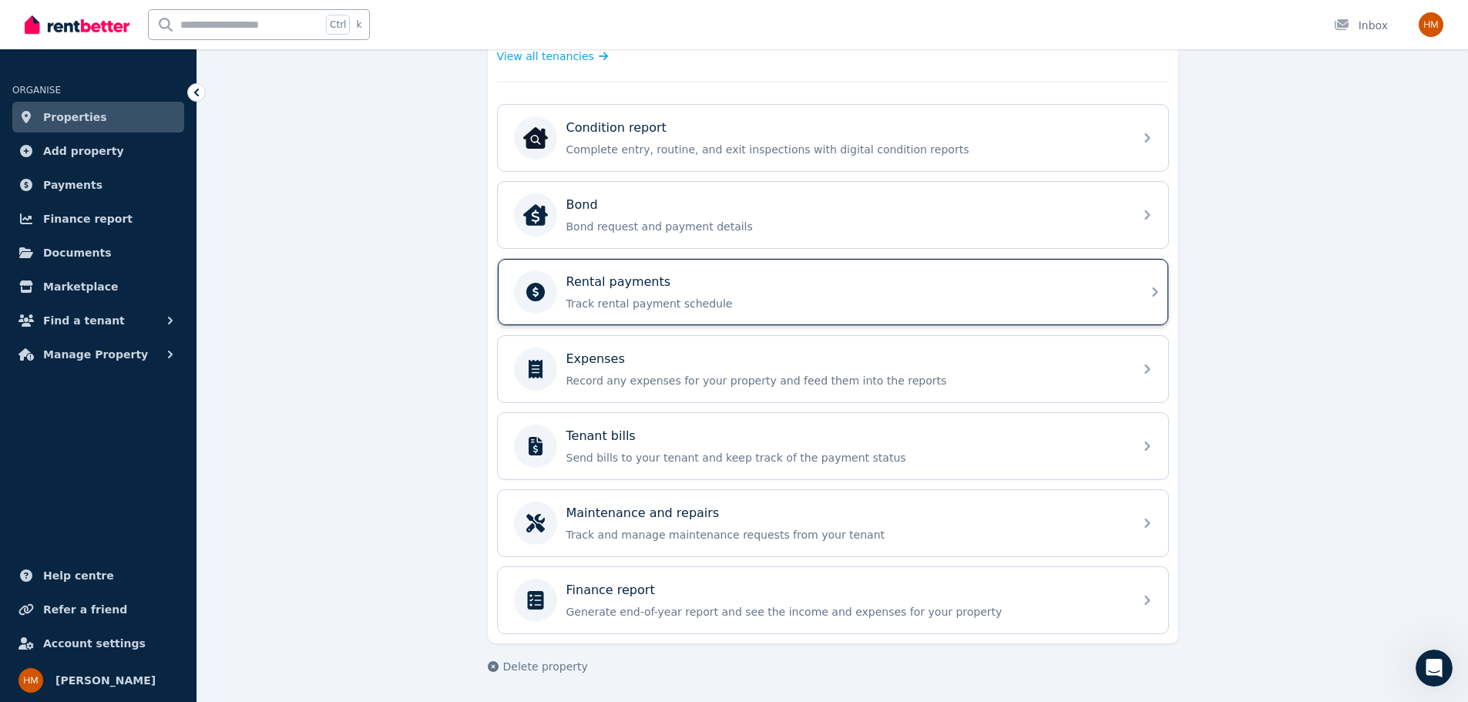
click at [666, 302] on p "Track rental payment schedule" at bounding box center [845, 303] width 558 height 15
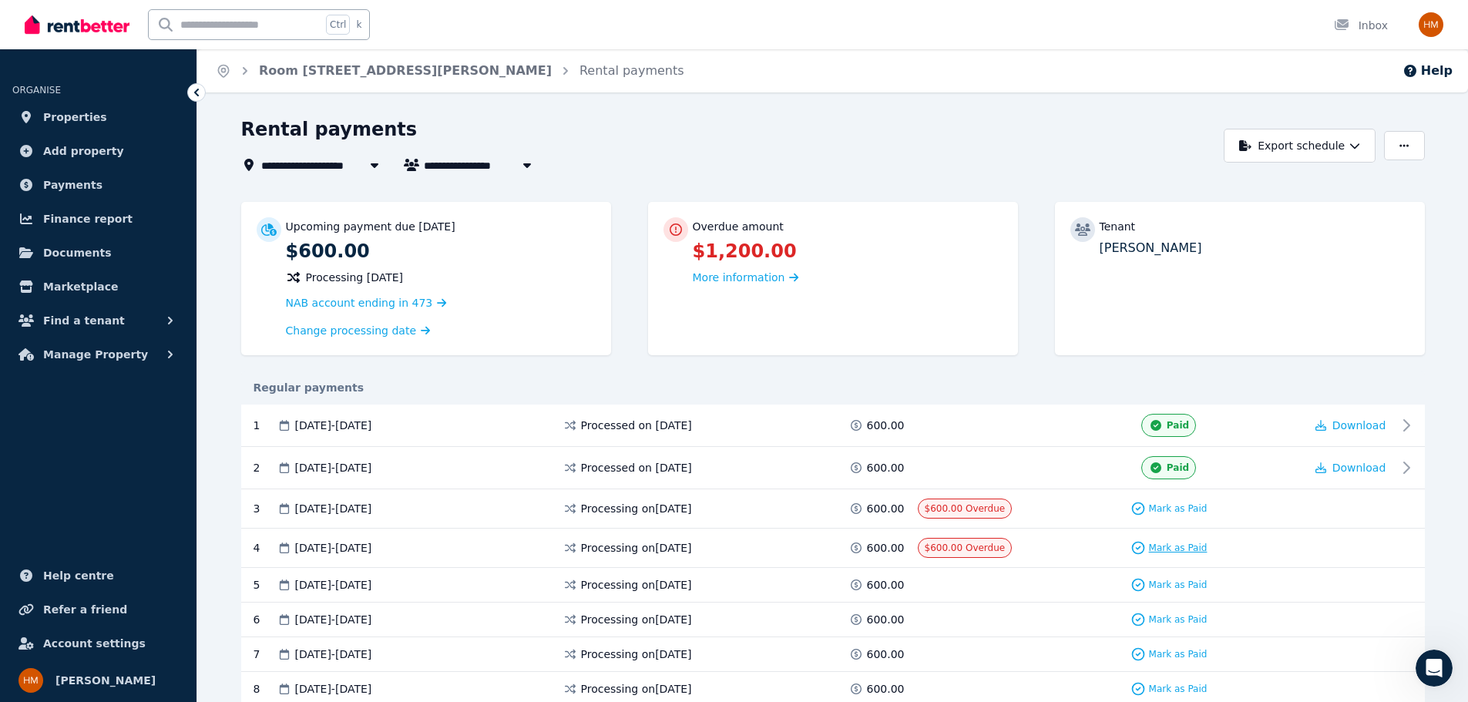
click at [1159, 543] on span "Mark as Paid" at bounding box center [1178, 548] width 59 height 12
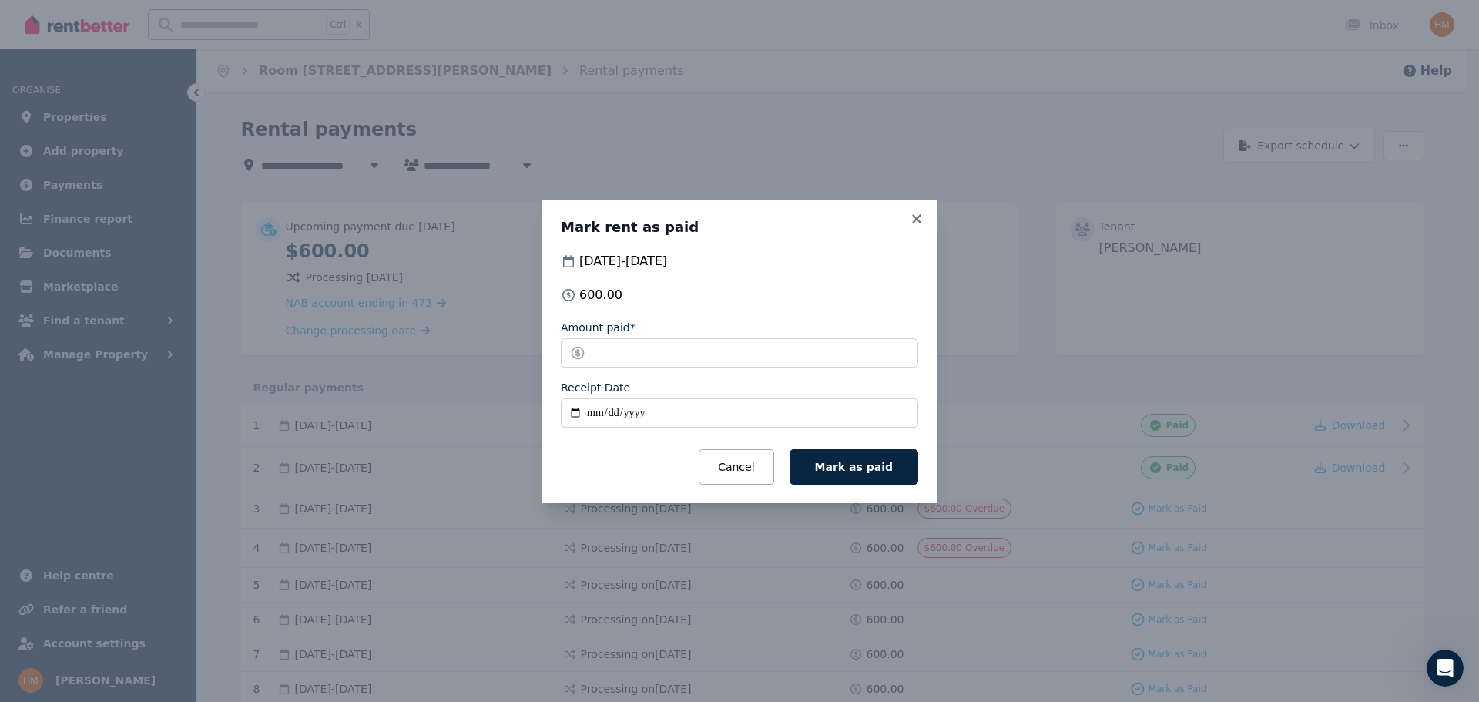
click at [598, 408] on input "Receipt Date" at bounding box center [740, 412] width 358 height 29
type input "**********"
click at [865, 454] on button "Mark as paid" at bounding box center [854, 466] width 129 height 35
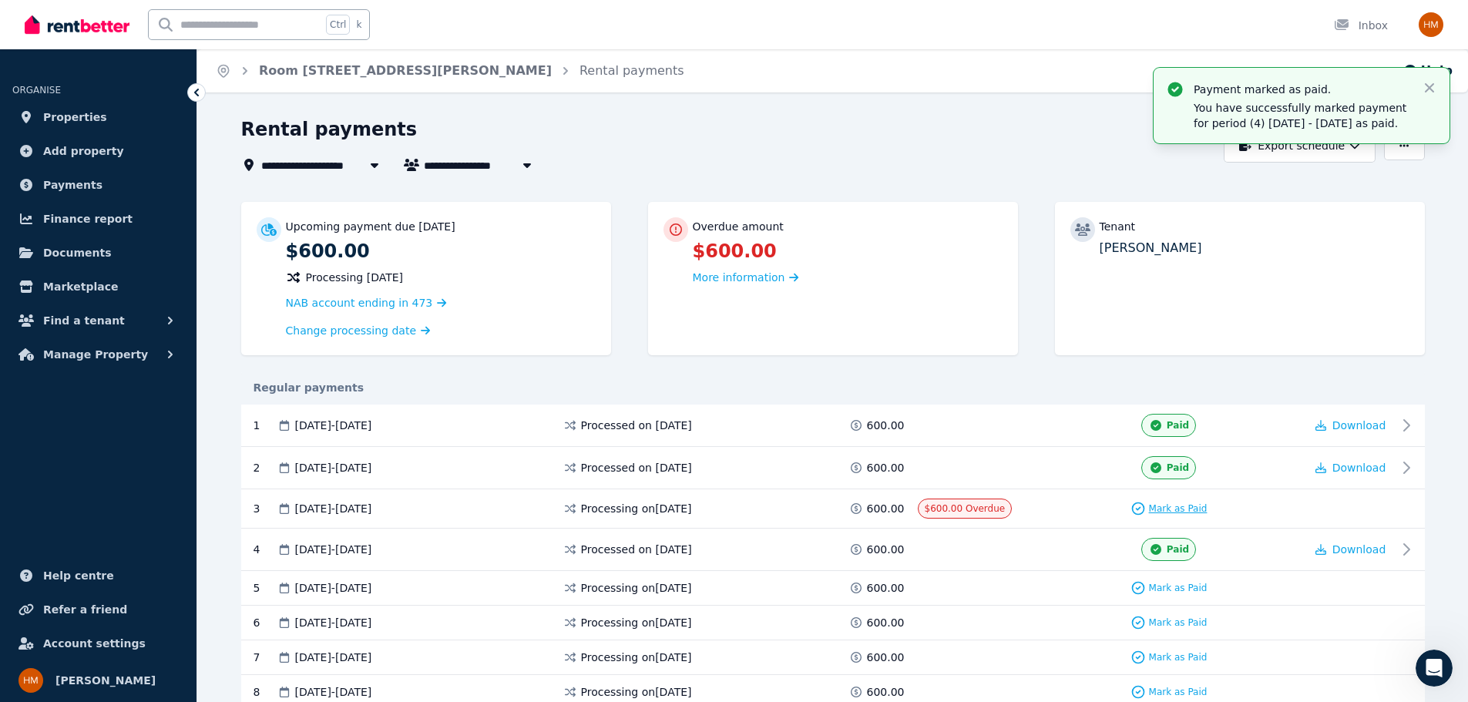
click at [1154, 513] on div "Mark as Paid" at bounding box center [1168, 508] width 77 height 15
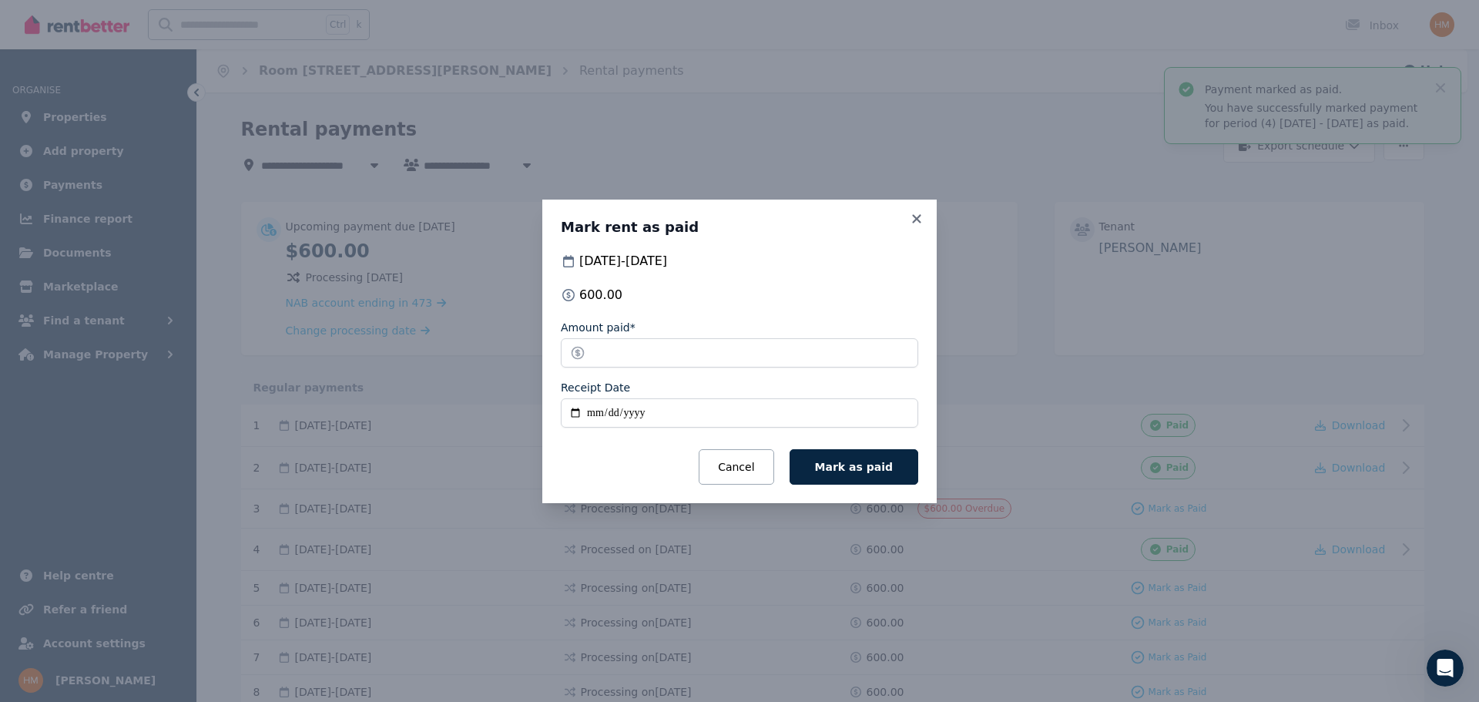
click at [600, 410] on input "Receipt Date" at bounding box center [740, 412] width 358 height 29
type input "**********"
click at [874, 462] on span "Mark as paid" at bounding box center [854, 467] width 78 height 12
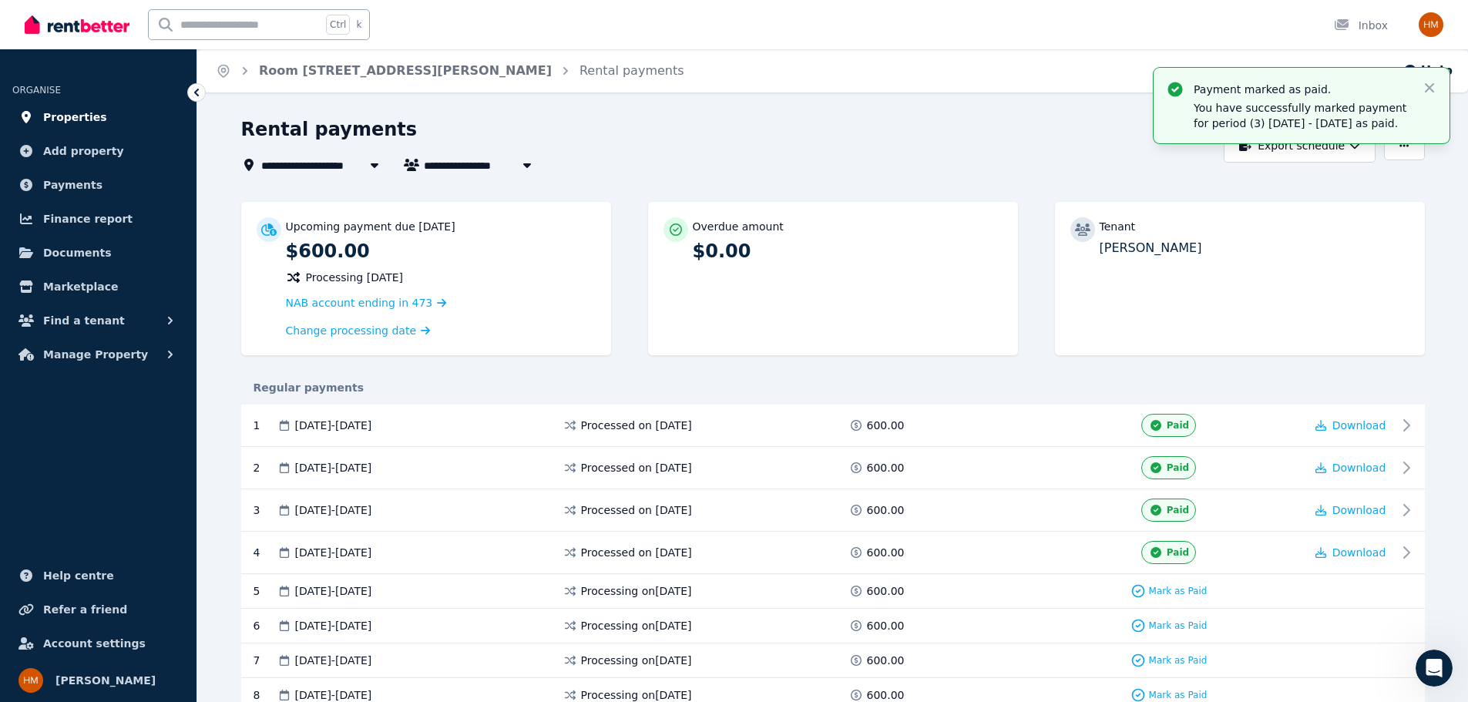
click at [84, 111] on span "Properties" at bounding box center [75, 117] width 64 height 18
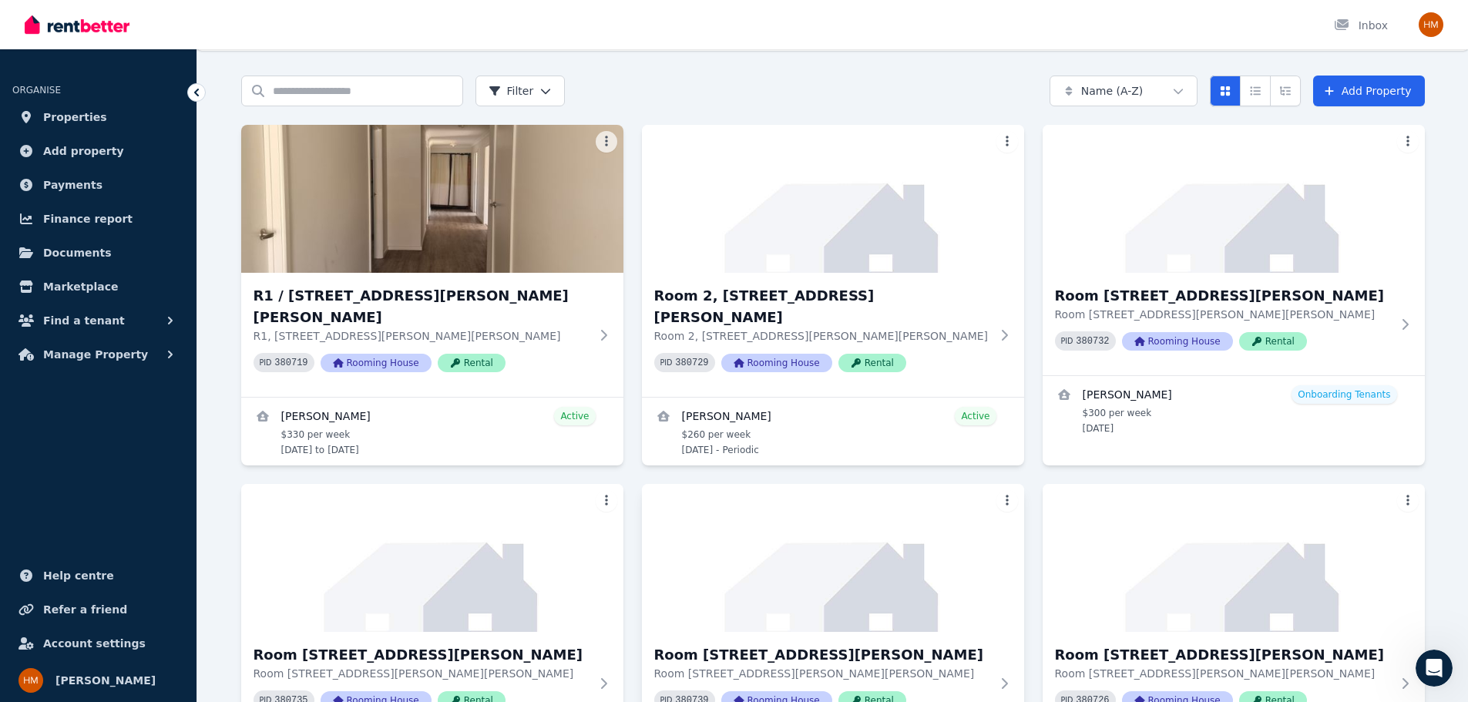
scroll to position [529, 0]
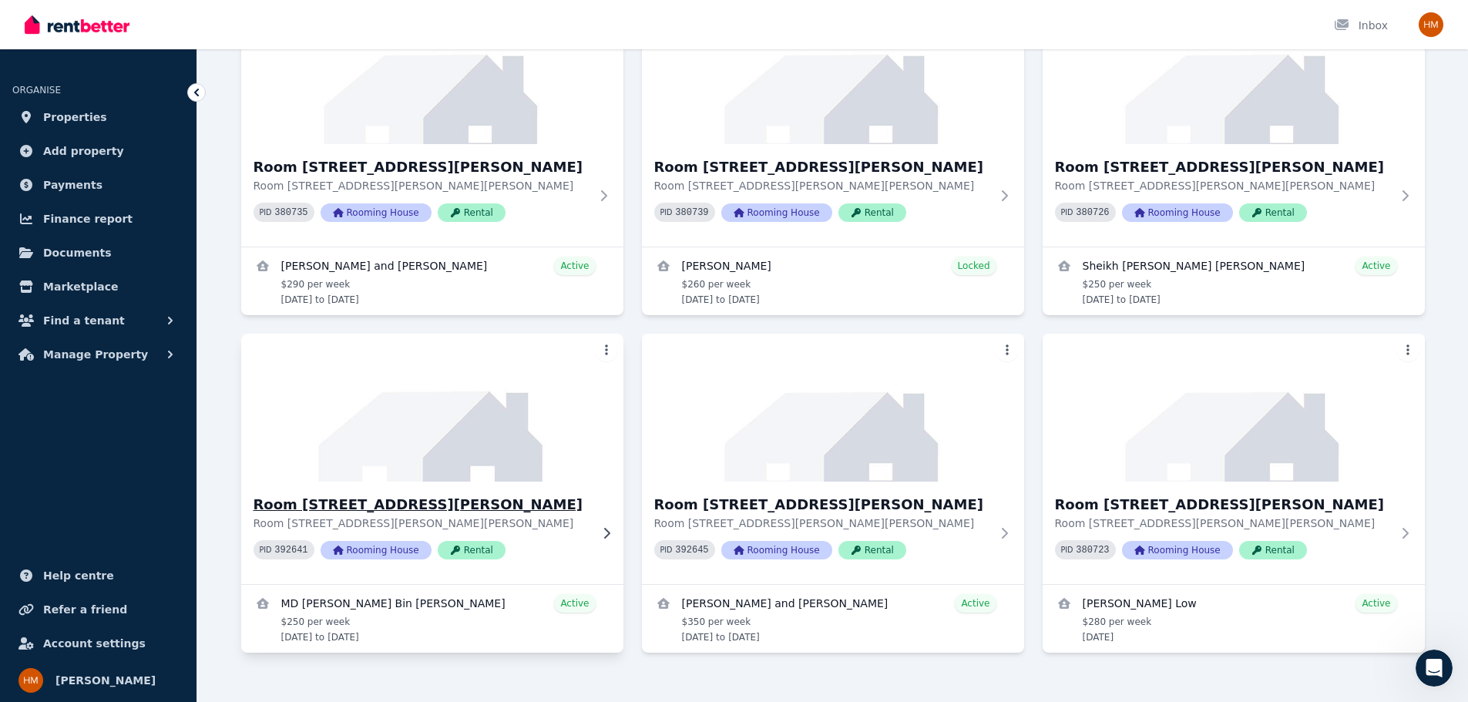
click at [411, 482] on div "Room [STREET_ADDRESS][PERSON_NAME][PERSON_NAME][PERSON_NAME] PID 392641 Rooming…" at bounding box center [432, 533] width 382 height 102
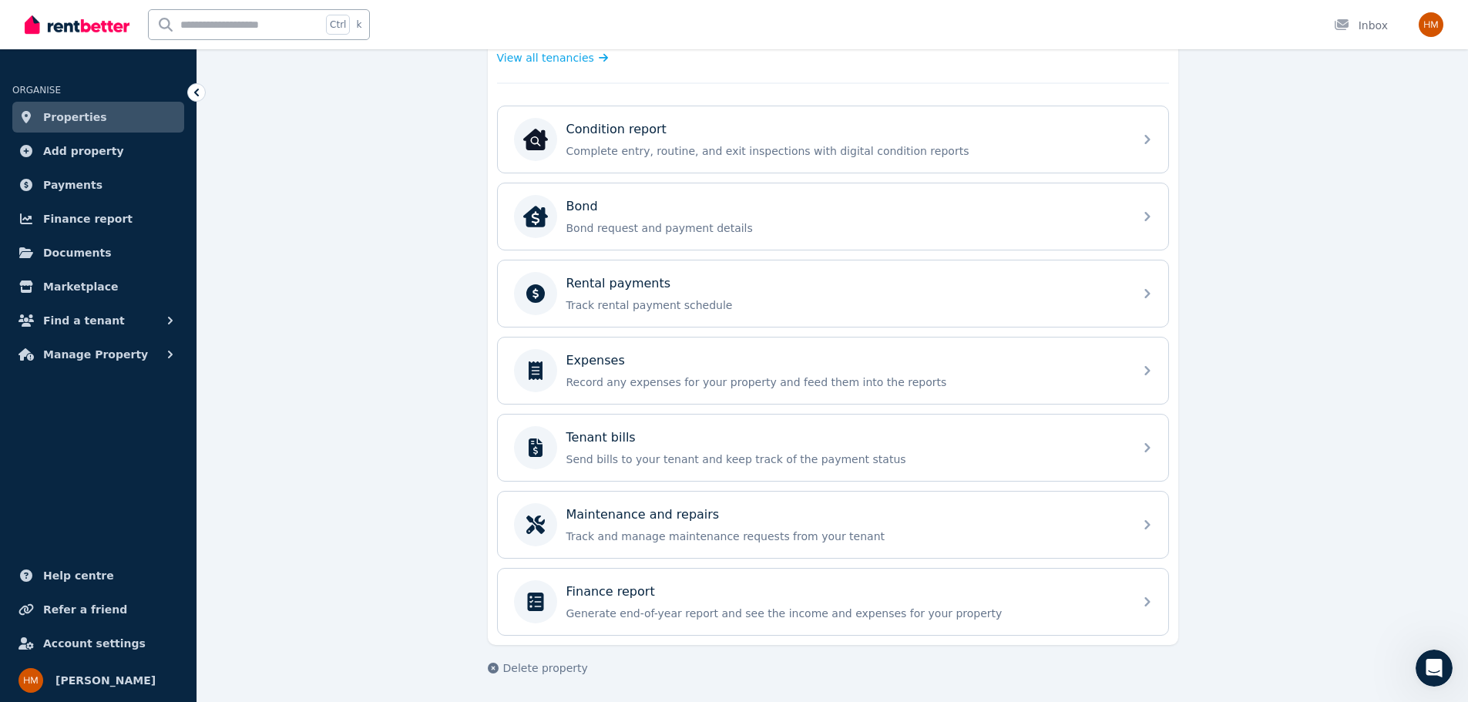
scroll to position [460, 0]
click at [655, 297] on p "Track rental payment schedule" at bounding box center [845, 303] width 558 height 15
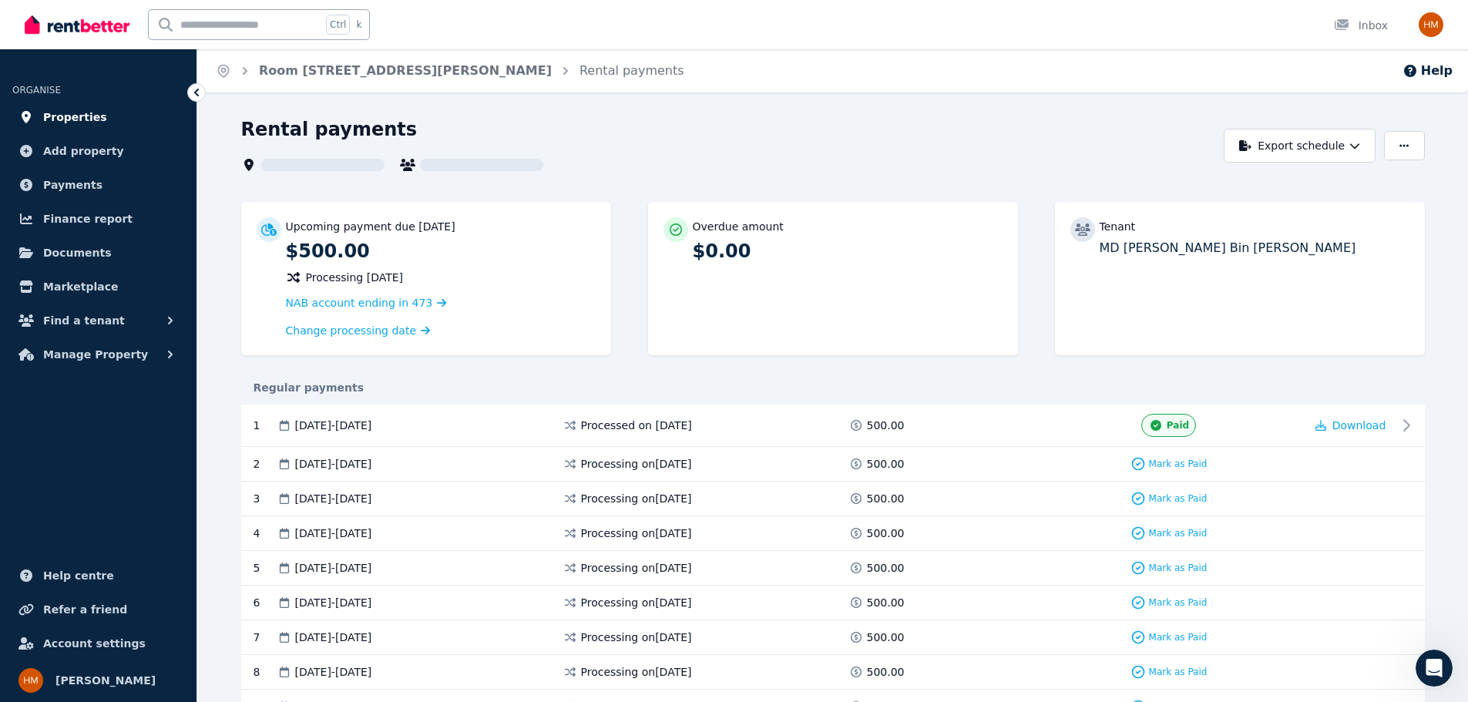
click at [76, 121] on span "Properties" at bounding box center [75, 117] width 64 height 18
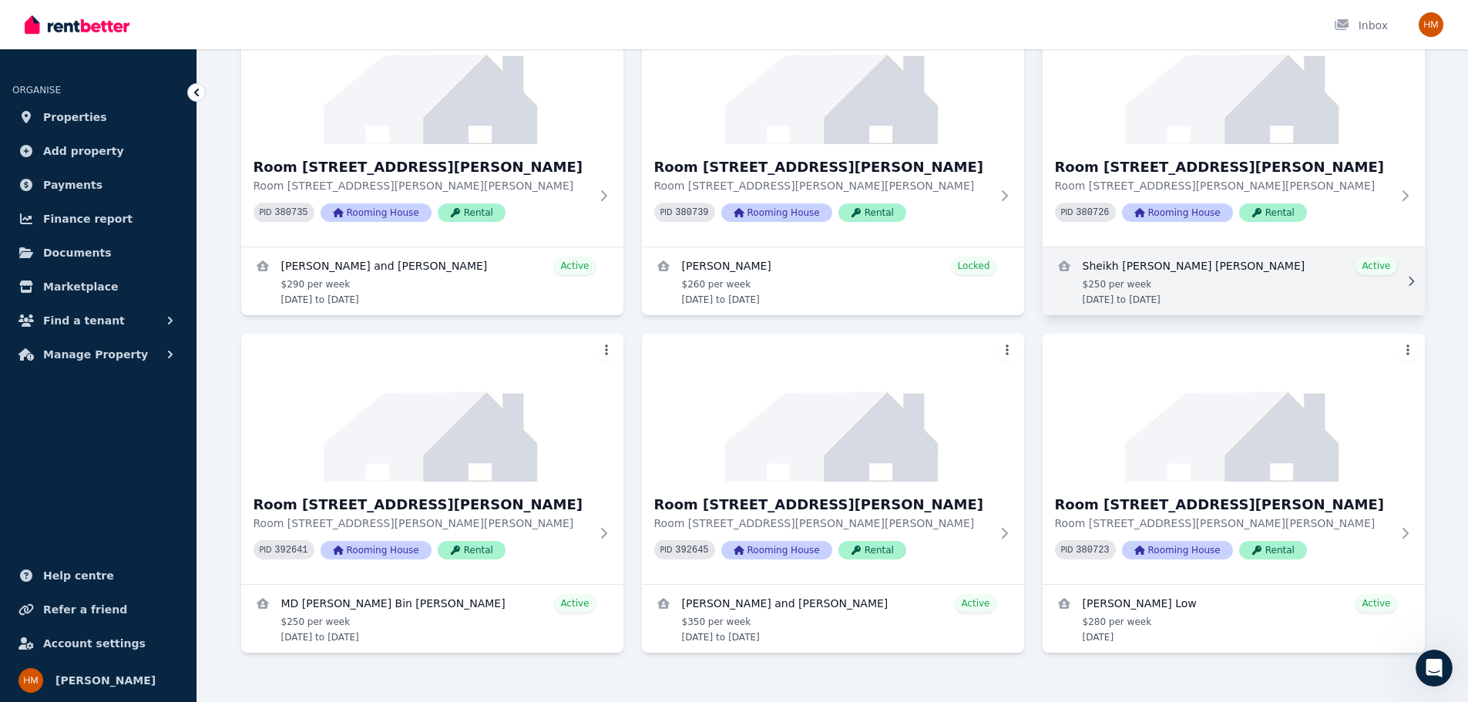
scroll to position [42, 0]
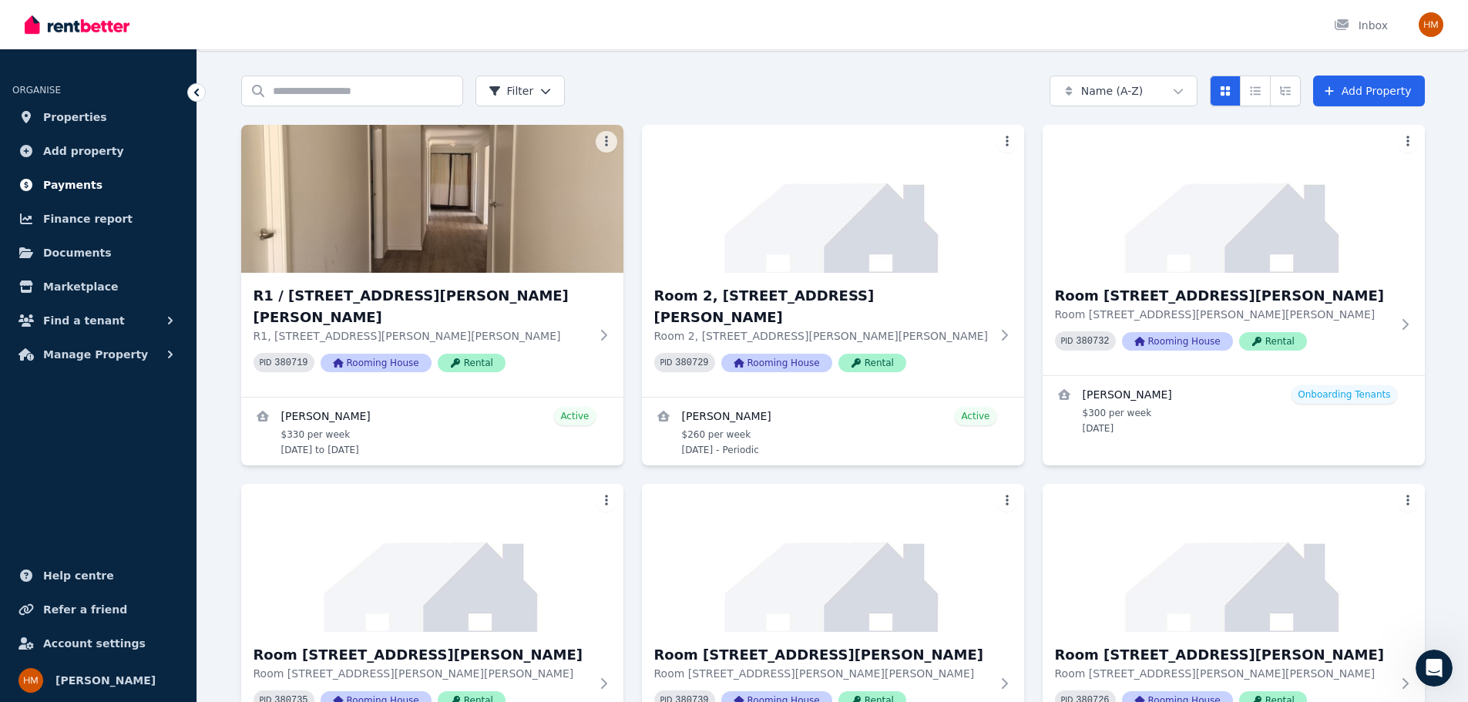
click at [73, 182] on span "Payments" at bounding box center [72, 185] width 59 height 18
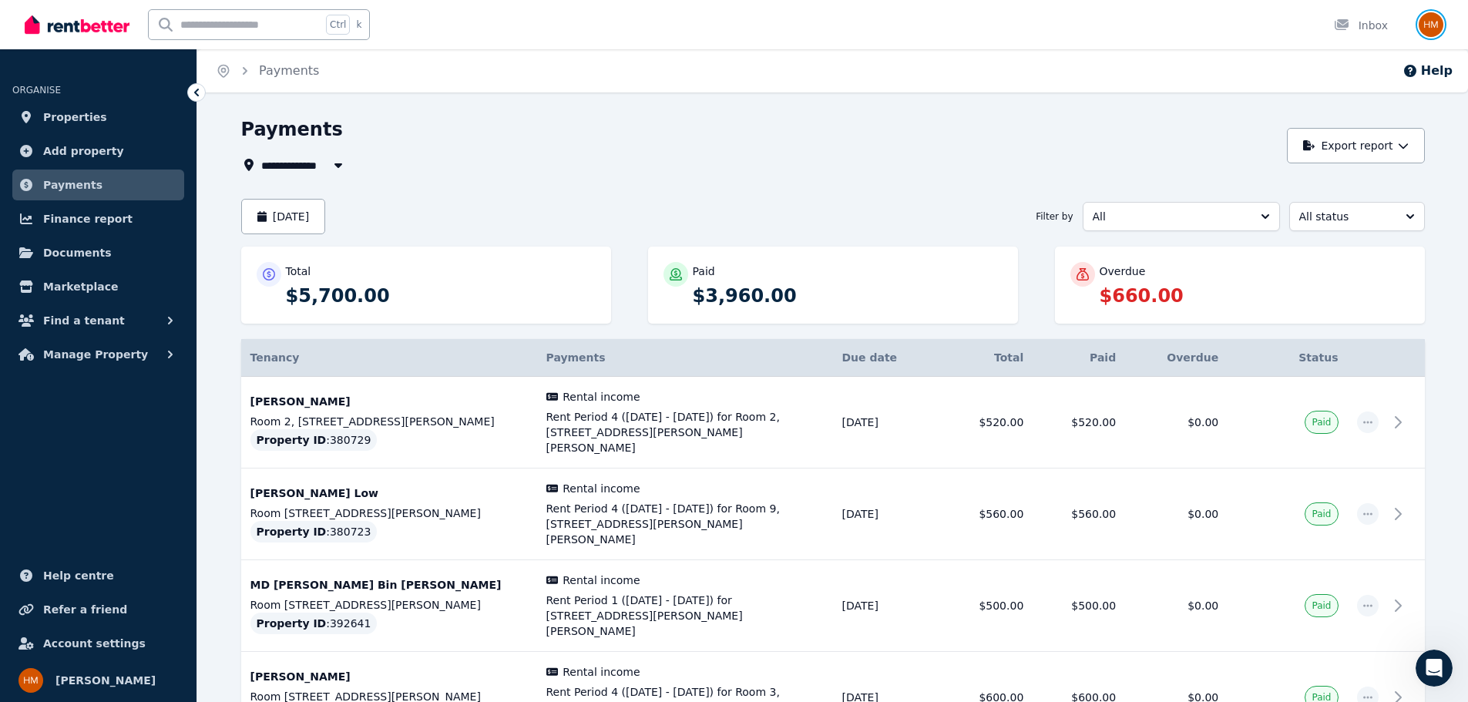
click at [1427, 27] on img "button" at bounding box center [1431, 24] width 25 height 25
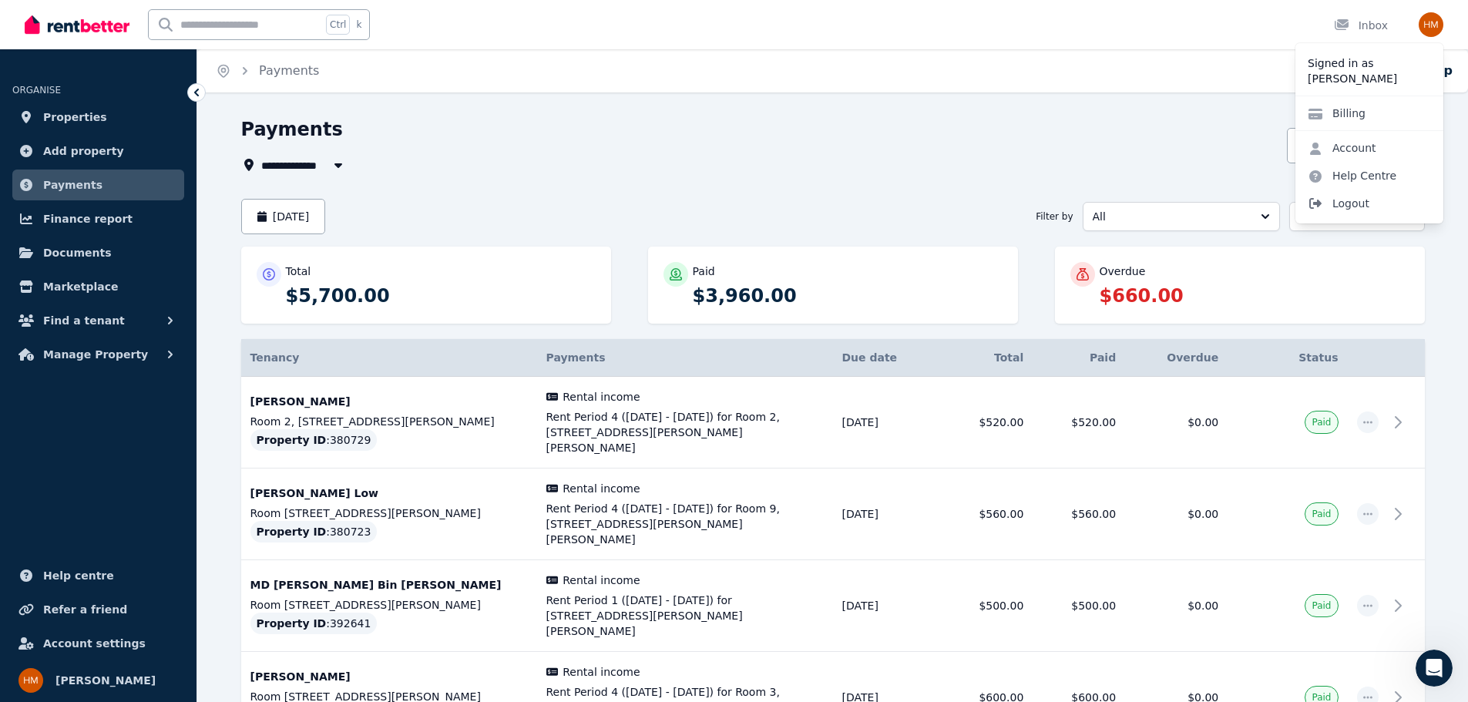
click at [1350, 202] on span "Logout" at bounding box center [1369, 204] width 148 height 28
click at [1330, 212] on span "Logout" at bounding box center [1369, 204] width 148 height 28
click at [1327, 202] on span "Logout" at bounding box center [1369, 204] width 148 height 28
